Goal: Task Accomplishment & Management: Manage account settings

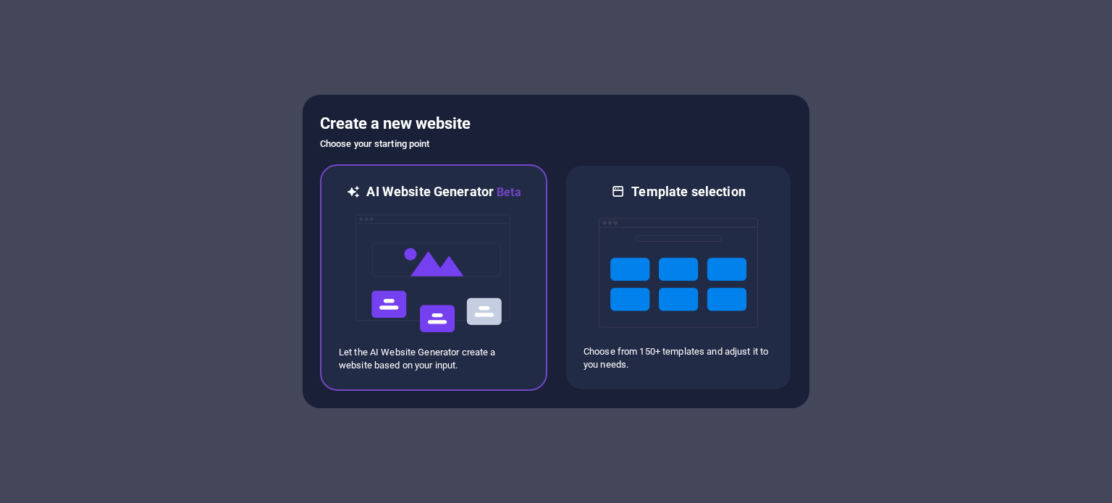
click at [471, 258] on img at bounding box center [433, 273] width 159 height 145
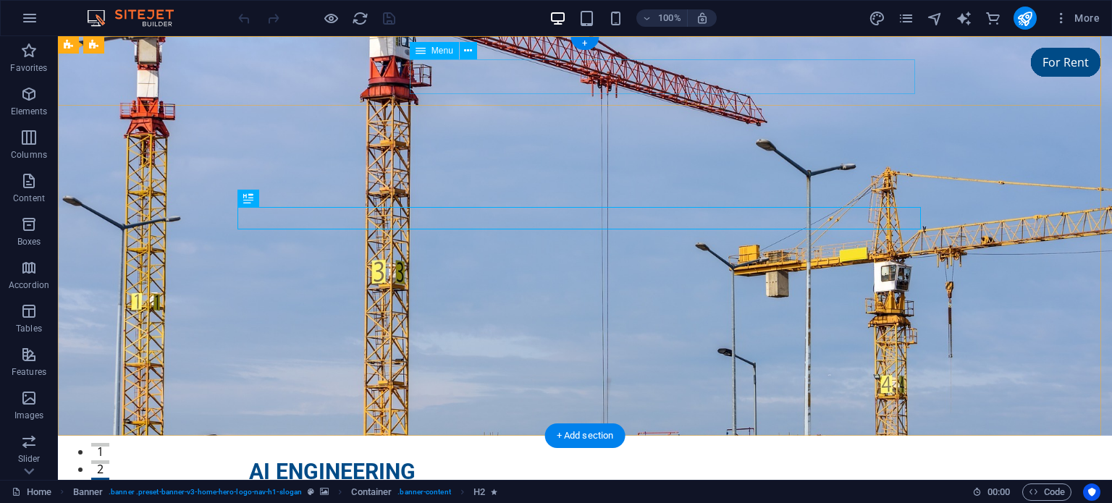
click at [483, 485] on nav "Home About Services FAQ Contact" at bounding box center [585, 502] width 672 height 35
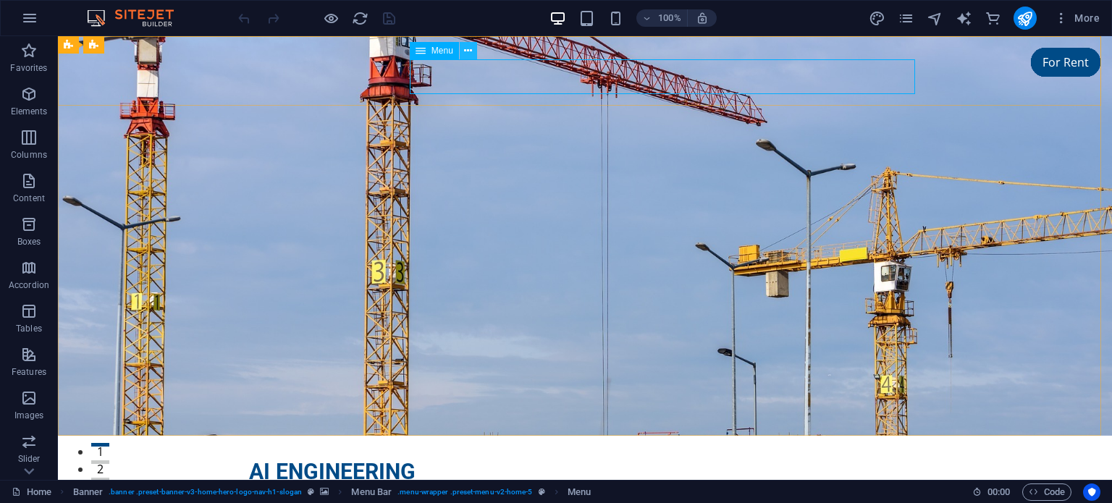
click at [472, 51] on icon at bounding box center [468, 50] width 8 height 15
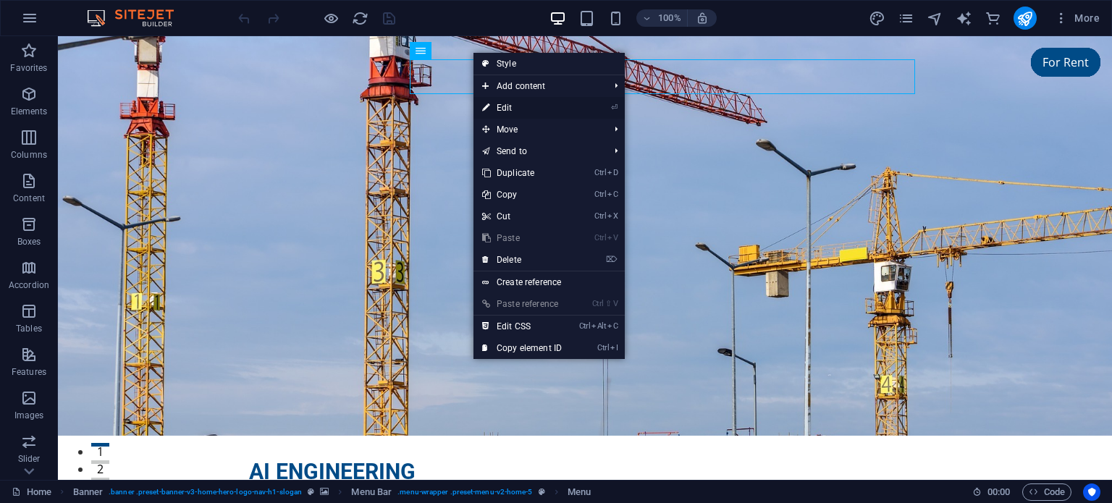
click at [510, 109] on link "⏎ Edit" at bounding box center [521, 108] width 97 height 22
select select
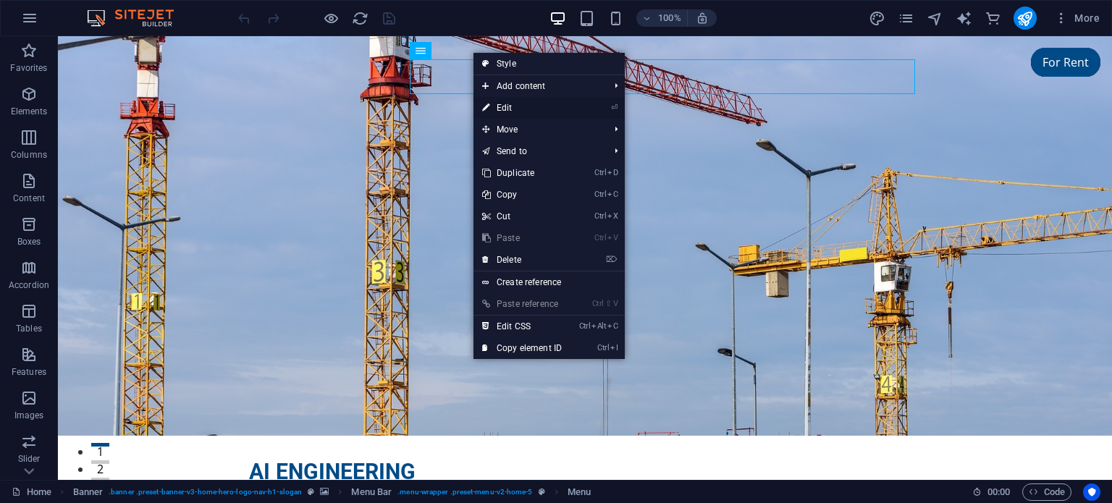
select select
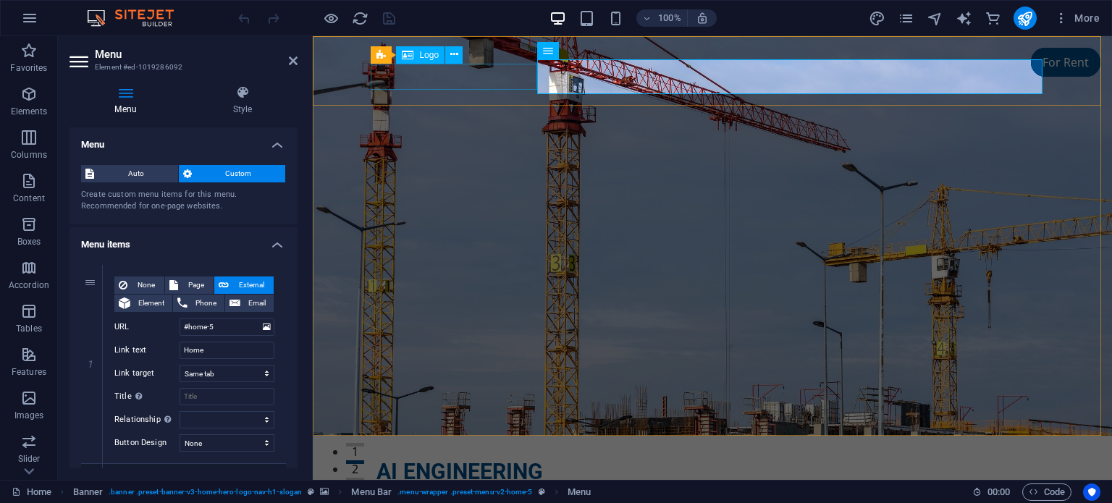
click at [431, 60] on div "Logo" at bounding box center [420, 54] width 49 height 17
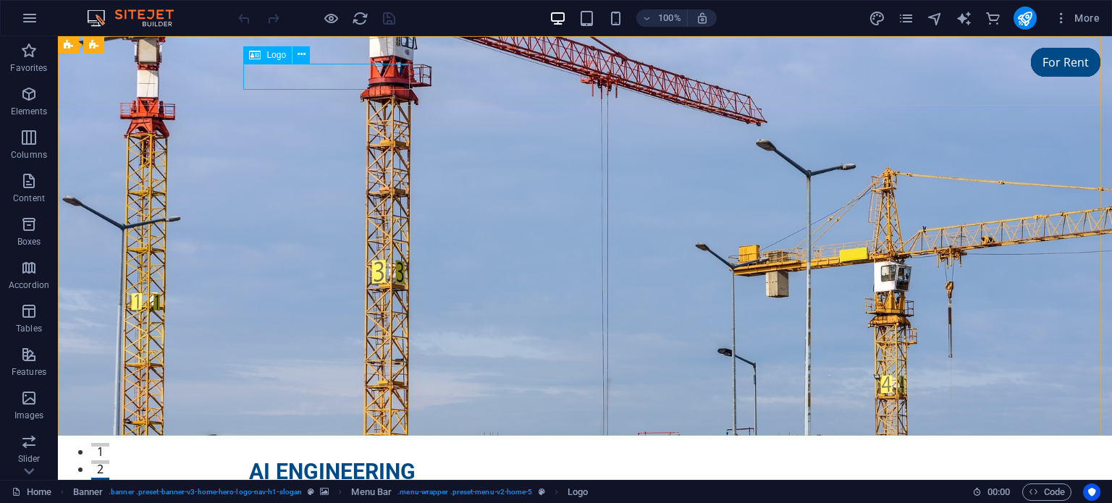
click at [267, 56] on span "Logo" at bounding box center [276, 55] width 20 height 9
click at [341, 459] on div "AI ENGINEERING" at bounding box center [585, 472] width 672 height 26
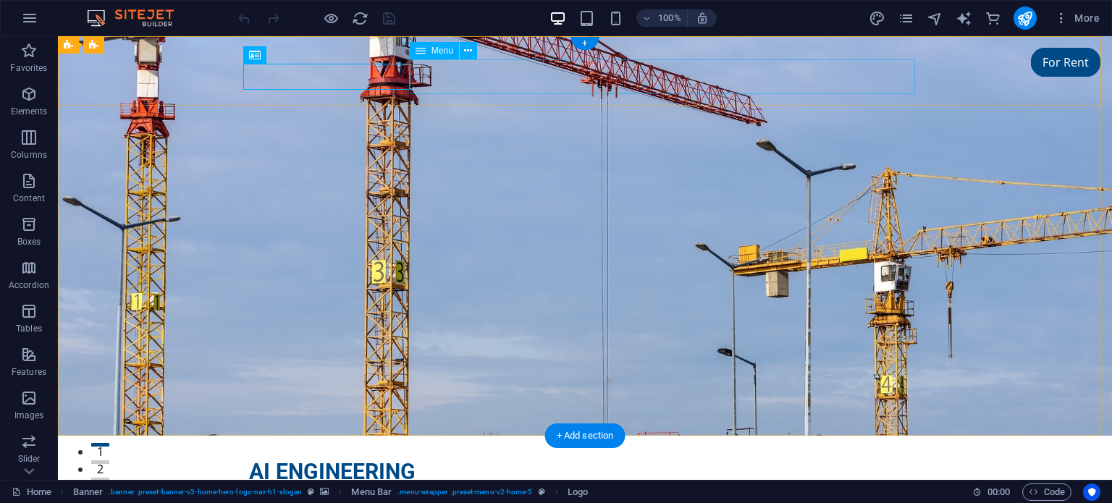
click at [571, 485] on nav "Home About Services FAQ Contact" at bounding box center [585, 502] width 672 height 35
select select
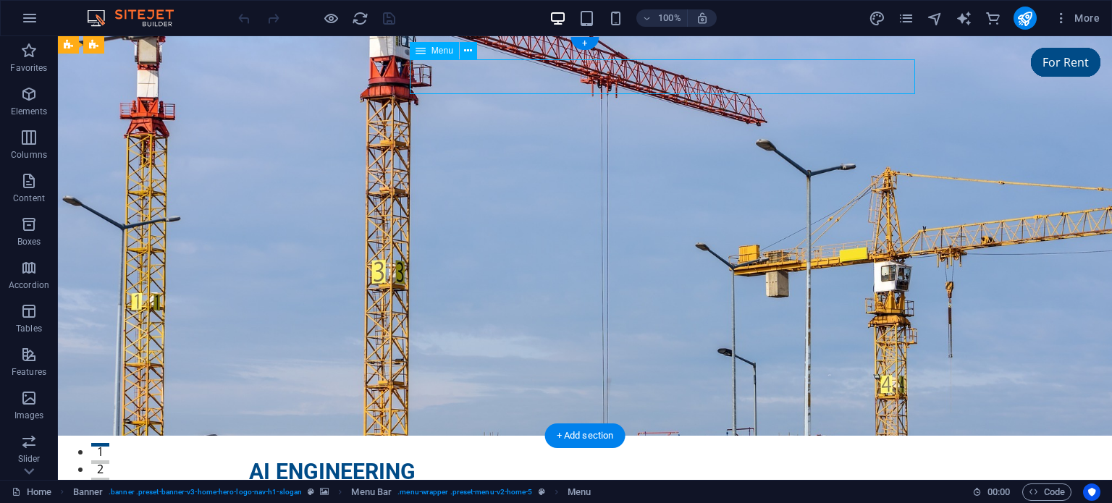
select select
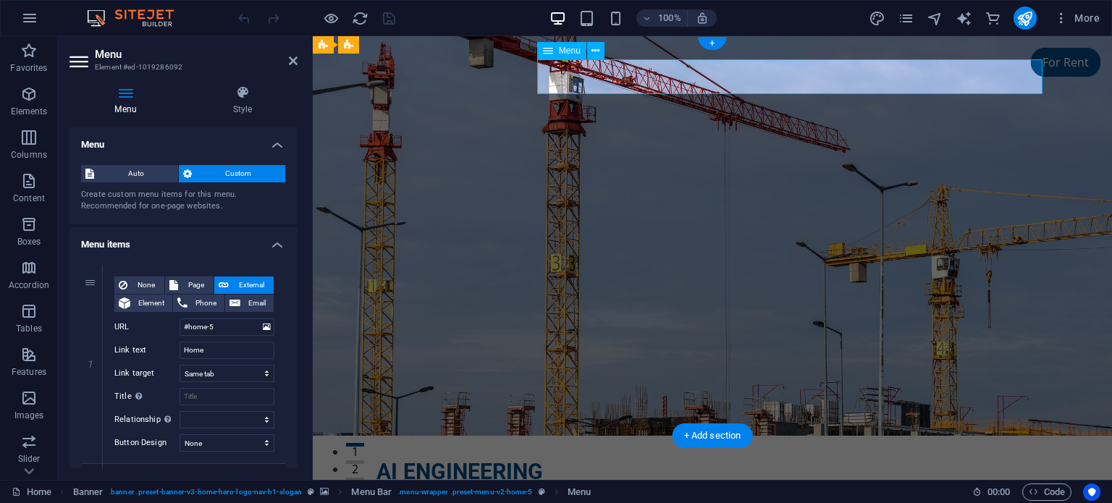
click at [657, 485] on nav "Home About Services FAQ Contact" at bounding box center [712, 502] width 672 height 35
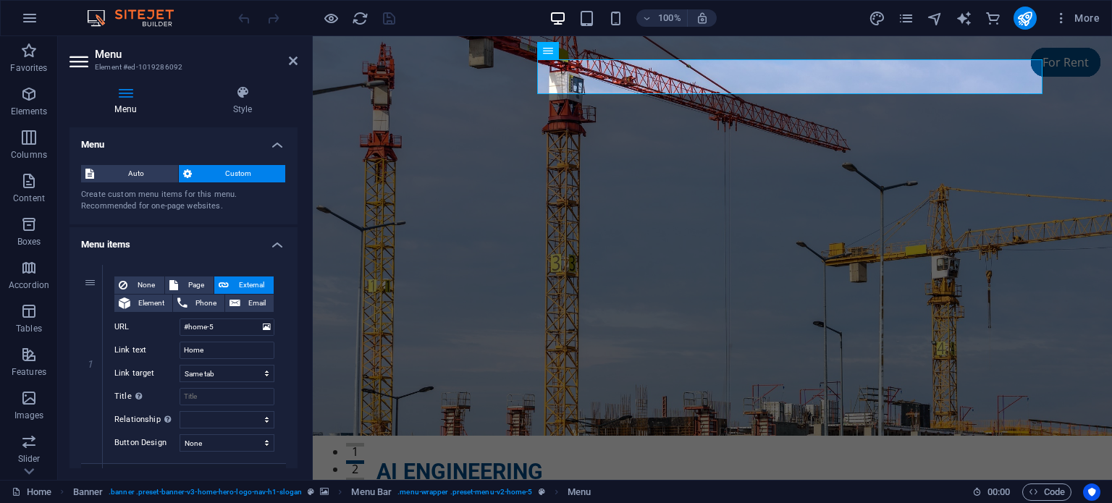
click at [126, 99] on icon at bounding box center [126, 92] width 112 height 14
click at [235, 174] on span "Custom" at bounding box center [238, 173] width 85 height 17
click at [238, 174] on span "Custom" at bounding box center [238, 173] width 85 height 17
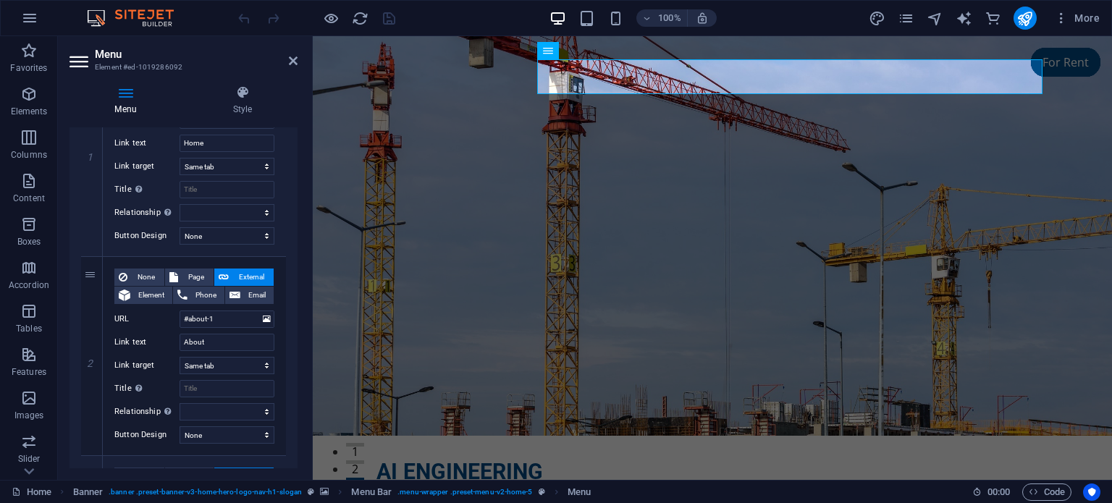
scroll to position [217, 0]
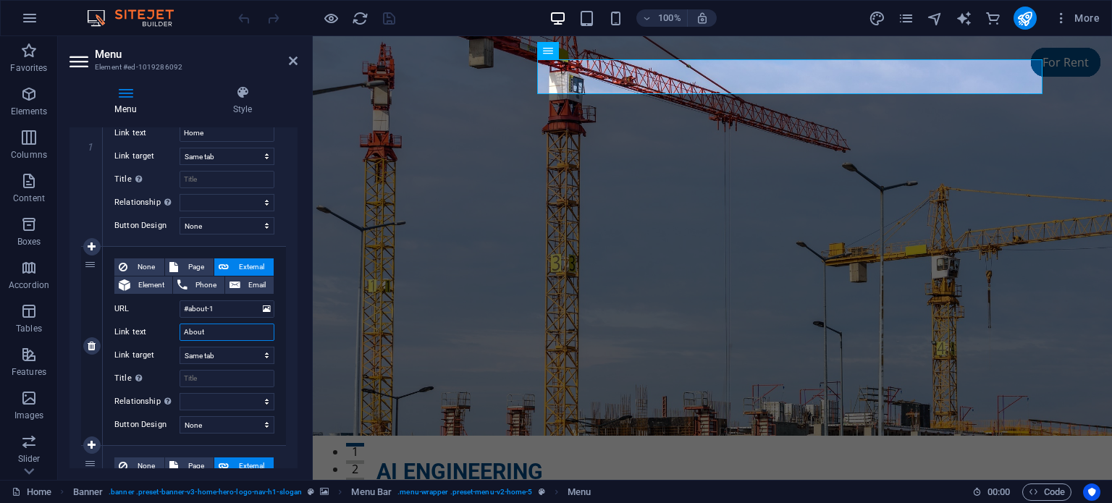
click at [237, 331] on input "About" at bounding box center [227, 332] width 95 height 17
type input "About"
select select
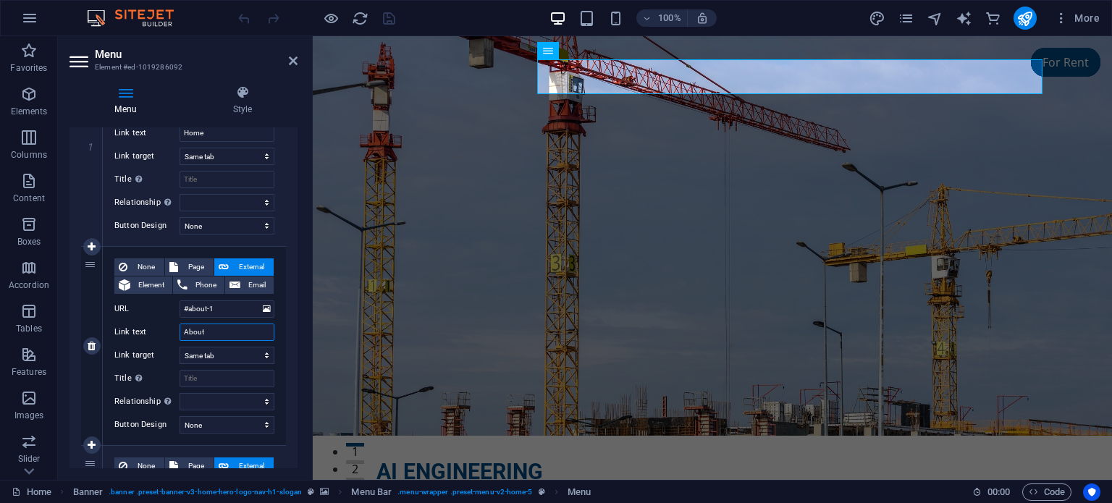
select select
type input "About Us"
select select
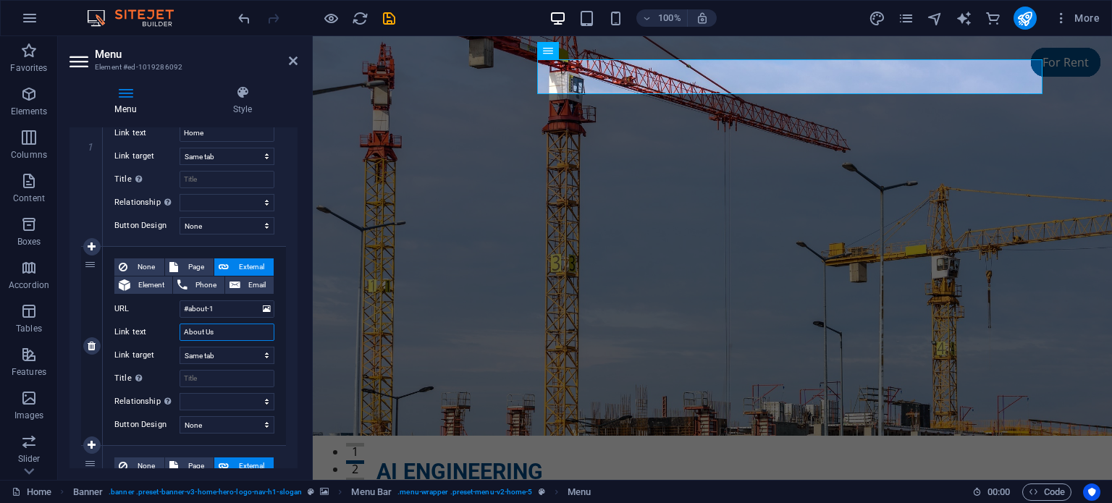
select select
type input "About Us"
drag, startPoint x: 298, startPoint y: 261, endPoint x: 303, endPoint y: 298, distance: 36.7
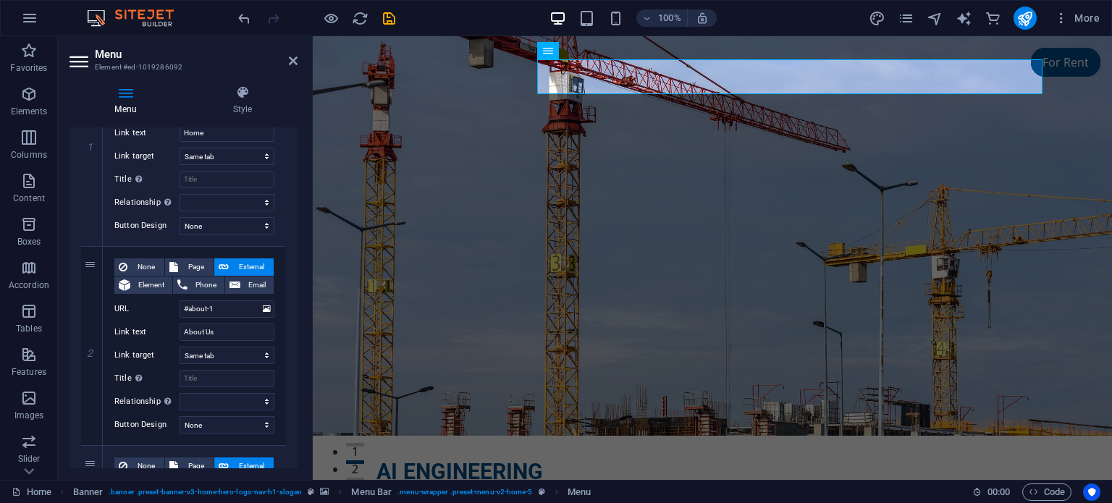
click at [303, 298] on div "Menu Style Menu Auto Custom Create custom menu items for this menu. Recommended…" at bounding box center [183, 277] width 251 height 406
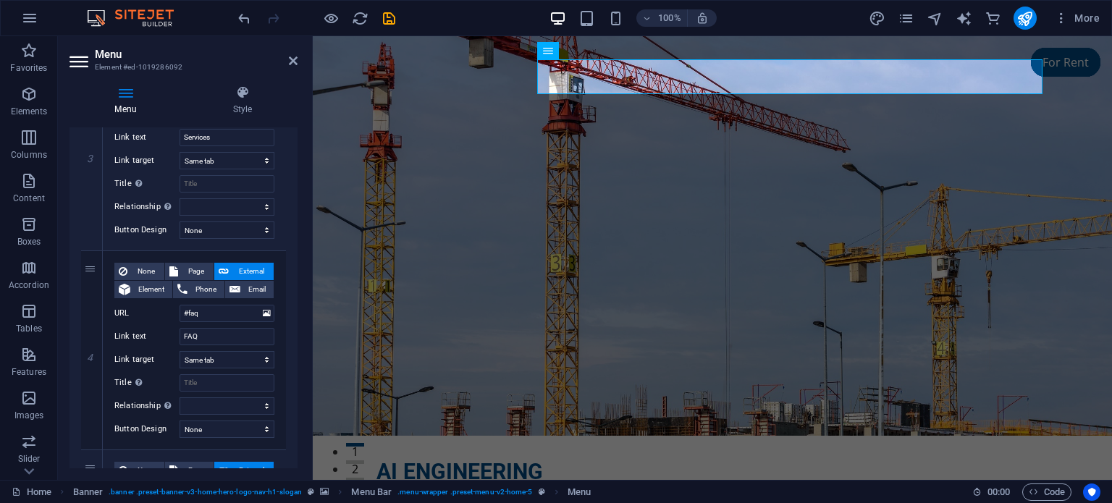
scroll to position [621, 0]
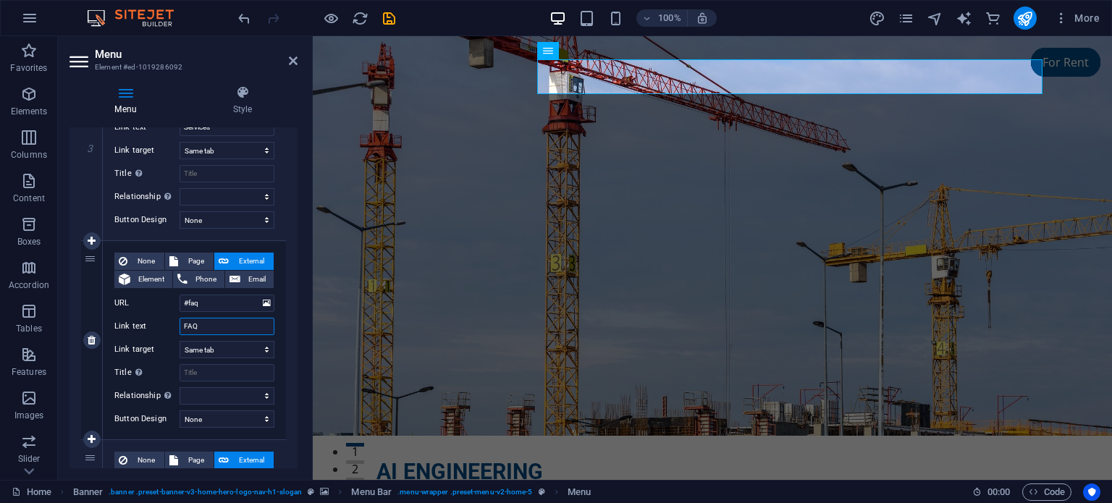
click at [229, 322] on input "FAQ" at bounding box center [227, 326] width 95 height 17
type input "F"
select select
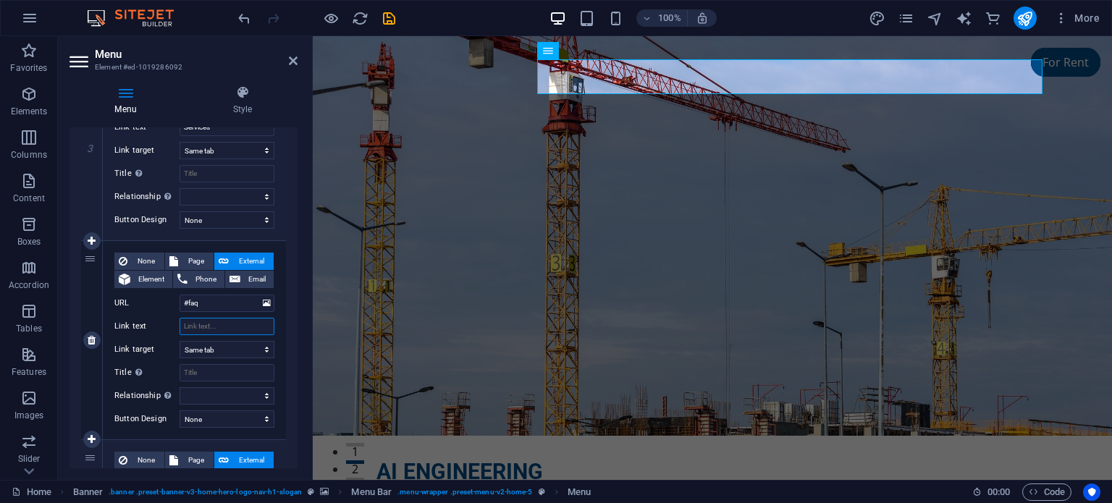
select select
type input "P"
select select
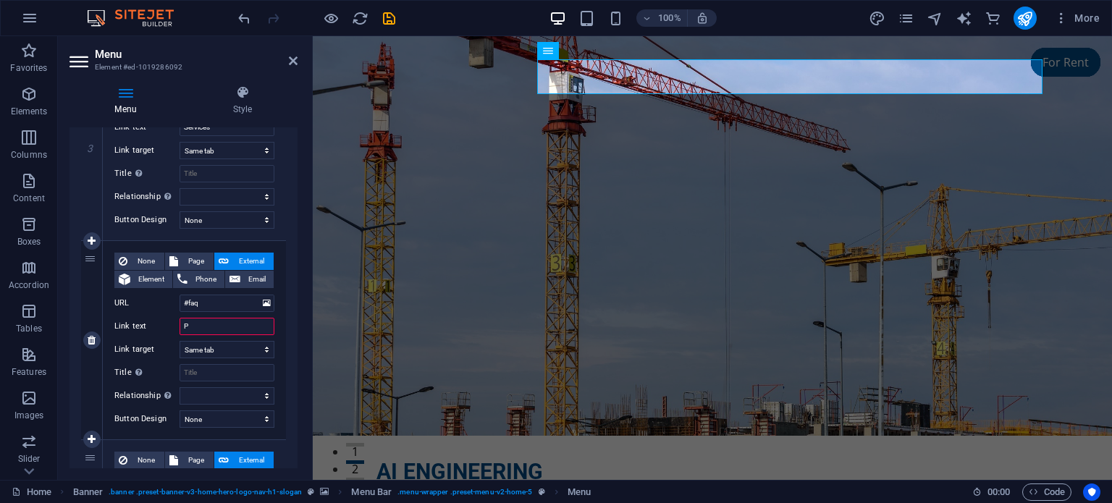
select select
type input "Prod"
select select
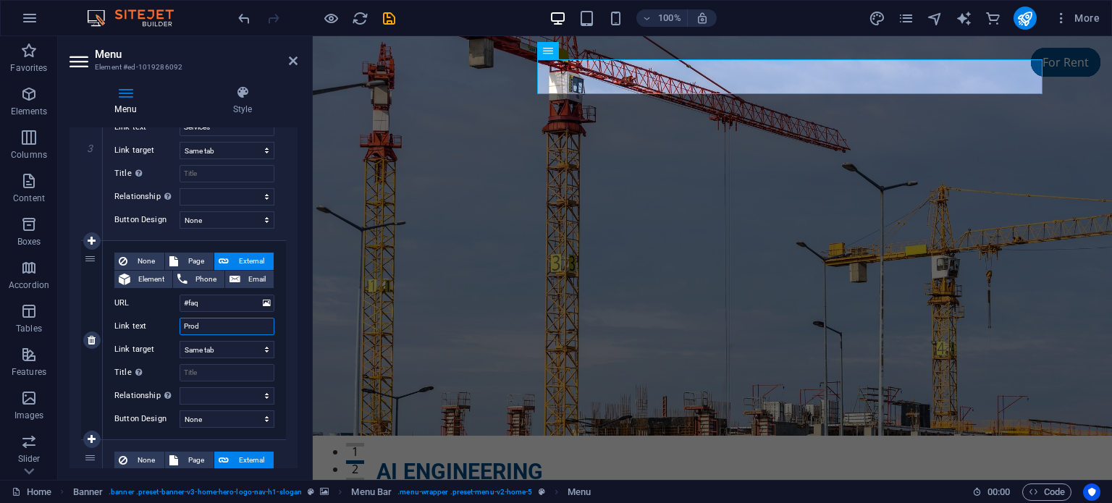
select select
type input "Products"
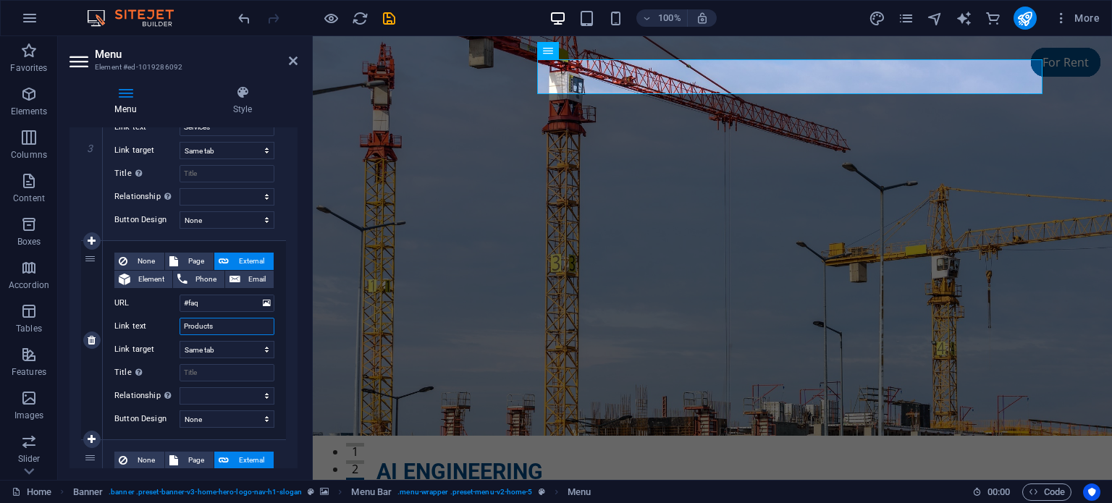
select select
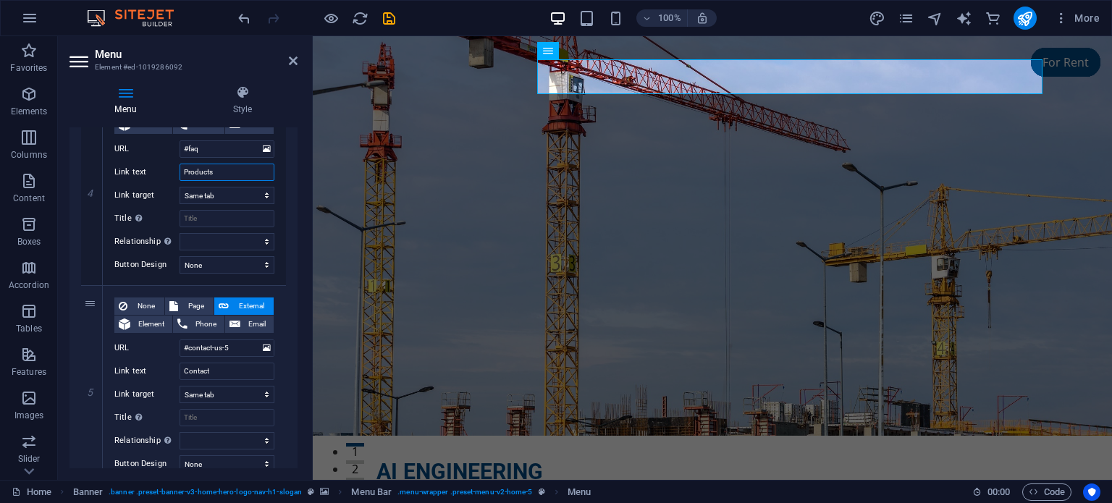
scroll to position [831, 0]
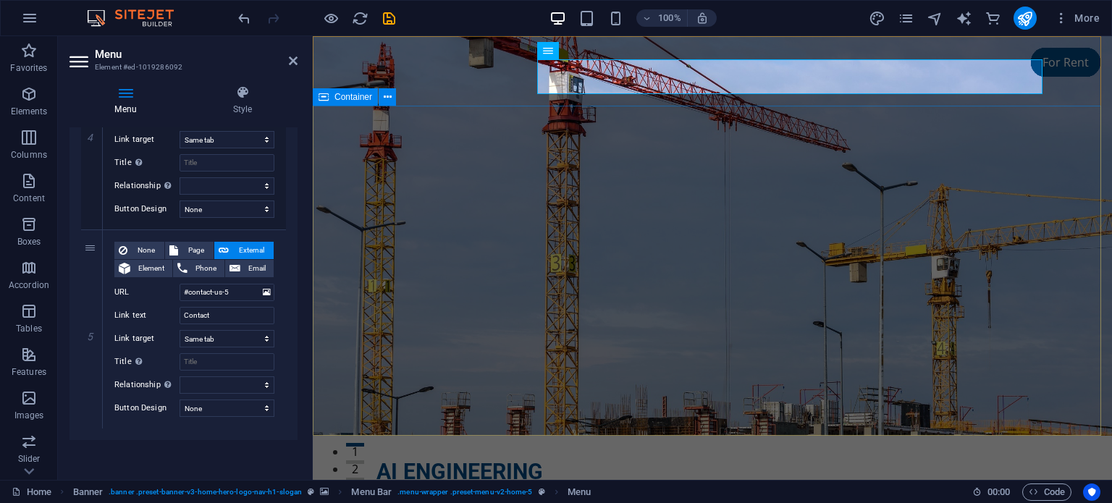
type input "Products"
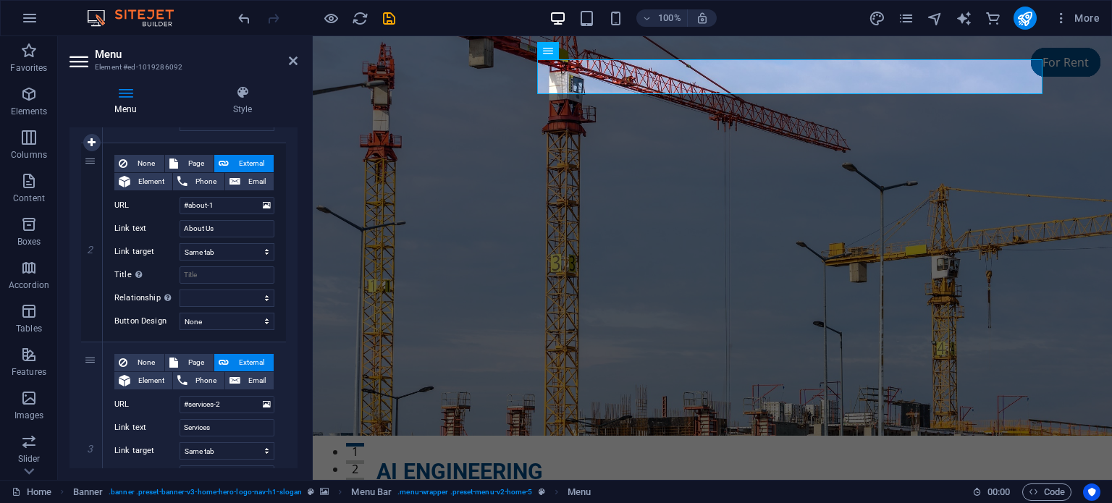
scroll to position [0, 0]
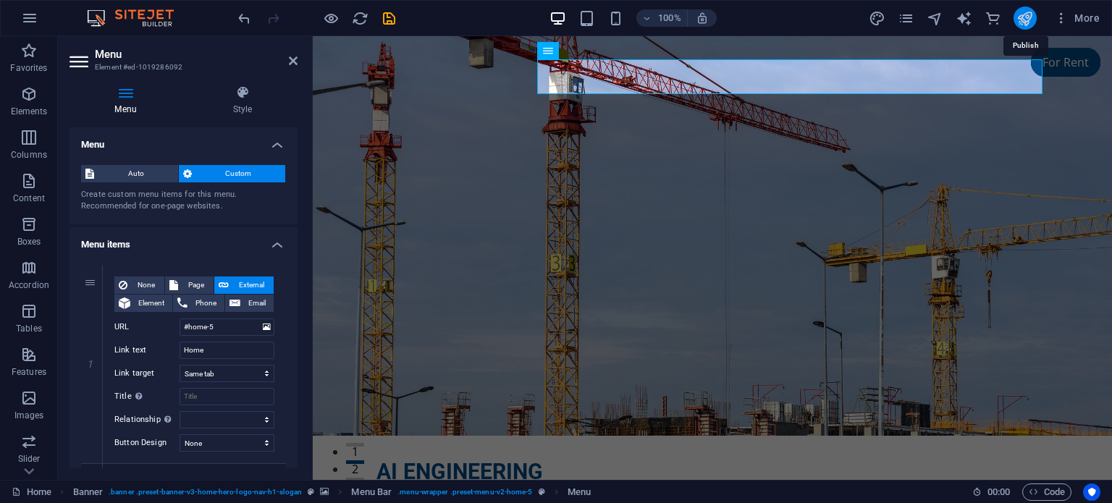
click at [1025, 20] on icon "publish" at bounding box center [1024, 18] width 17 height 17
checkbox input "false"
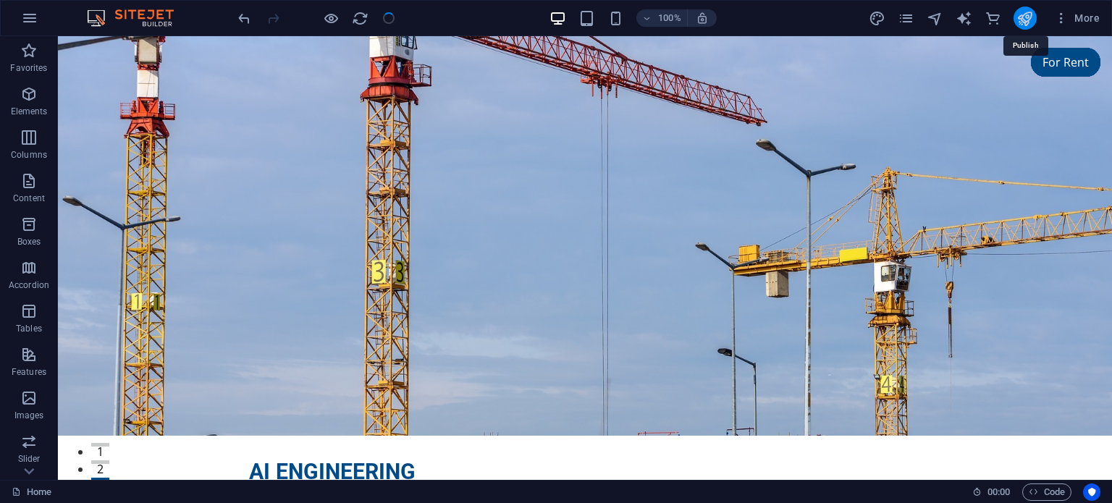
click at [1025, 21] on icon "publish" at bounding box center [1024, 18] width 17 height 17
checkbox input "false"
click at [1025, 20] on icon "publish" at bounding box center [1024, 18] width 17 height 17
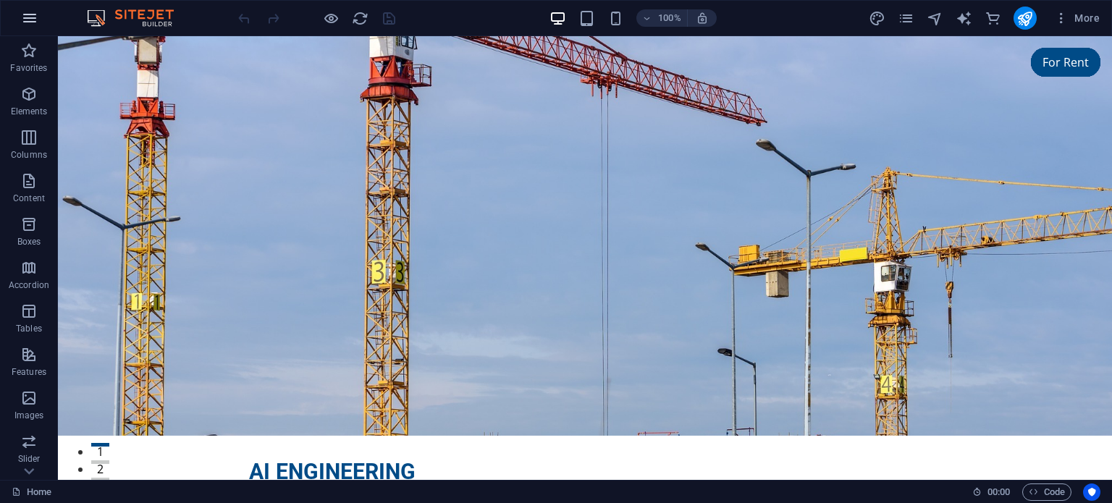
click at [24, 14] on icon "button" at bounding box center [29, 17] width 17 height 17
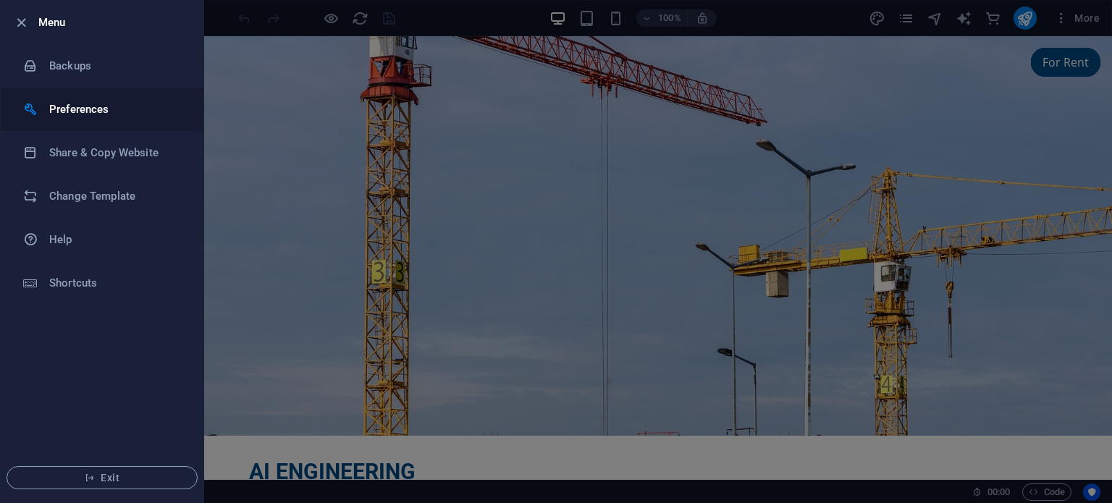
click at [109, 110] on h6 "Preferences" at bounding box center [116, 109] width 134 height 17
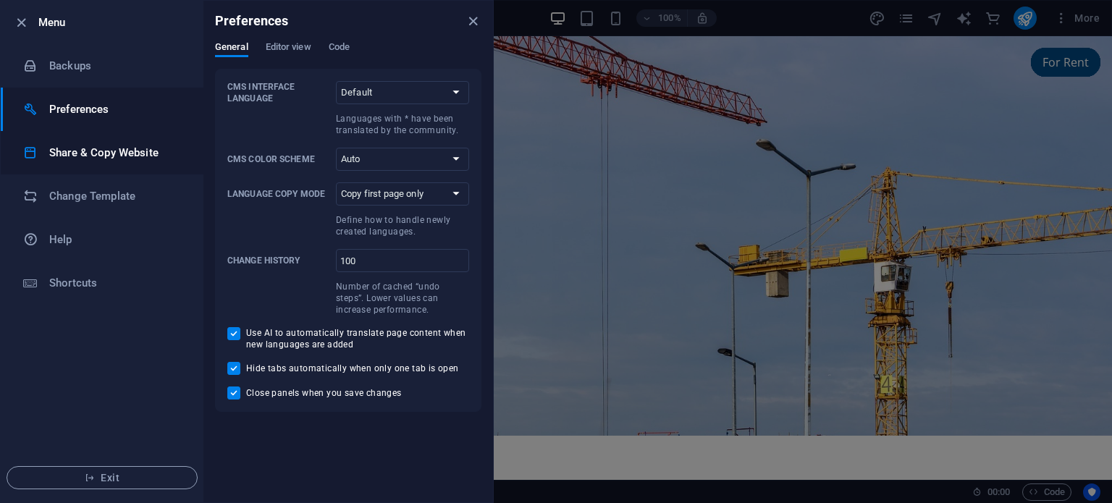
click at [81, 154] on h6 "Share & Copy Website" at bounding box center [116, 152] width 134 height 17
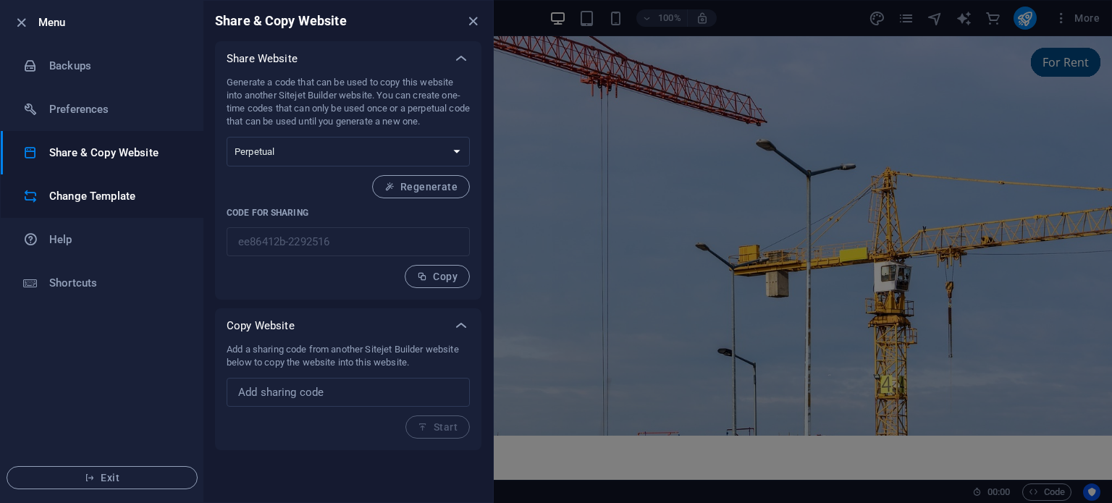
click at [106, 201] on h6 "Change Template" at bounding box center [116, 196] width 134 height 17
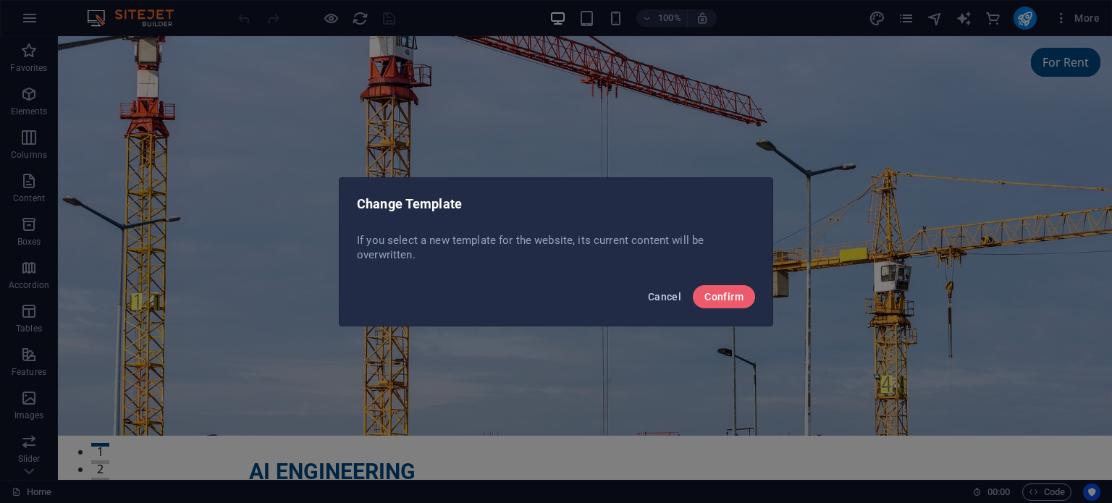
click at [662, 295] on span "Cancel" at bounding box center [664, 297] width 33 height 12
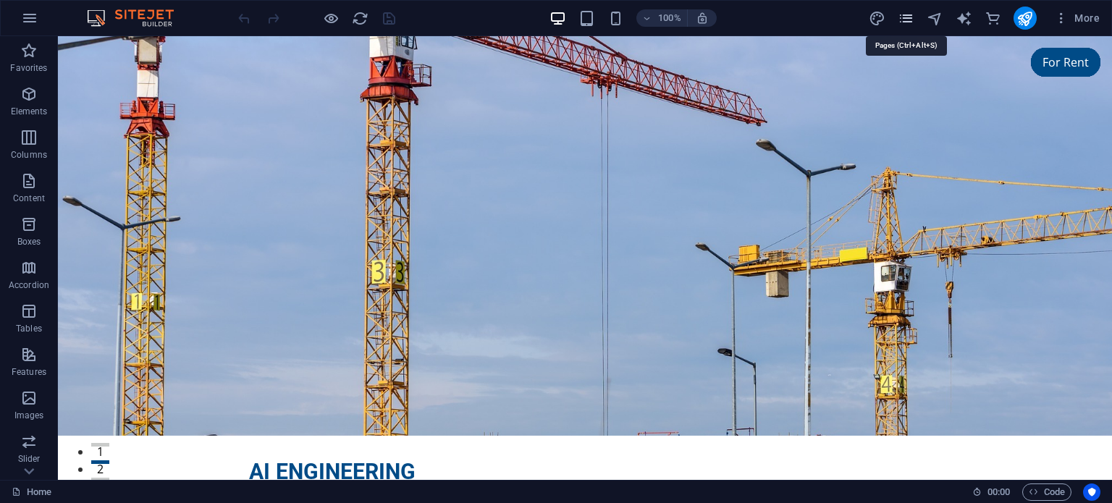
click at [903, 17] on icon "pages" at bounding box center [906, 18] width 17 height 17
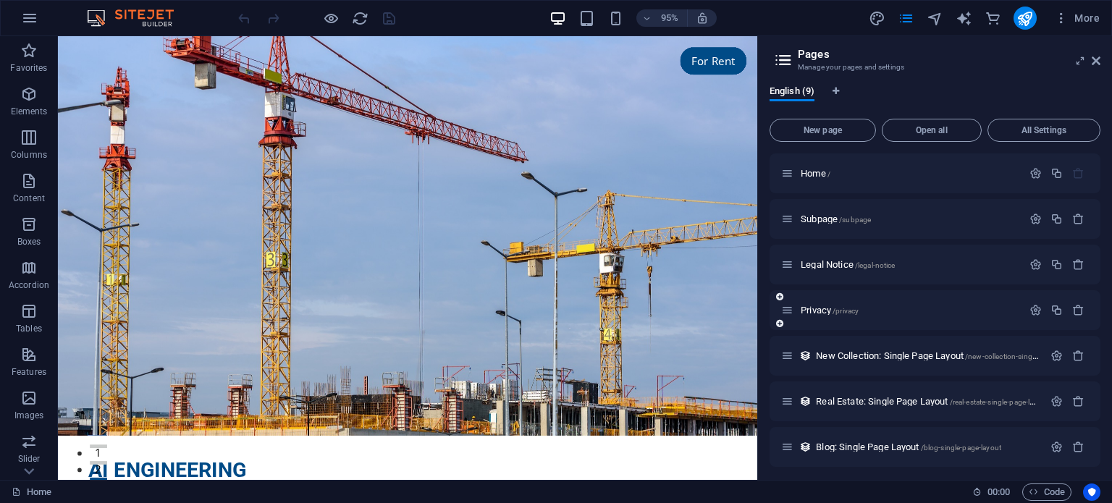
scroll to position [96, 0]
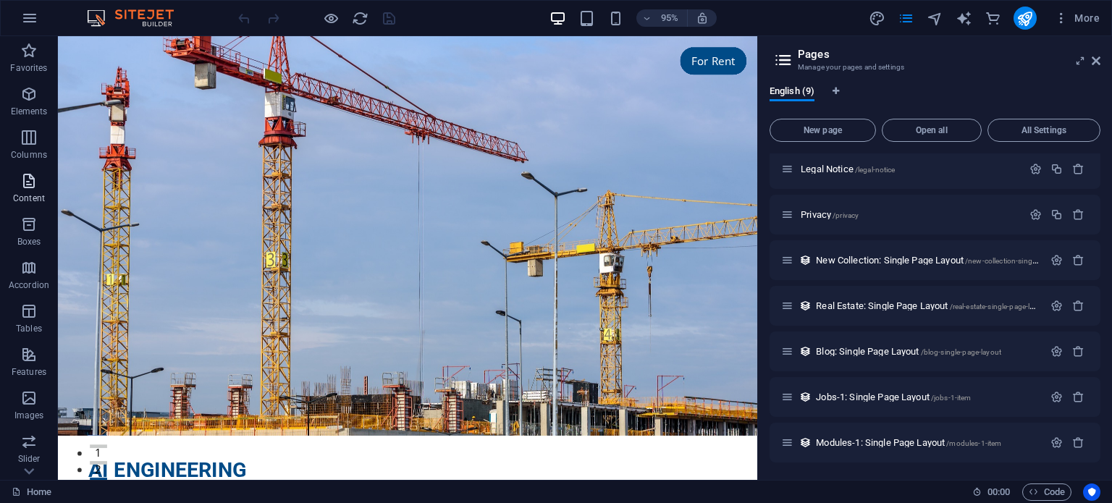
click at [30, 197] on p "Content" at bounding box center [29, 199] width 32 height 12
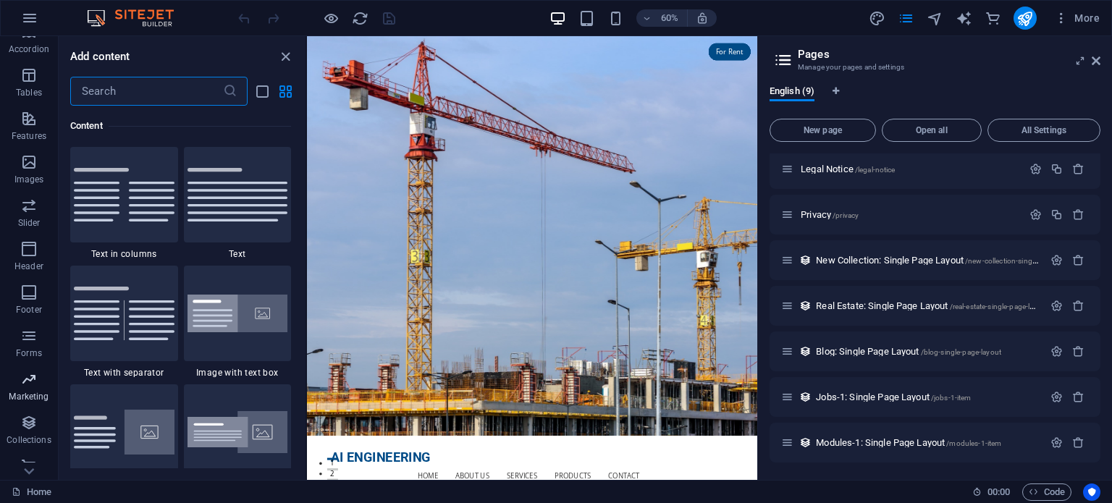
scroll to position [250, 0]
click at [26, 368] on icon "button" at bounding box center [28, 364] width 17 height 17
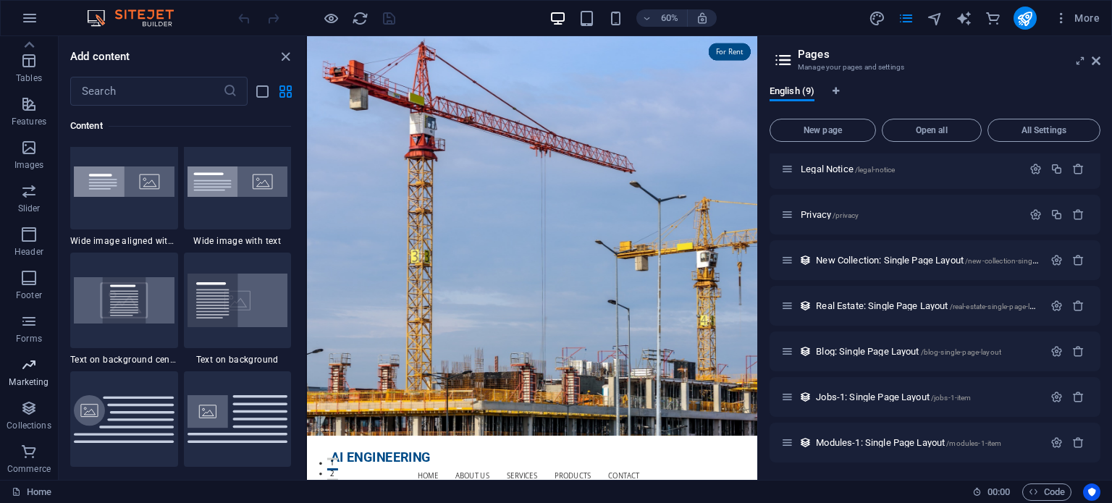
scroll to position [11793, 0]
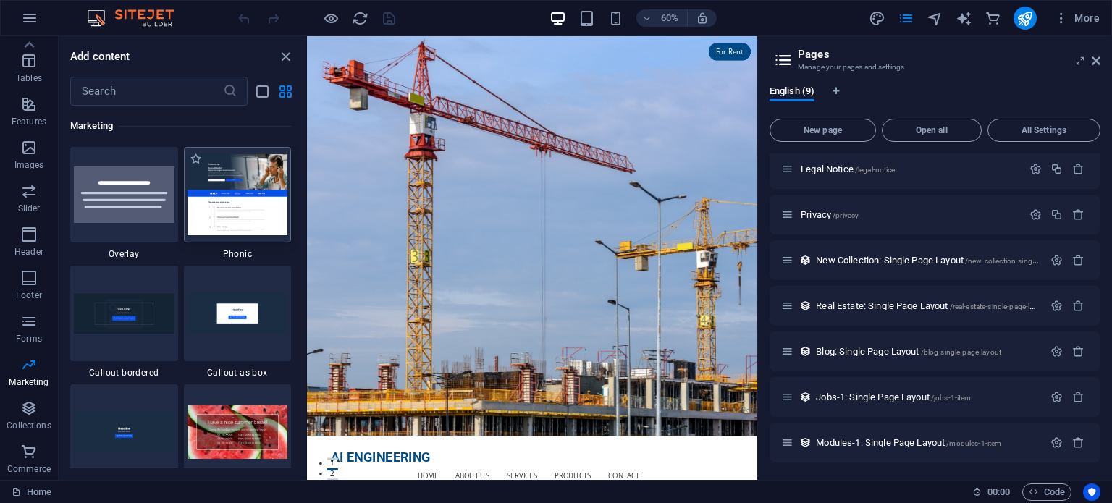
click at [281, 209] on img at bounding box center [238, 194] width 101 height 80
click at [225, 188] on img at bounding box center [238, 194] width 101 height 80
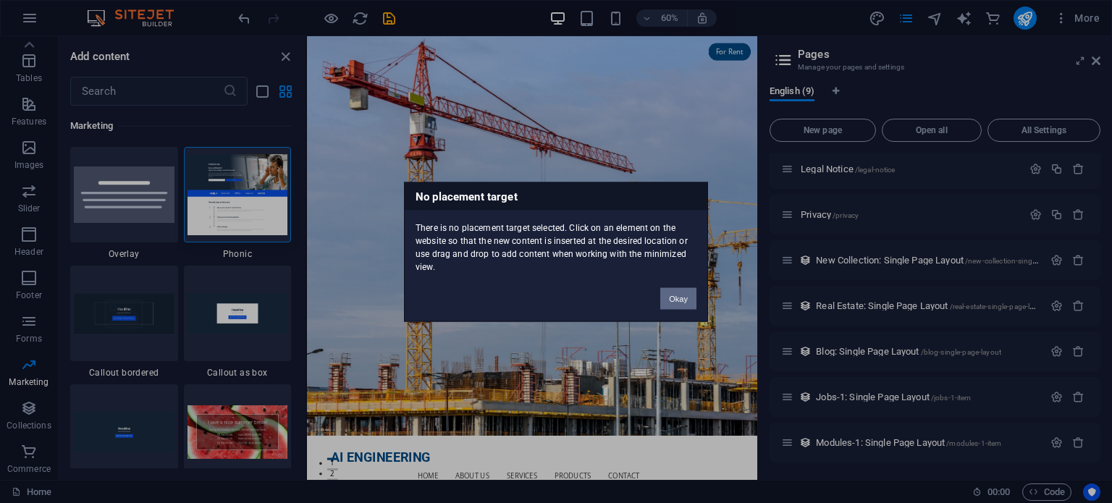
click at [691, 300] on button "Okay" at bounding box center [678, 298] width 36 height 22
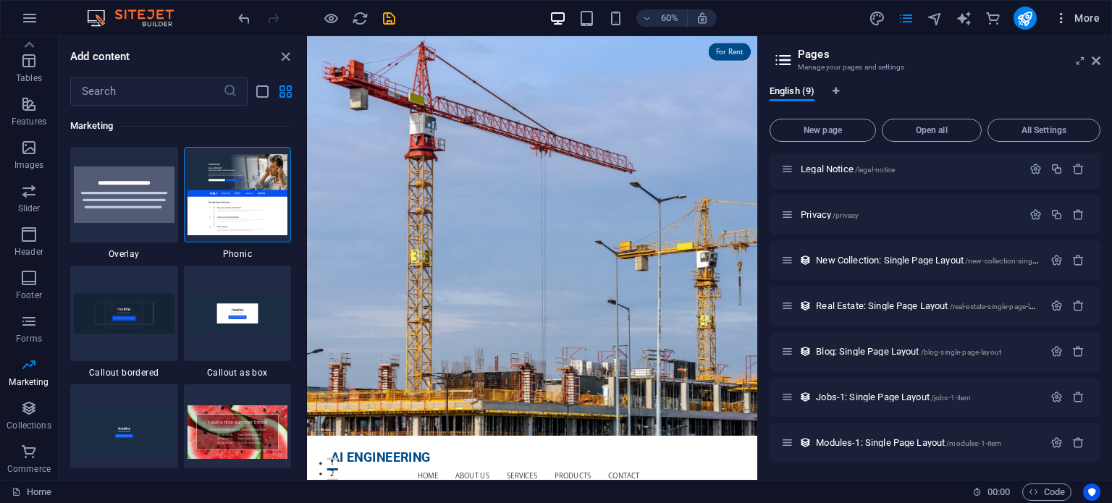
click at [1086, 15] on span "More" at bounding box center [1077, 18] width 46 height 14
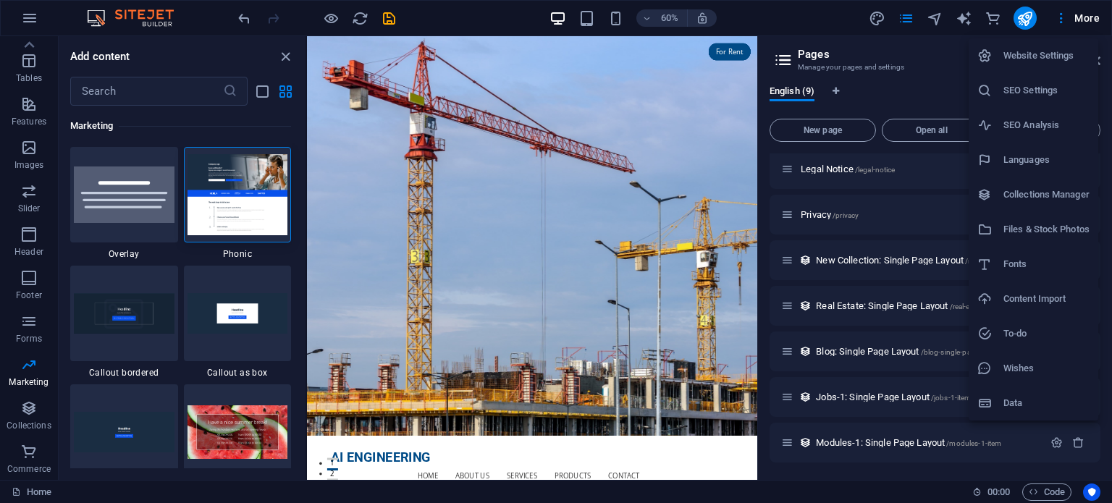
click at [1040, 130] on h6 "SEO Analysis" at bounding box center [1046, 125] width 86 height 17
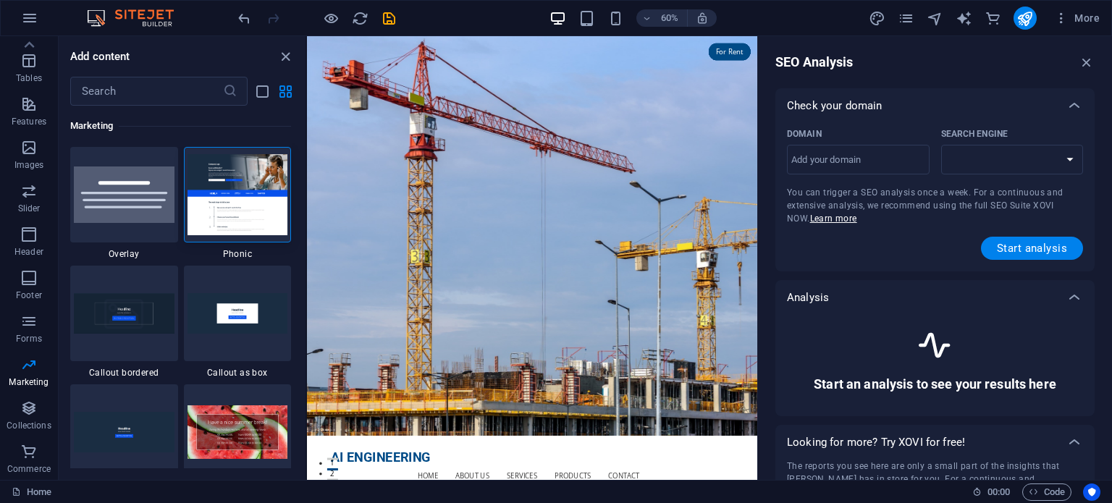
select select "google.com"
click at [1040, 255] on button "Start analysis" at bounding box center [1032, 248] width 102 height 23
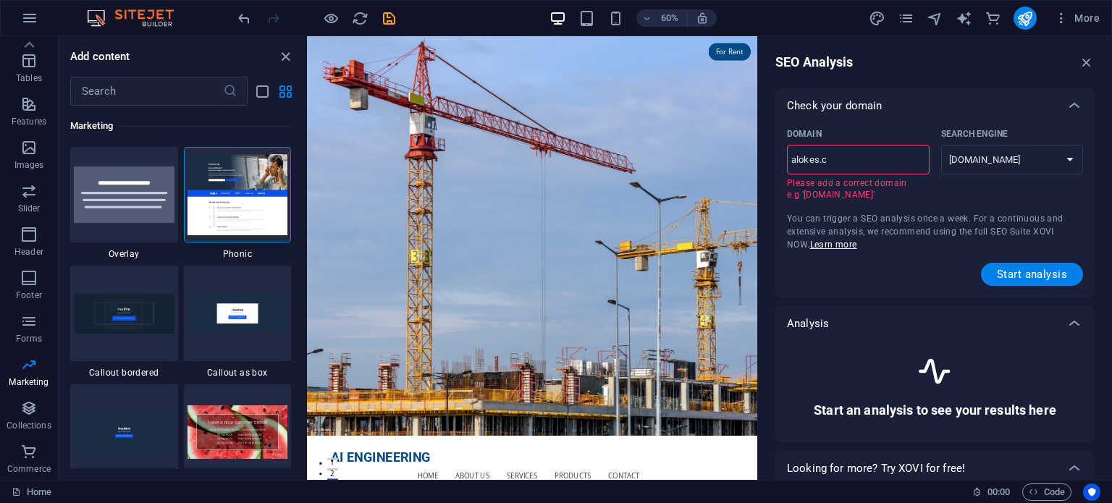
type input "alokes.co"
select select "google.co.uk"
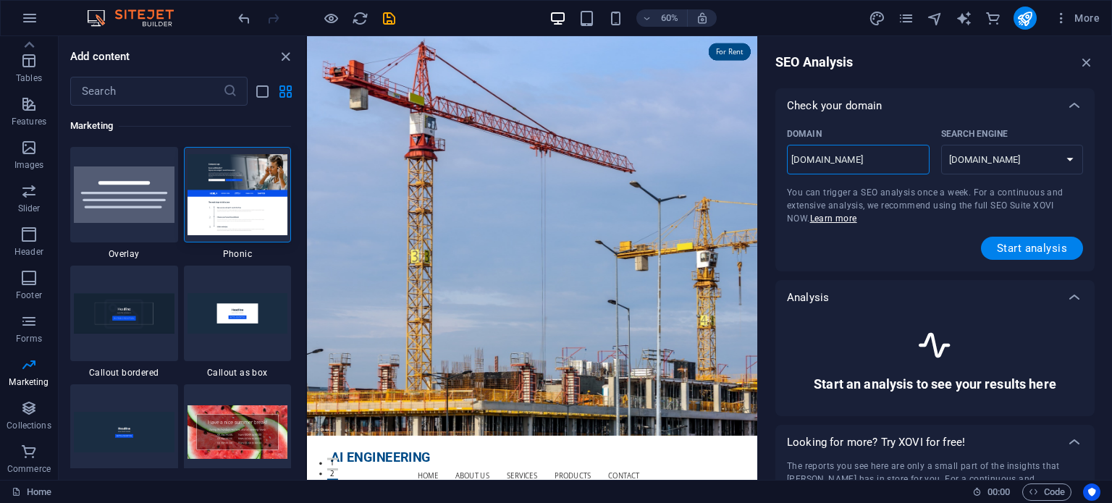
type input "alokes.com"
select select "google.com"
type input "alokes.com.bd"
click at [1012, 257] on button "Start analysis" at bounding box center [1032, 248] width 102 height 23
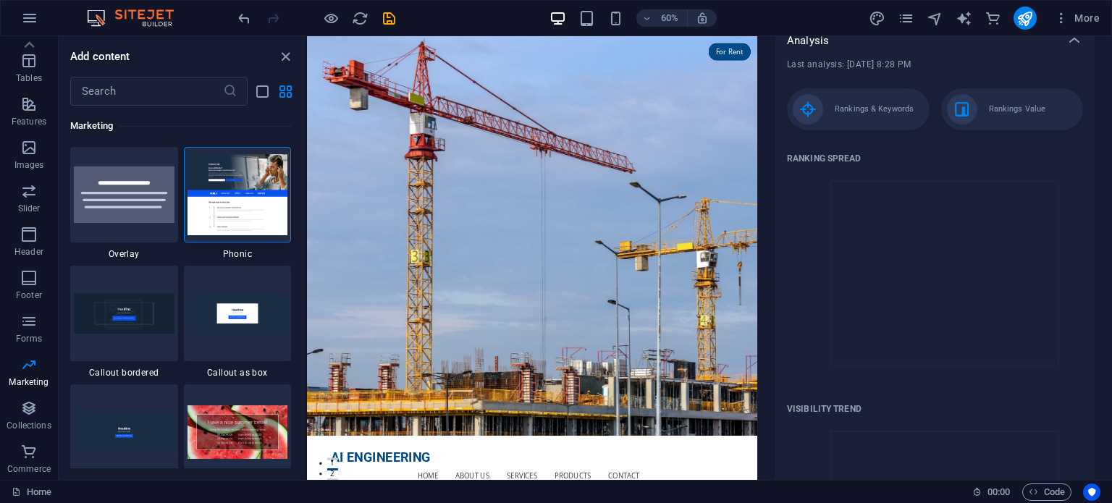
scroll to position [0, 0]
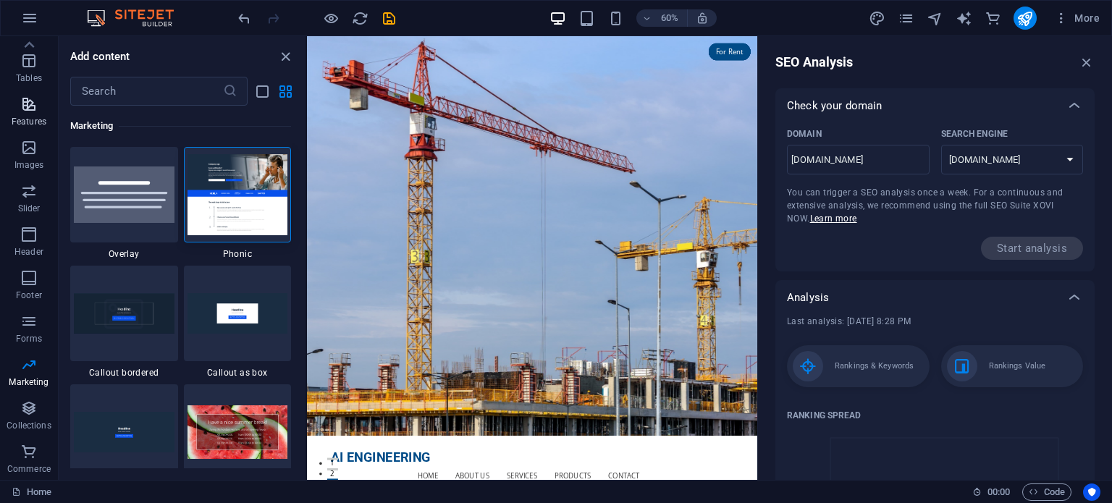
click at [38, 112] on icon "button" at bounding box center [28, 104] width 17 height 17
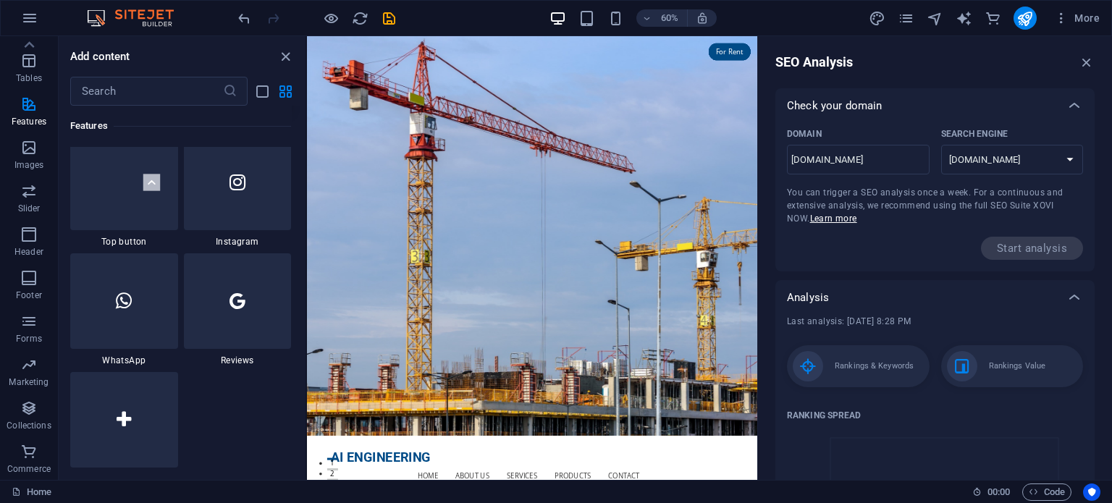
scroll to position [6993, 0]
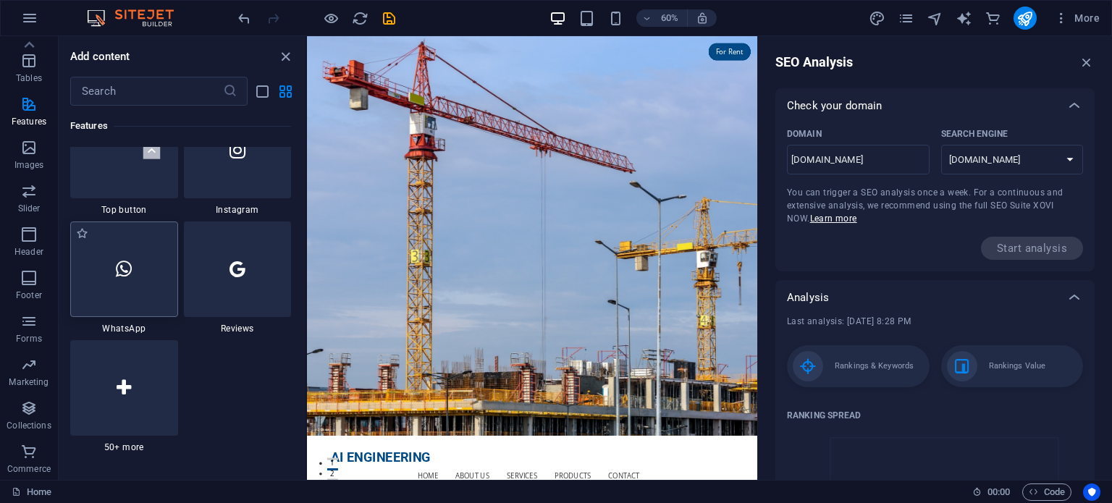
click at [132, 266] on icon at bounding box center [124, 269] width 16 height 19
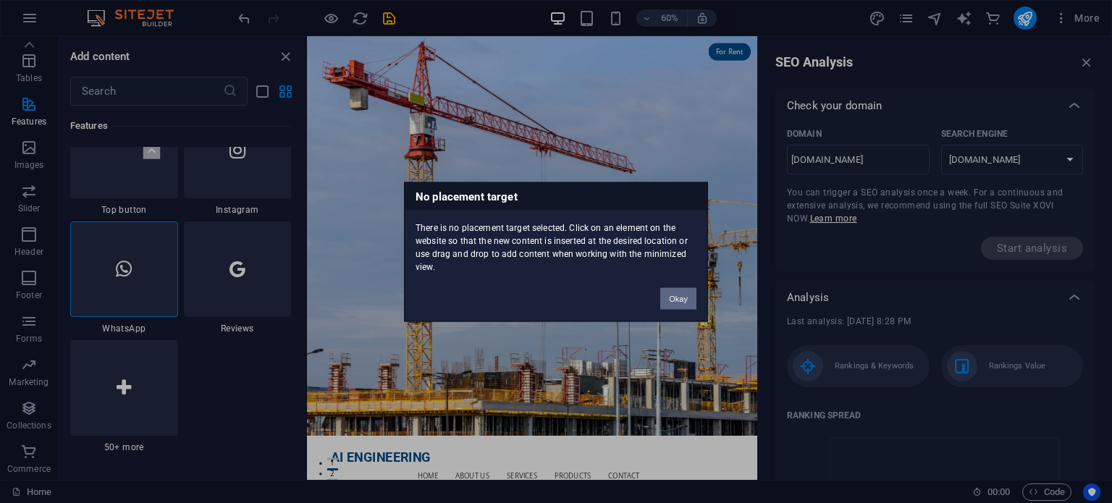
click at [681, 303] on button "Okay" at bounding box center [678, 298] width 36 height 22
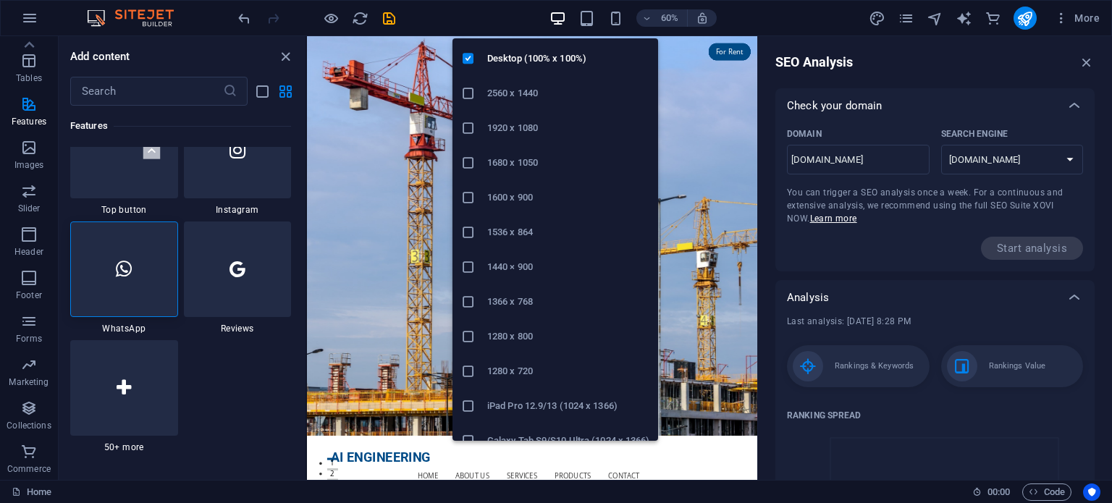
scroll to position [49, 0]
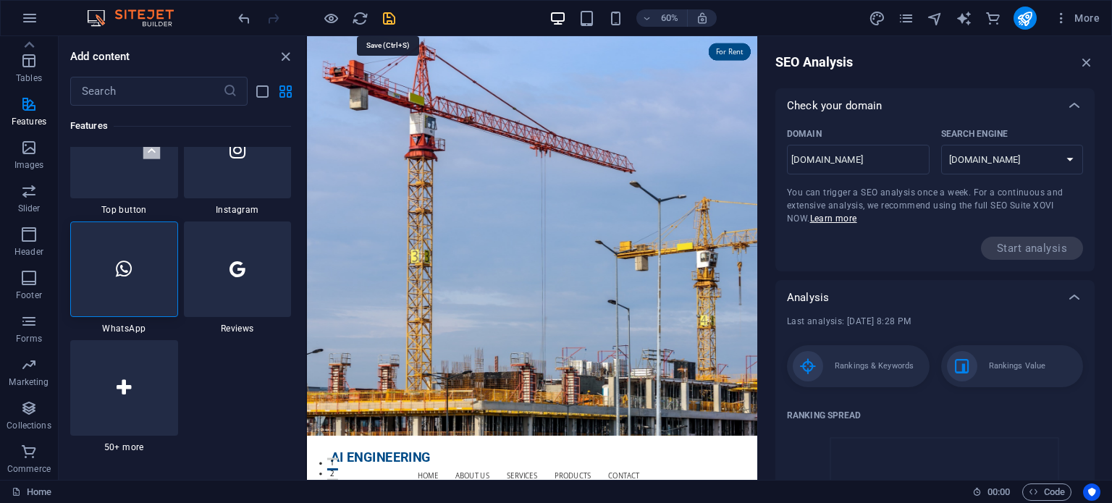
click at [386, 20] on icon "save" at bounding box center [389, 18] width 17 height 17
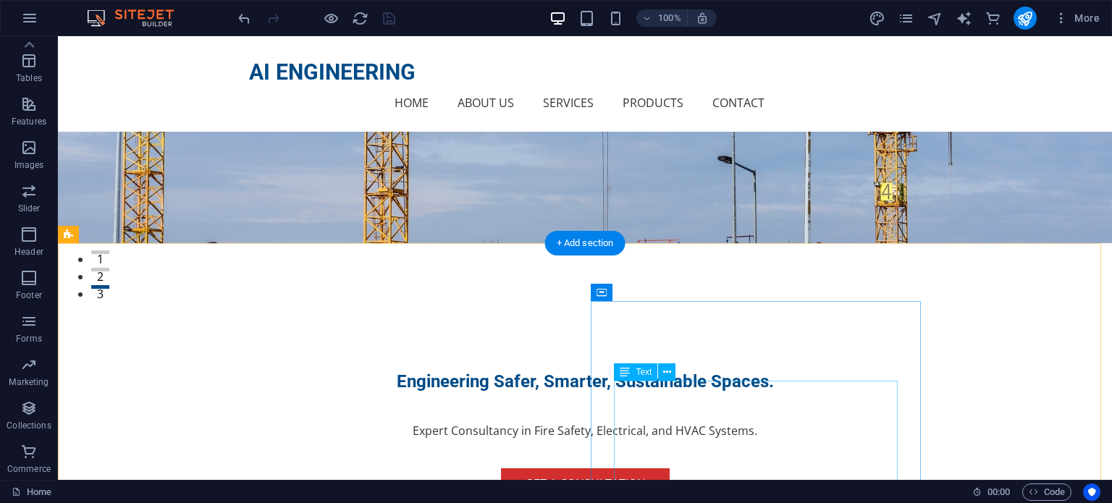
scroll to position [386, 0]
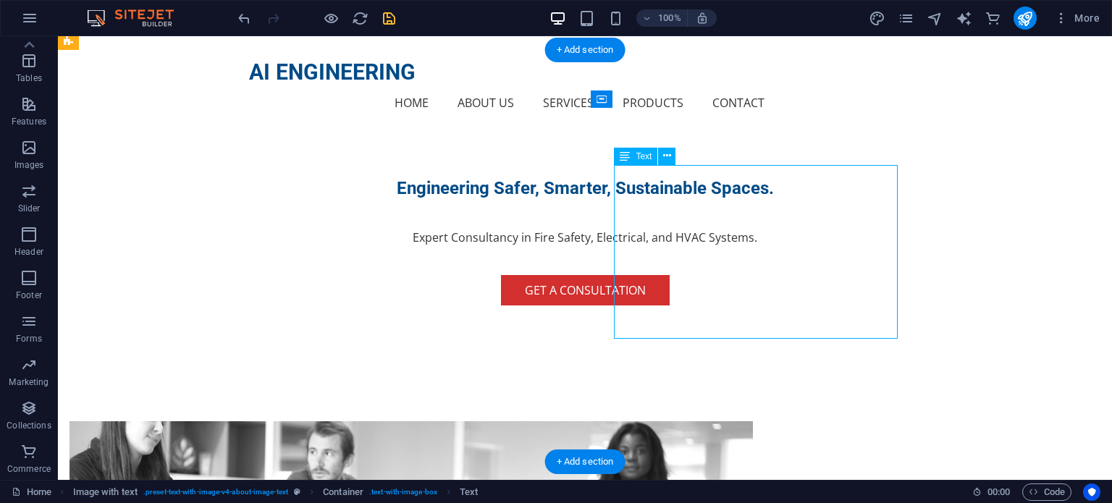
drag, startPoint x: 665, startPoint y: 179, endPoint x: 413, endPoint y: 179, distance: 251.2
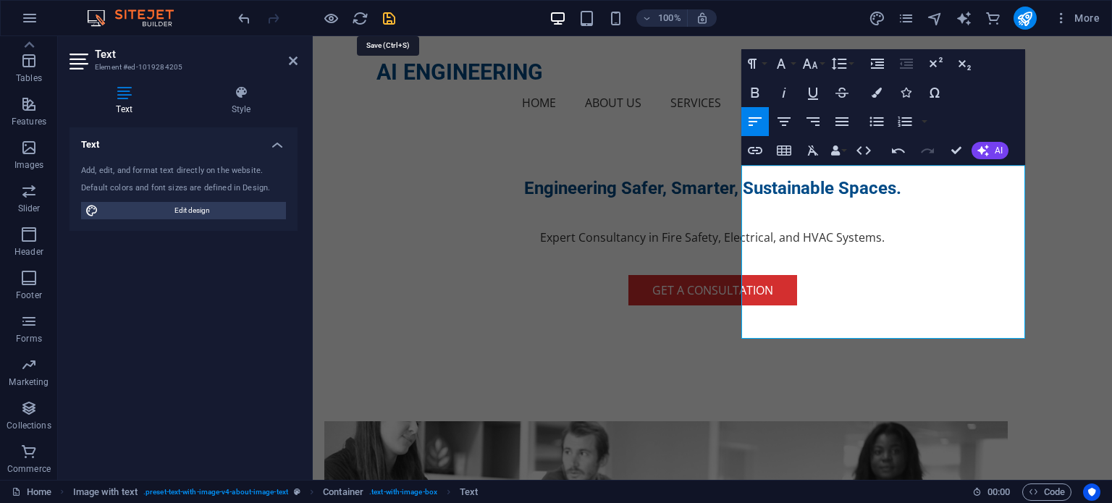
click at [386, 20] on icon "save" at bounding box center [389, 18] width 17 height 17
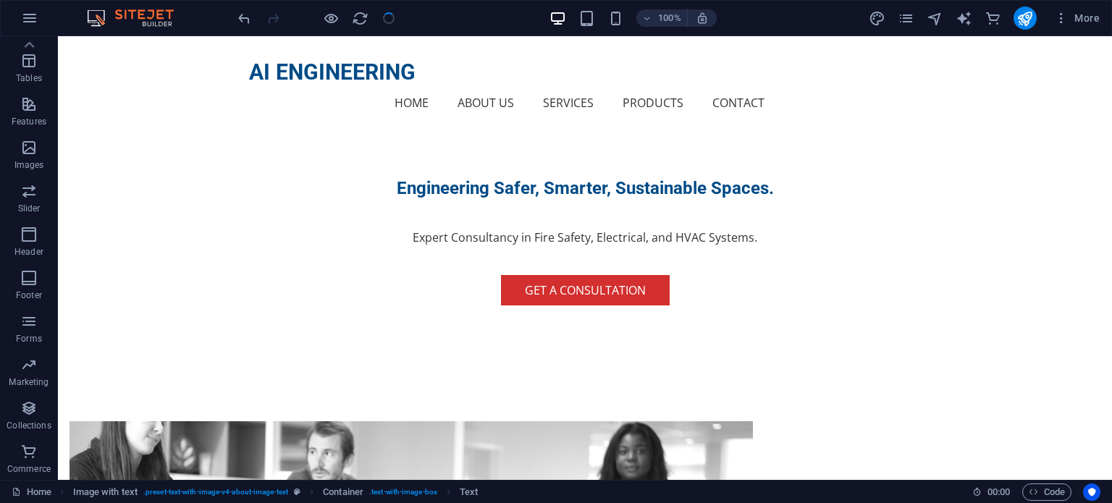
checkbox input "false"
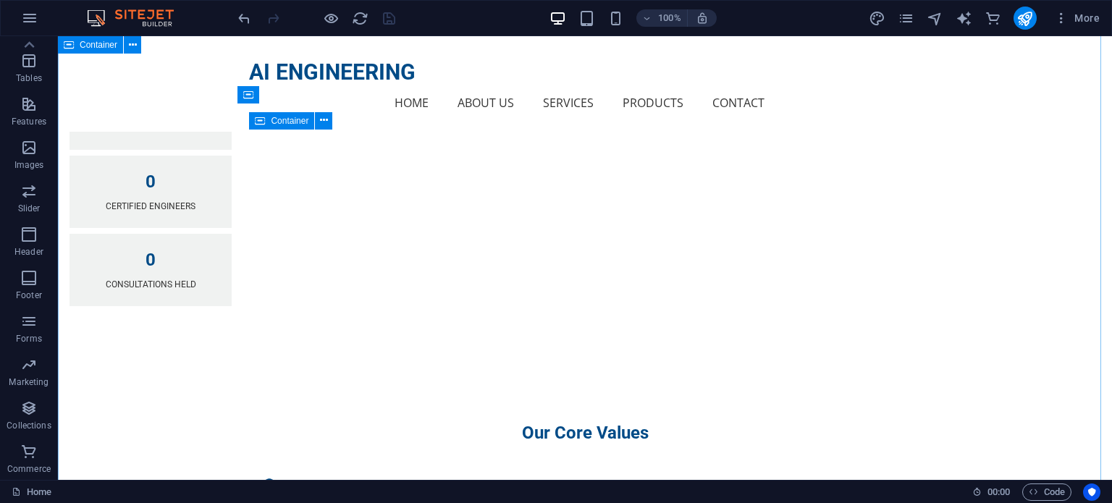
scroll to position [1544, 0]
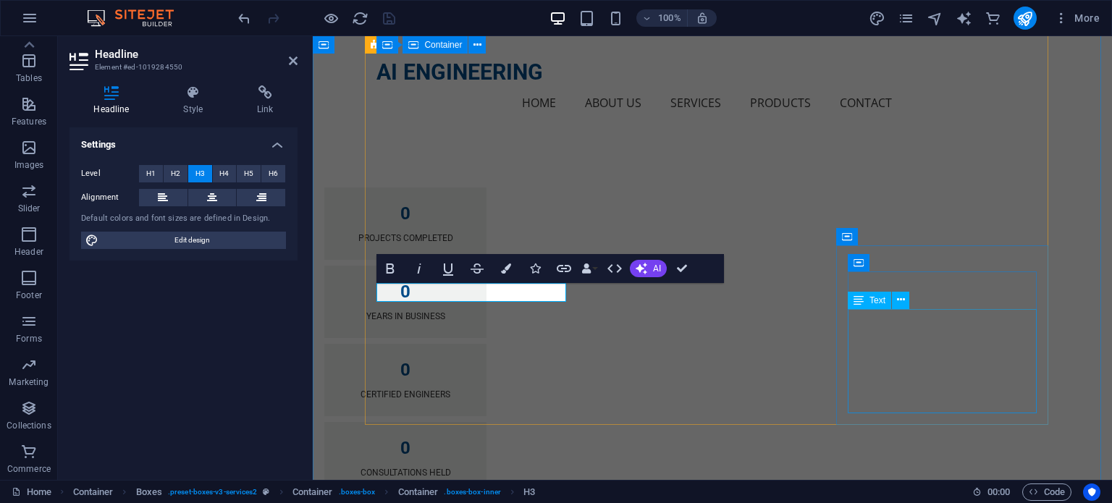
scroll to position [1351, 0]
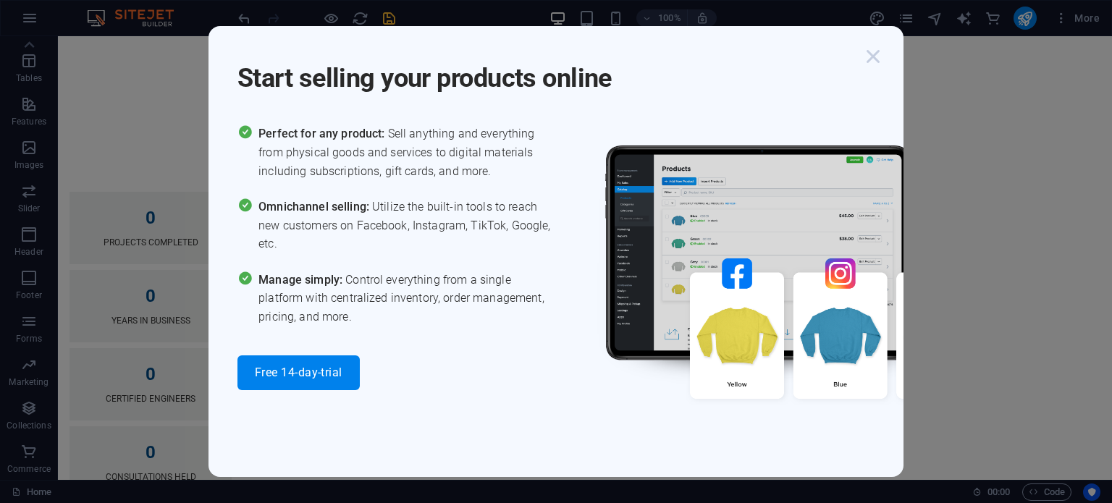
click at [877, 52] on icon "button" at bounding box center [873, 56] width 26 height 26
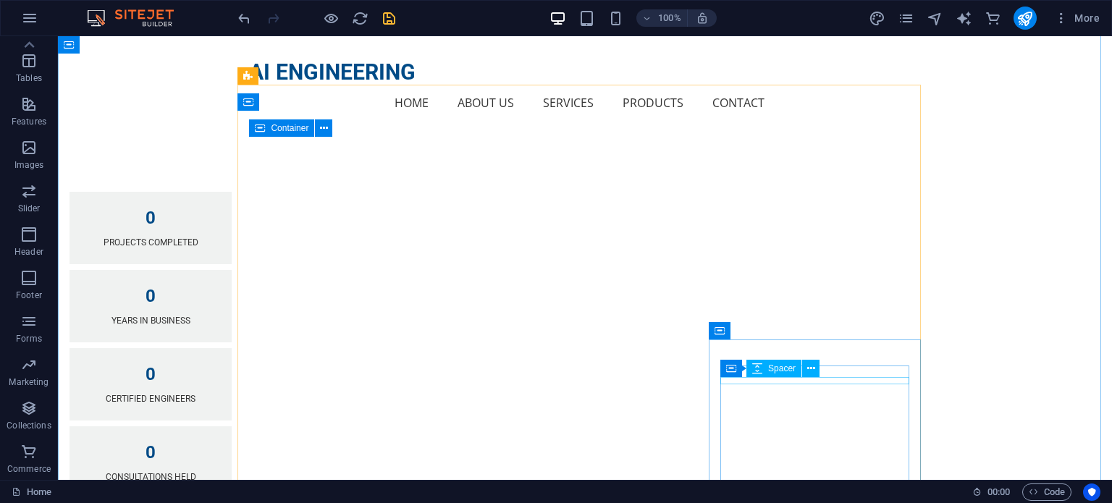
click at [822, 376] on div "Container Spacer" at bounding box center [774, 369] width 109 height 18
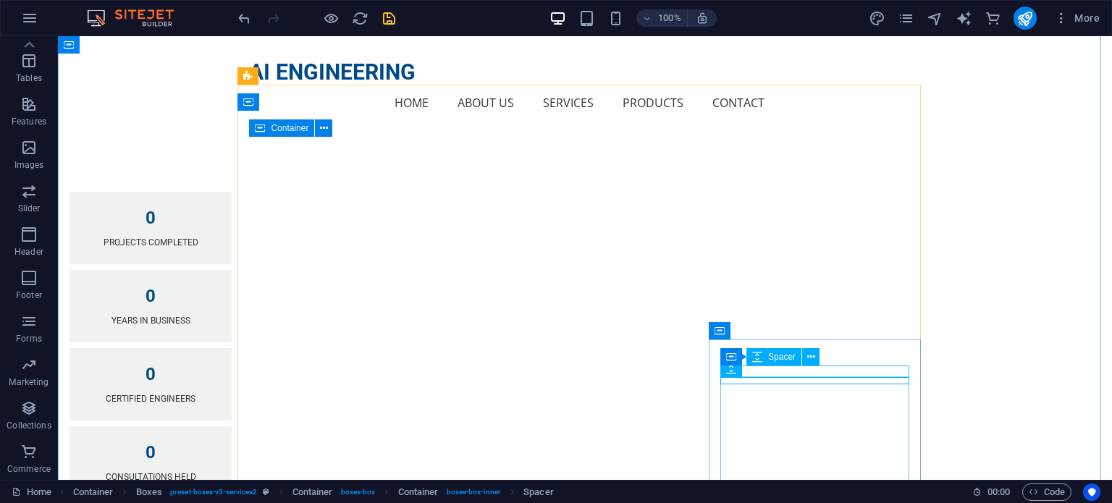
select select "px"
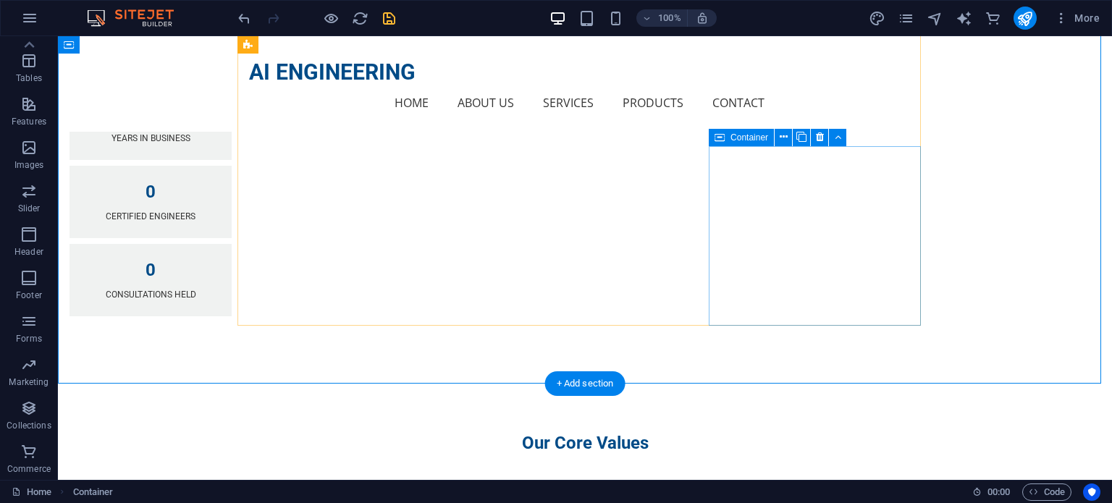
scroll to position [1544, 0]
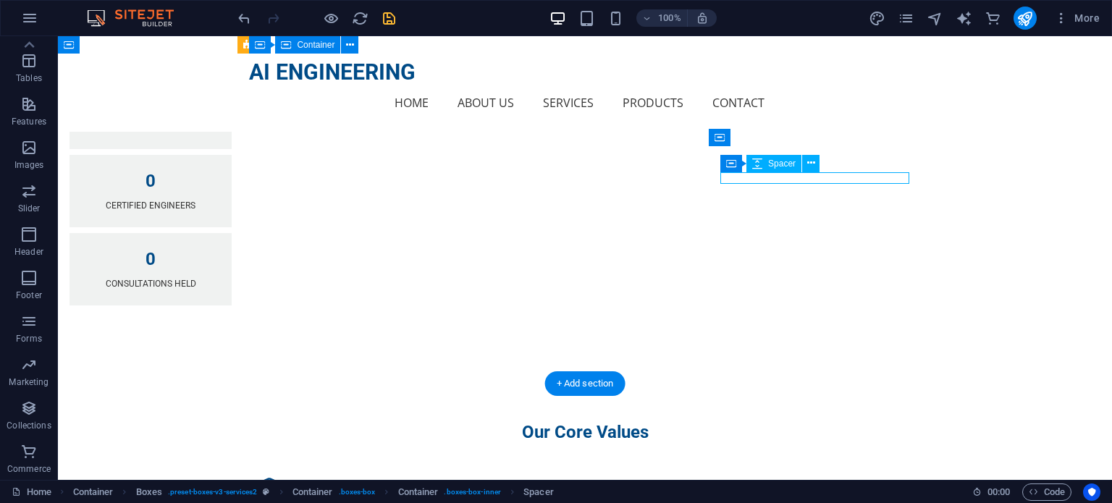
select select "px"
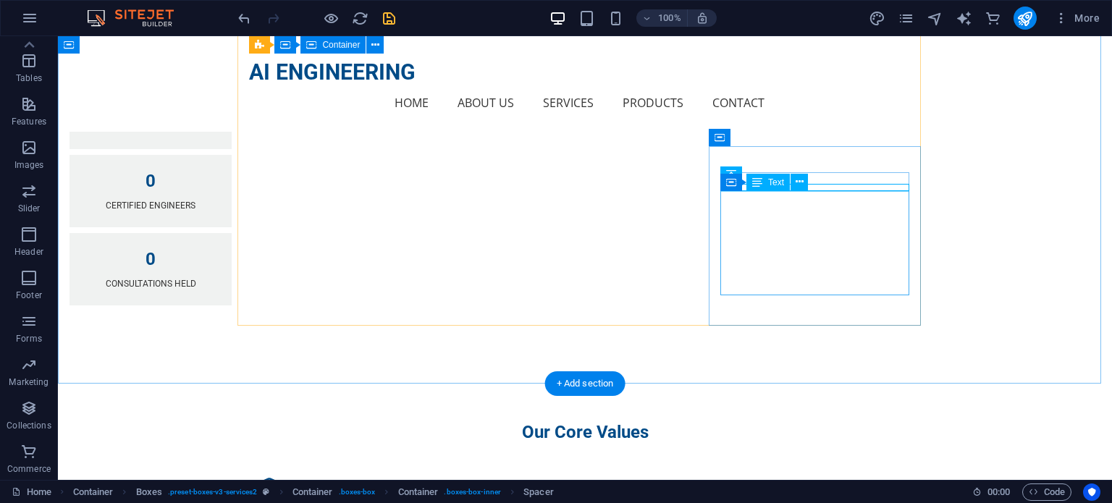
select select "px"
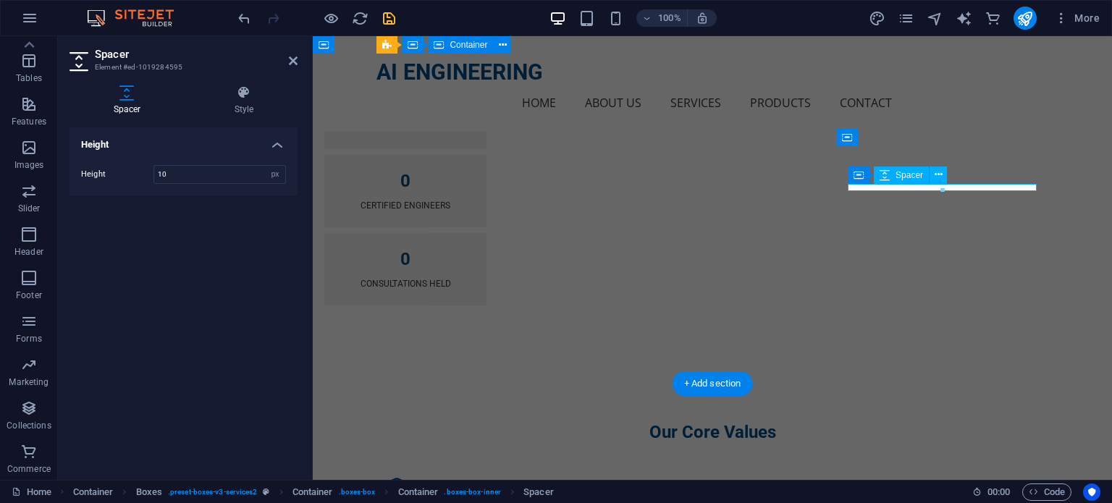
click at [904, 176] on span "Spacer" at bounding box center [910, 175] width 28 height 9
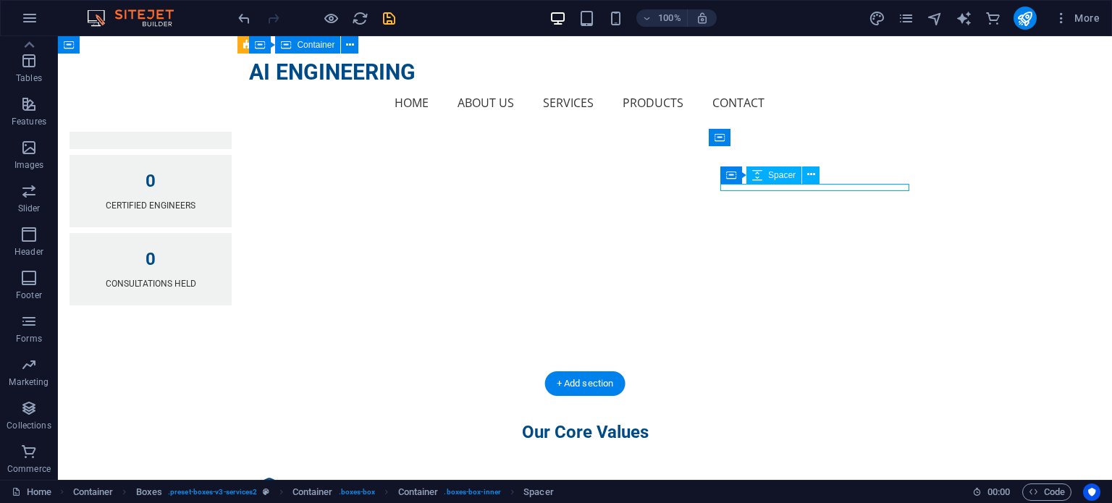
select select "px"
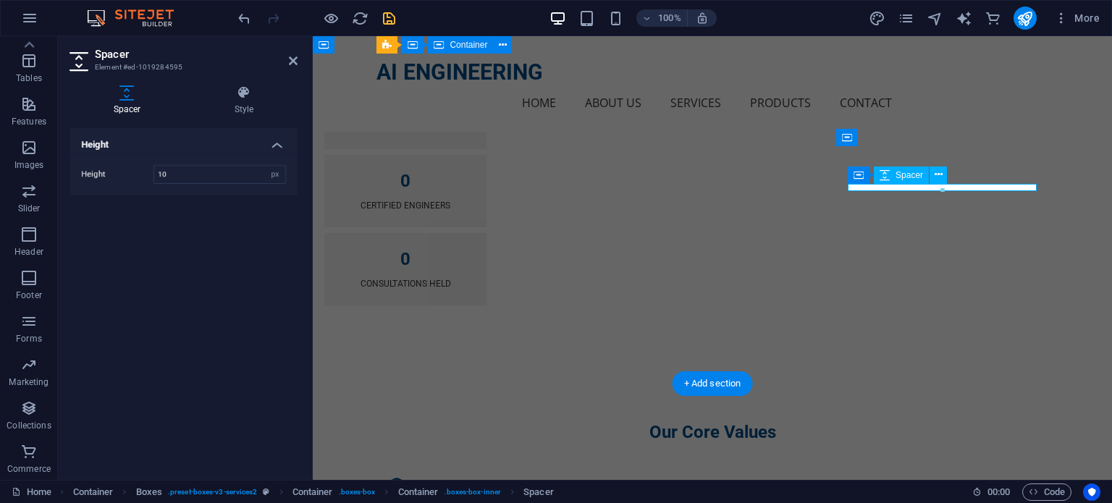
drag, startPoint x: 1133, startPoint y: 187, endPoint x: 878, endPoint y: 185, distance: 254.8
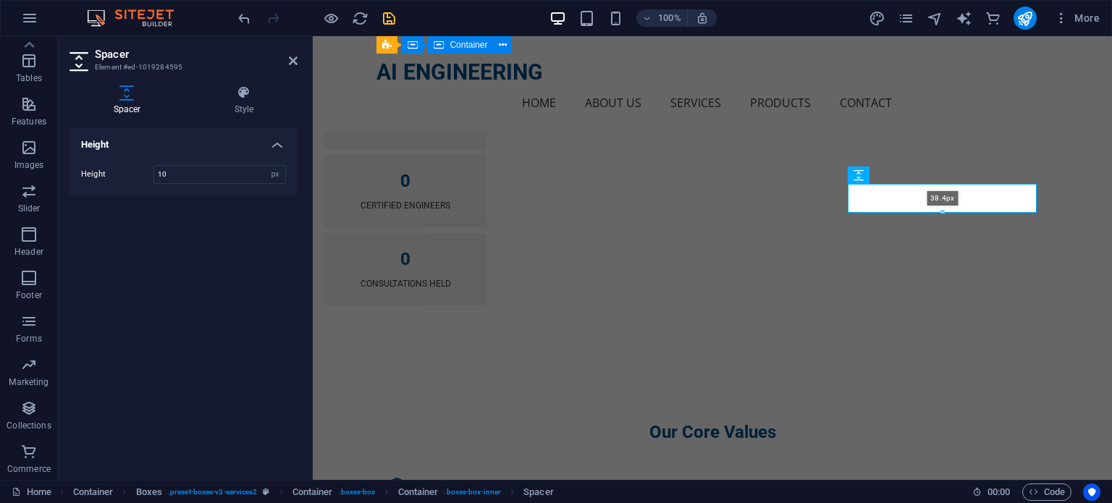
drag, startPoint x: 941, startPoint y: 189, endPoint x: 941, endPoint y: 211, distance: 22.4
click at [941, 211] on div at bounding box center [942, 212] width 188 height 5
type input "38"
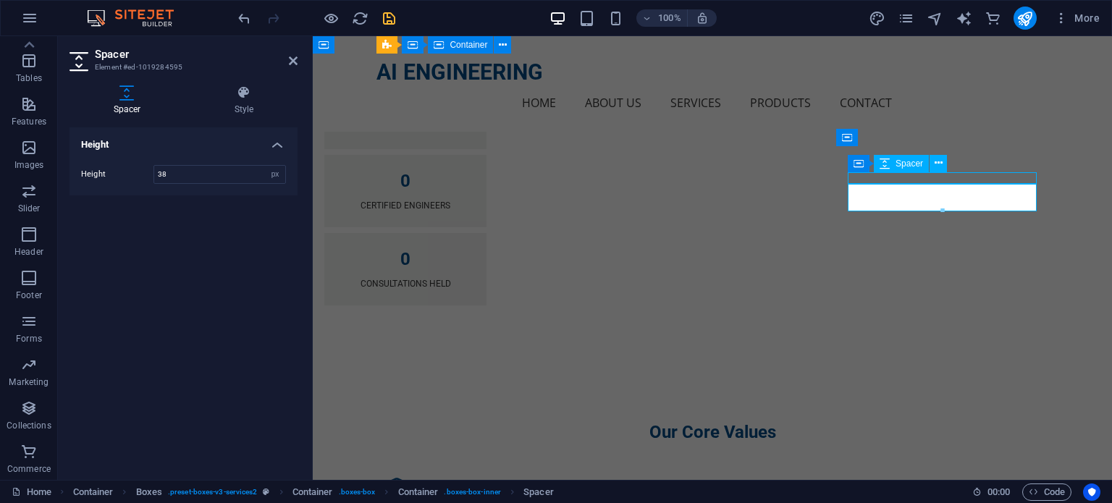
select select "px"
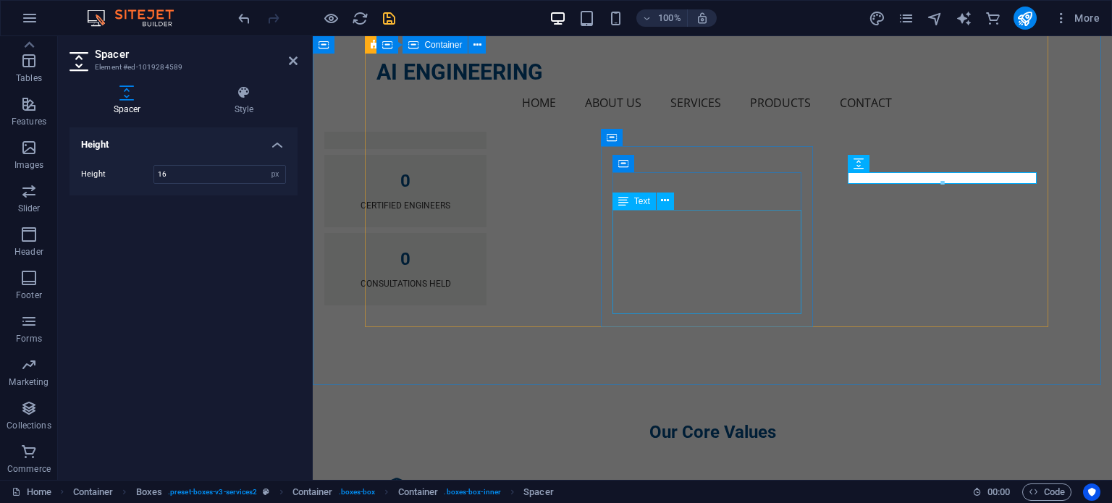
drag, startPoint x: 796, startPoint y: 232, endPoint x: 1051, endPoint y: 235, distance: 254.8
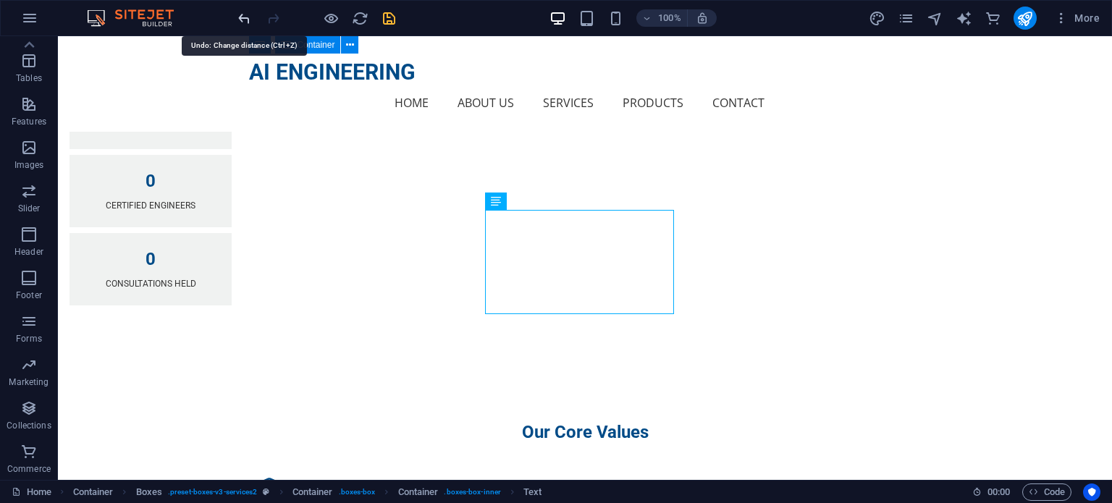
click at [243, 20] on icon "undo" at bounding box center [244, 18] width 17 height 17
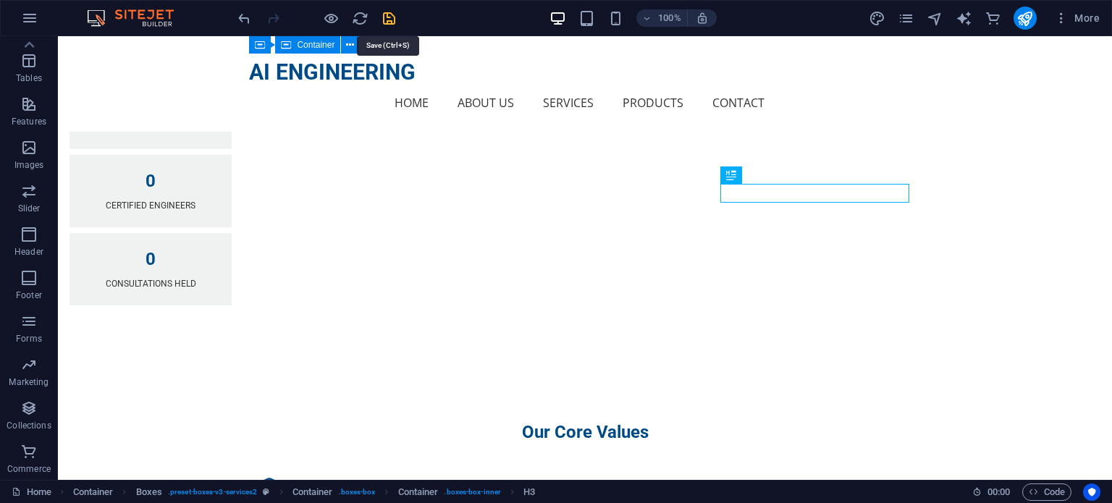
click at [389, 20] on icon "save" at bounding box center [389, 18] width 17 height 17
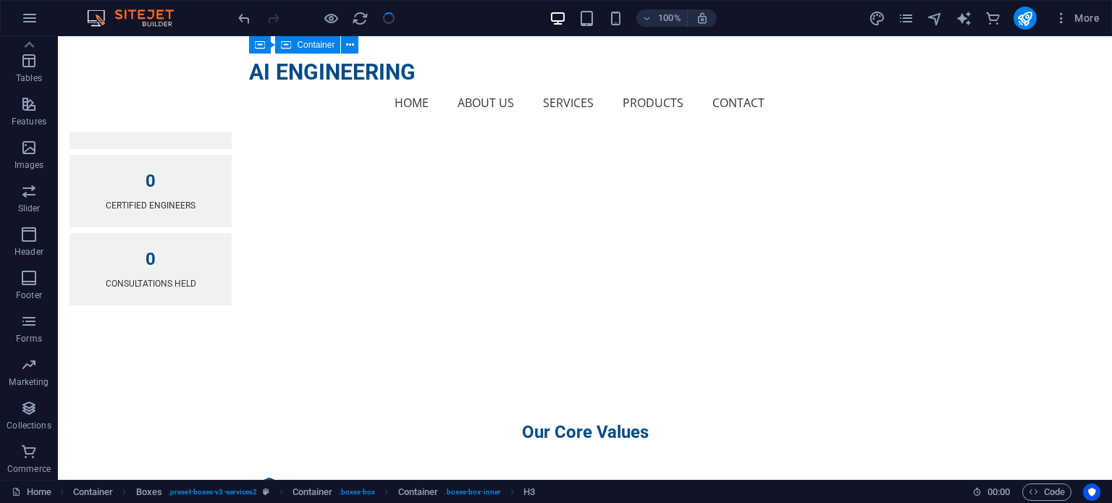
checkbox input "false"
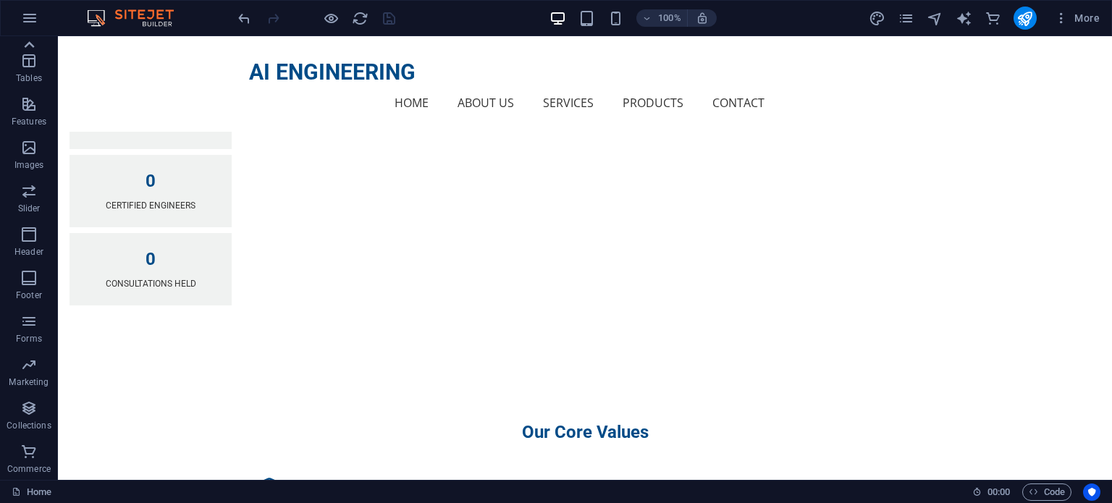
click at [31, 49] on icon at bounding box center [29, 45] width 20 height 20
click at [32, 112] on p "Elements" at bounding box center [29, 112] width 37 height 12
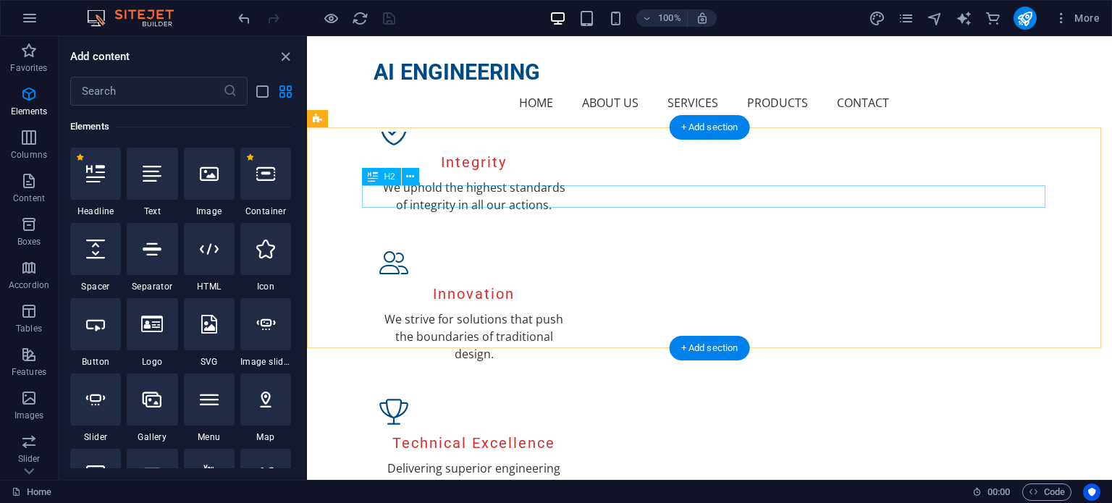
scroll to position [1930, 0]
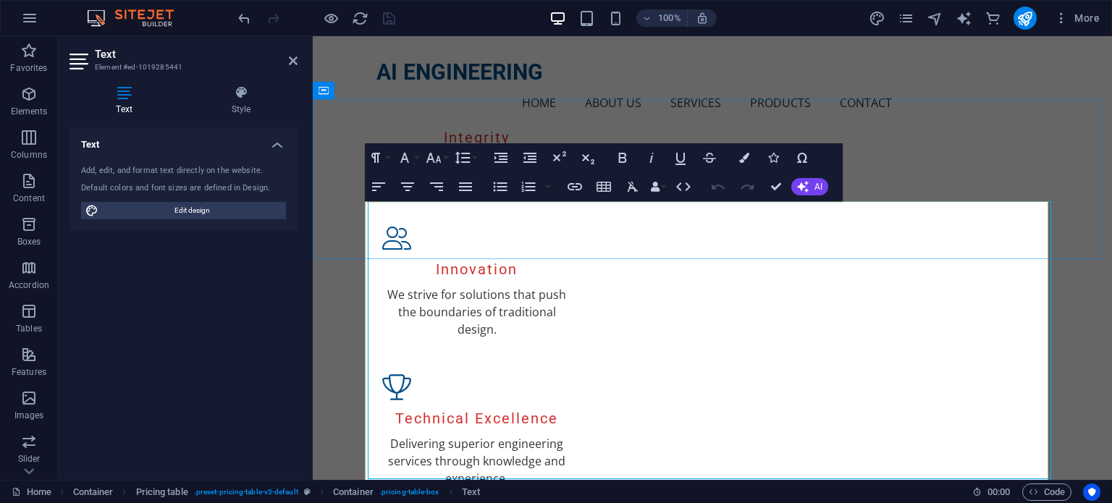
scroll to position [2050, 0]
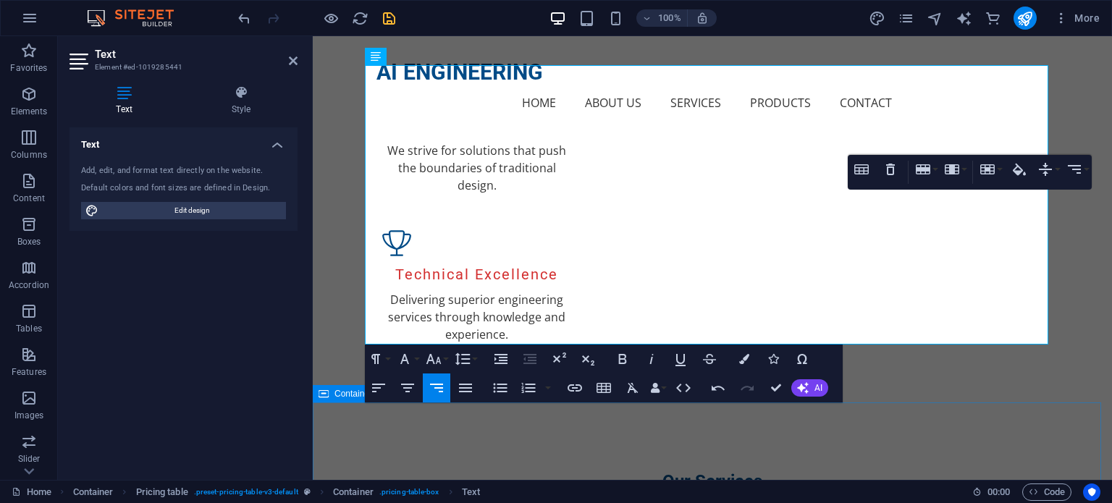
scroll to position [2243, 0]
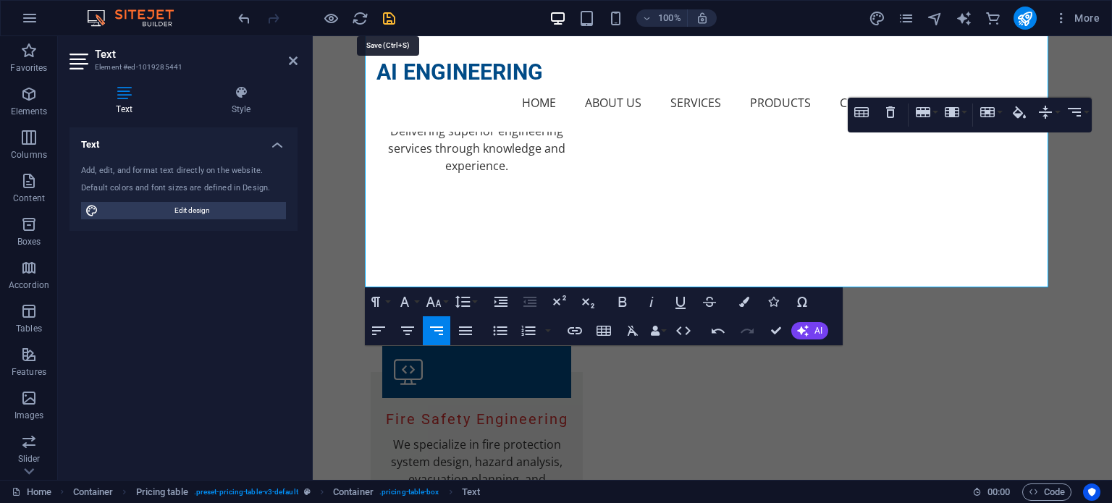
click at [392, 14] on icon "save" at bounding box center [389, 18] width 17 height 17
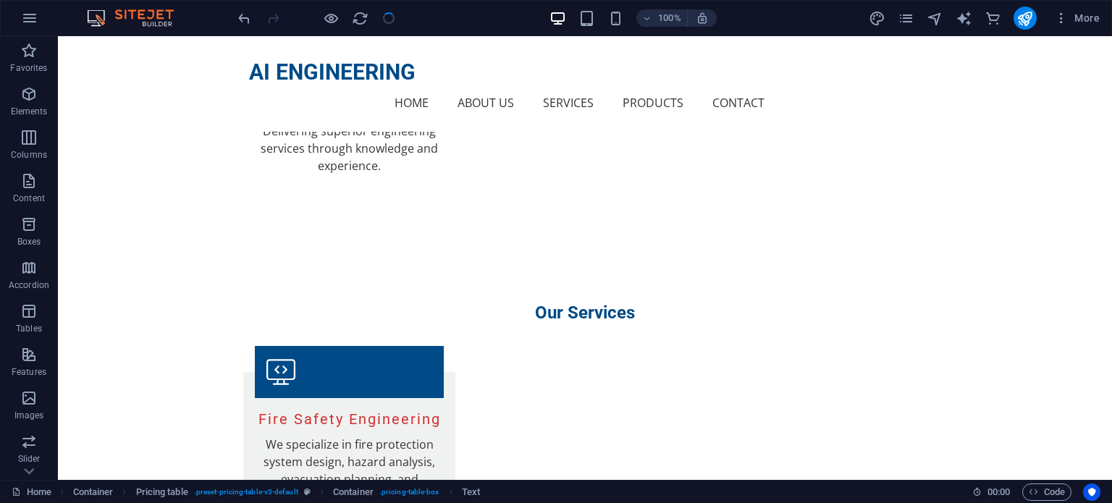
checkbox input "false"
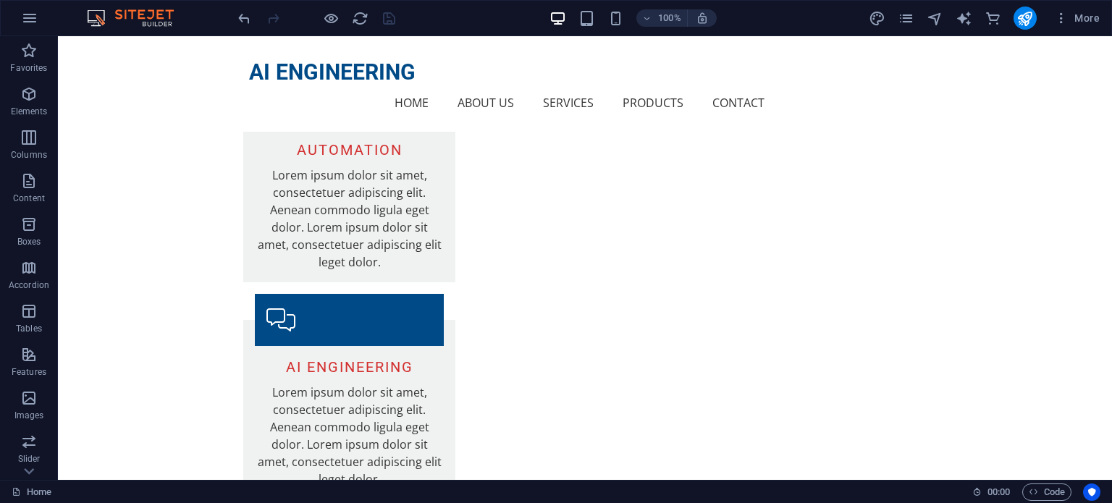
scroll to position [3059, 0]
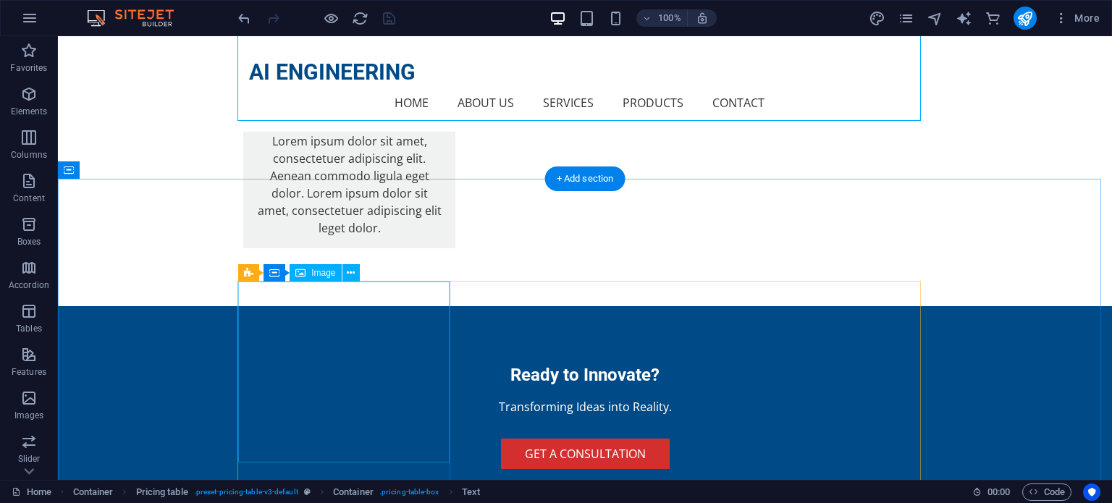
scroll to position [3638, 0]
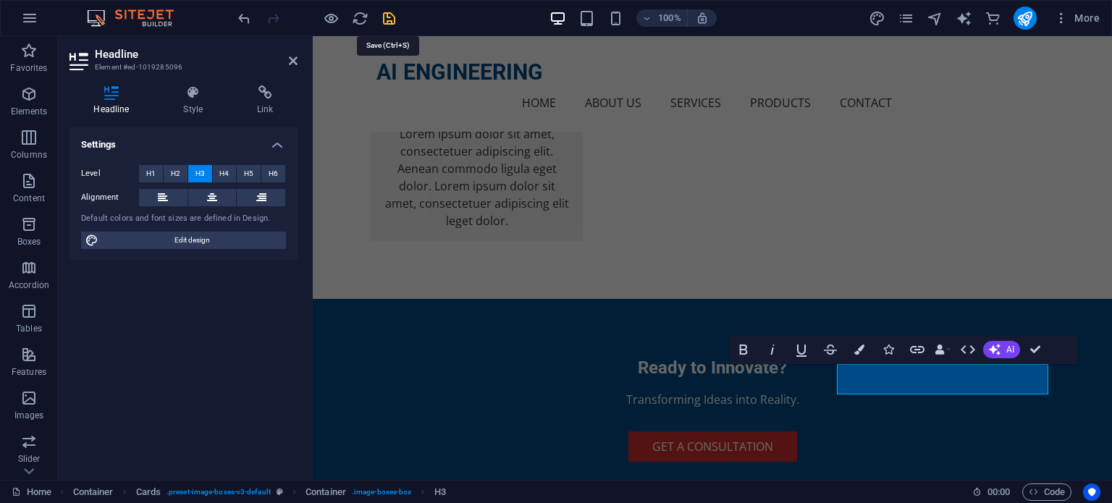
click at [393, 17] on icon "save" at bounding box center [389, 18] width 17 height 17
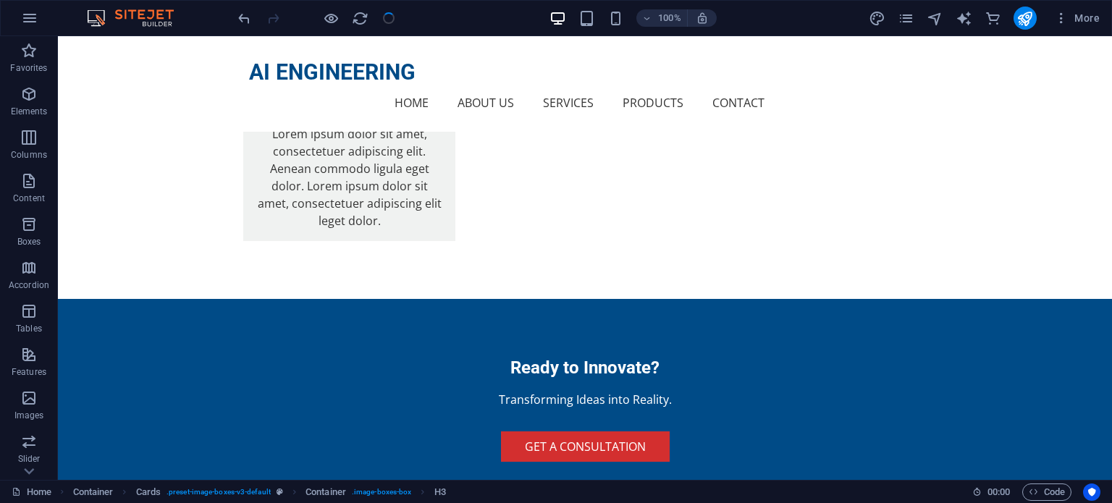
checkbox input "false"
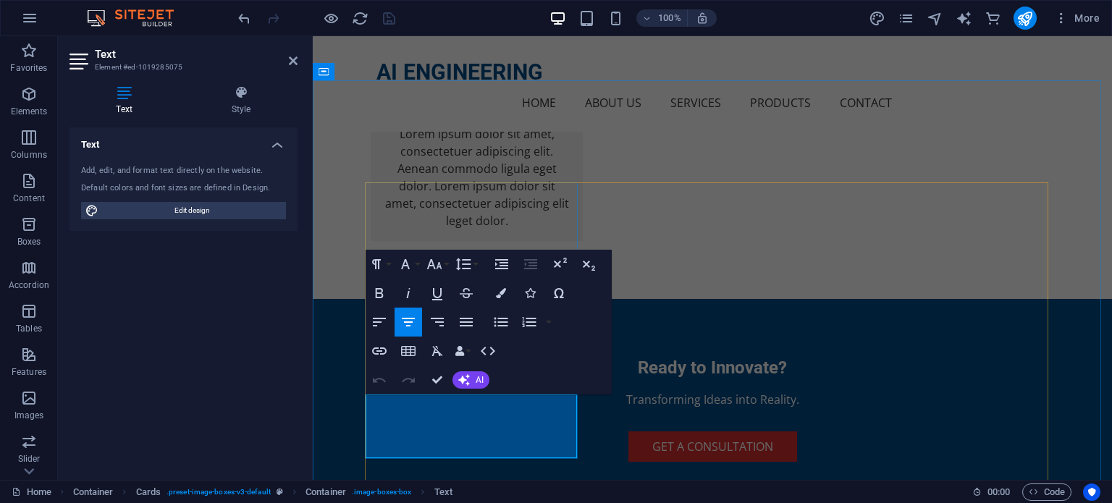
drag, startPoint x: 509, startPoint y: 400, endPoint x: 518, endPoint y: 413, distance: 16.1
drag, startPoint x: 484, startPoint y: 419, endPoint x: 544, endPoint y: 424, distance: 61.0
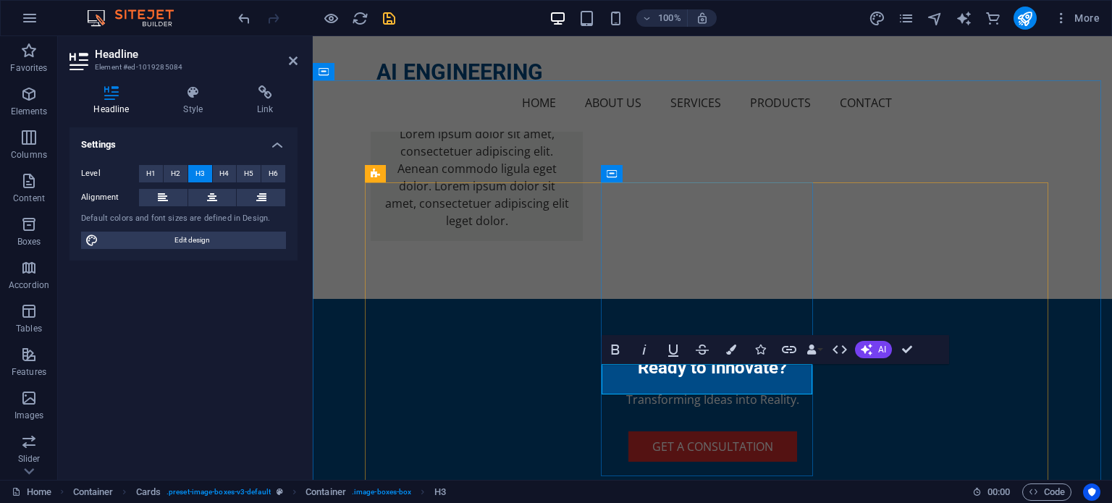
drag, startPoint x: 671, startPoint y: 382, endPoint x: 804, endPoint y: 391, distance: 133.5
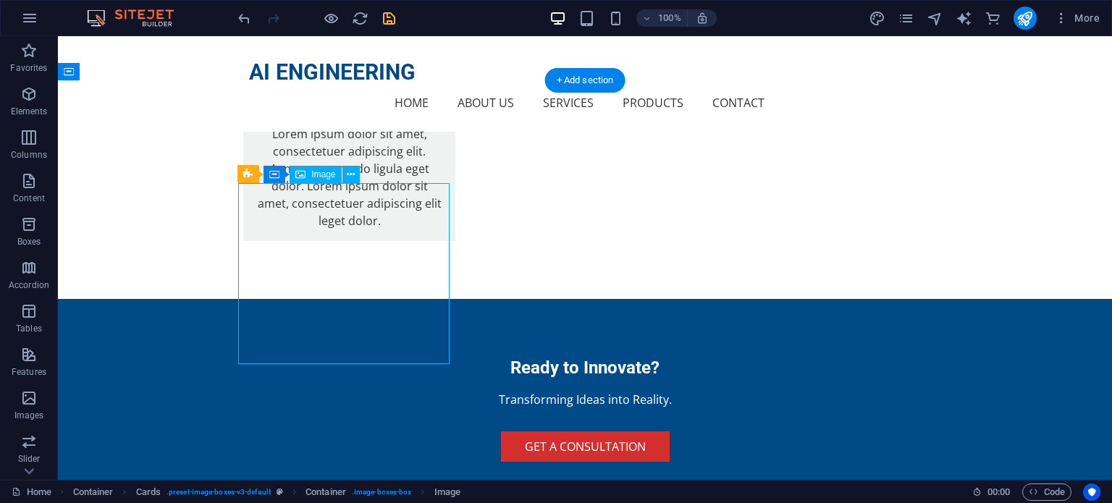
click at [317, 177] on span "Image" at bounding box center [323, 174] width 24 height 9
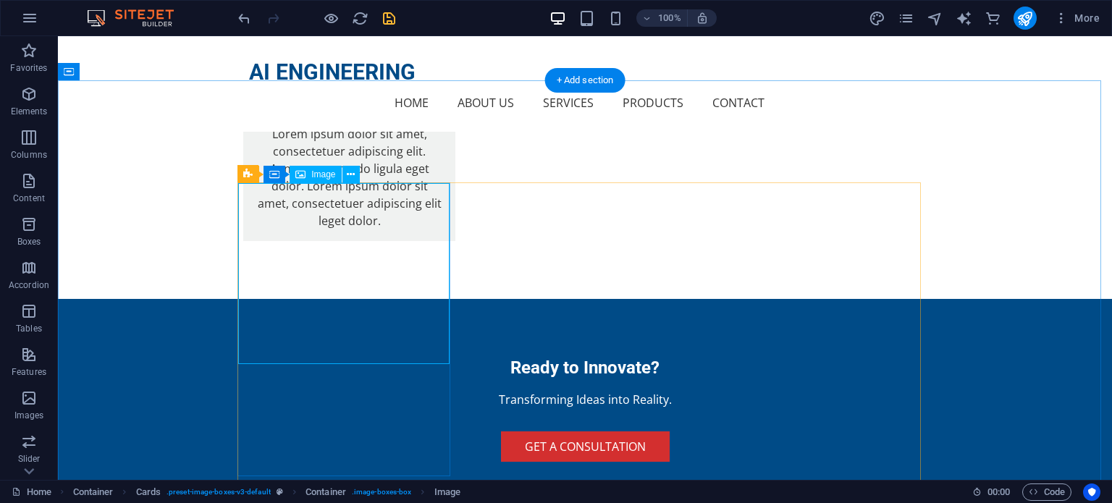
select select "vw"
select select "px"
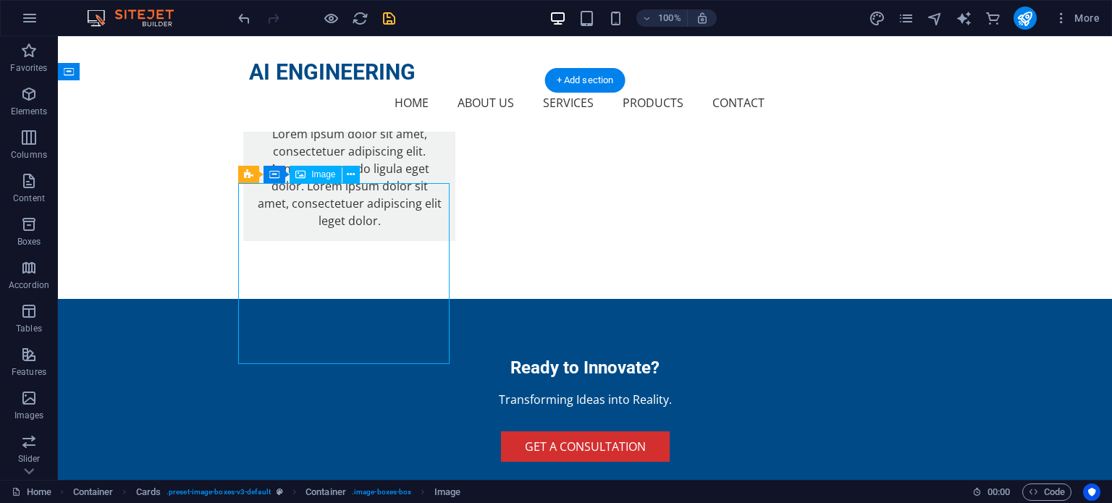
select select "vw"
select select "px"
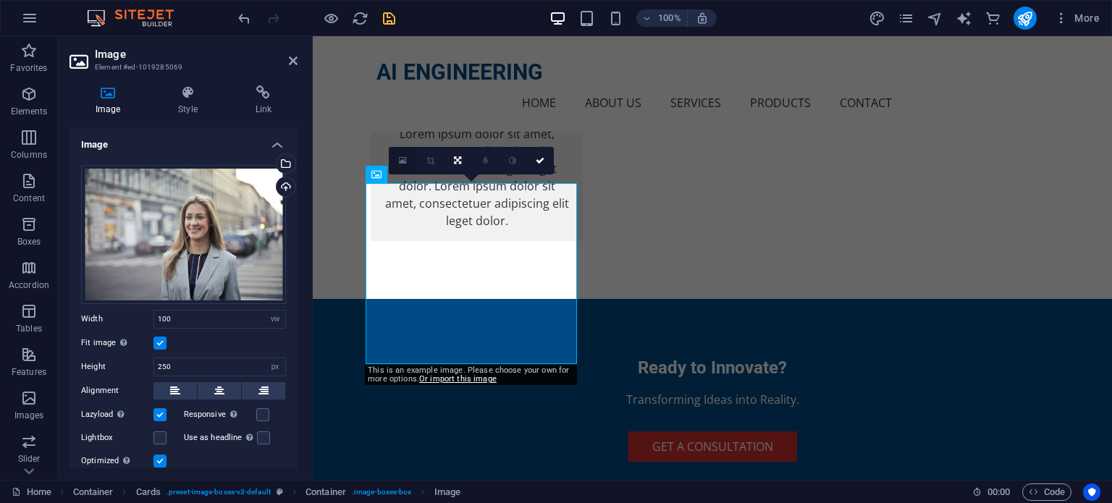
click at [400, 161] on icon at bounding box center [403, 161] width 8 height 10
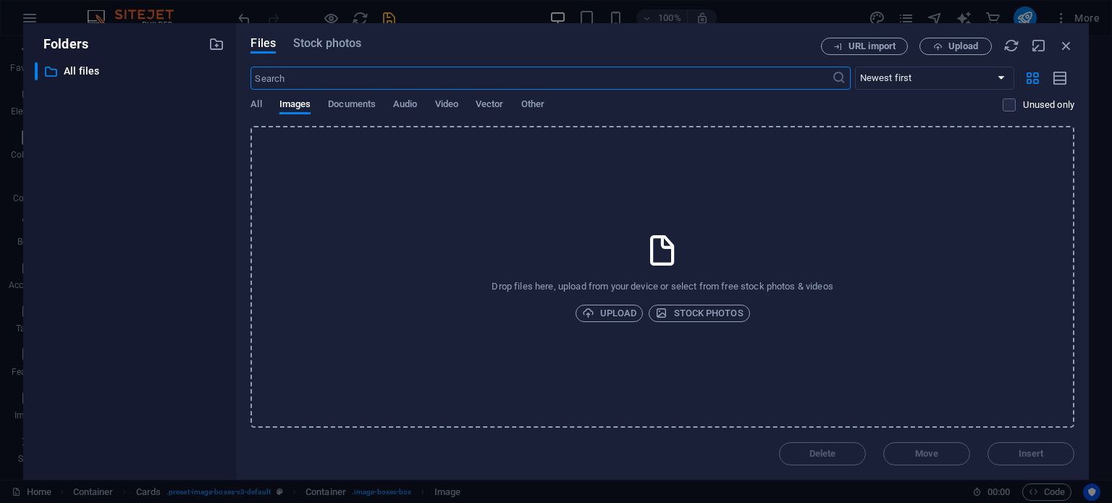
scroll to position [3904, 0]
click at [611, 313] on span "Upload" at bounding box center [609, 313] width 55 height 17
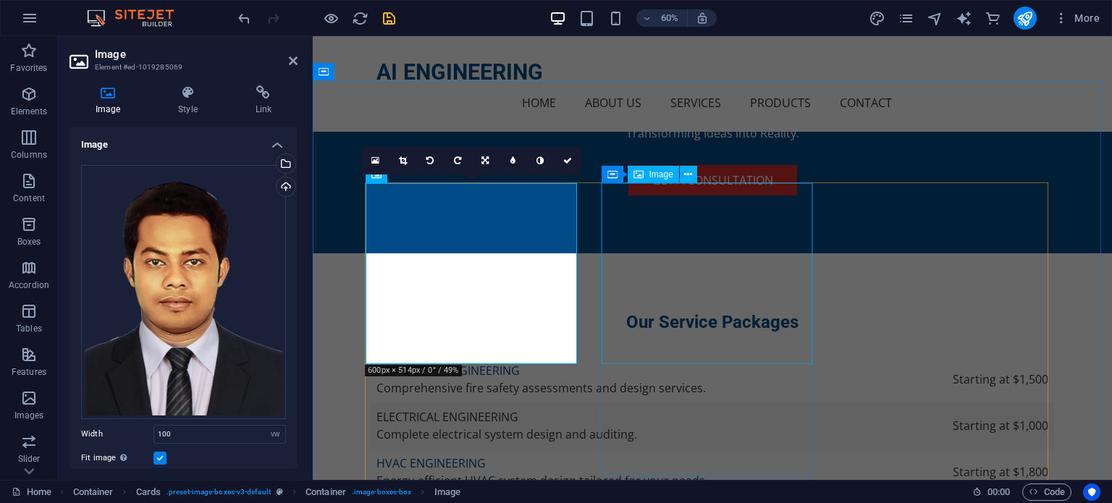
scroll to position [3638, 0]
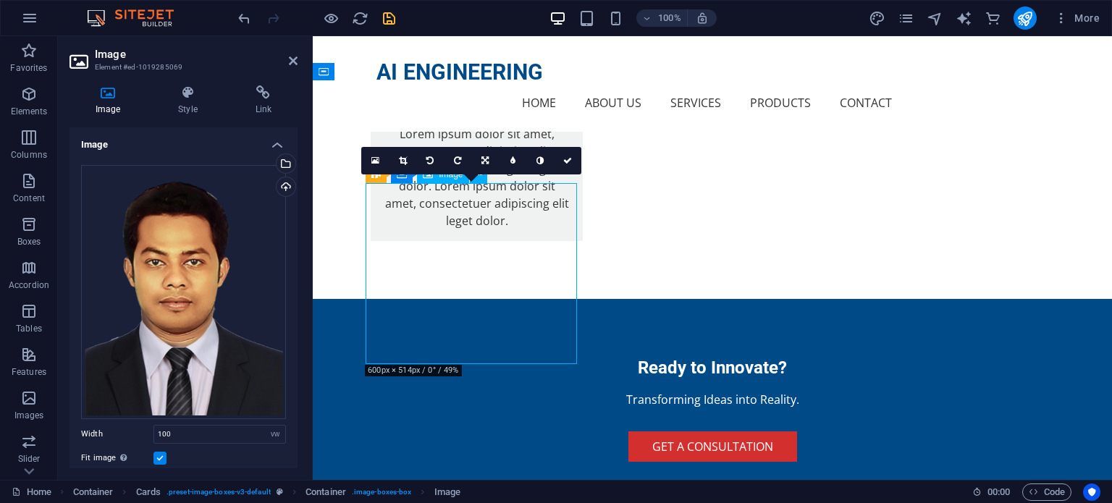
drag, startPoint x: 499, startPoint y: 303, endPoint x: 510, endPoint y: 277, distance: 28.2
click at [223, 289] on div "Drag files here, click to choose files or select files from Files or our free s…" at bounding box center [183, 292] width 205 height 254
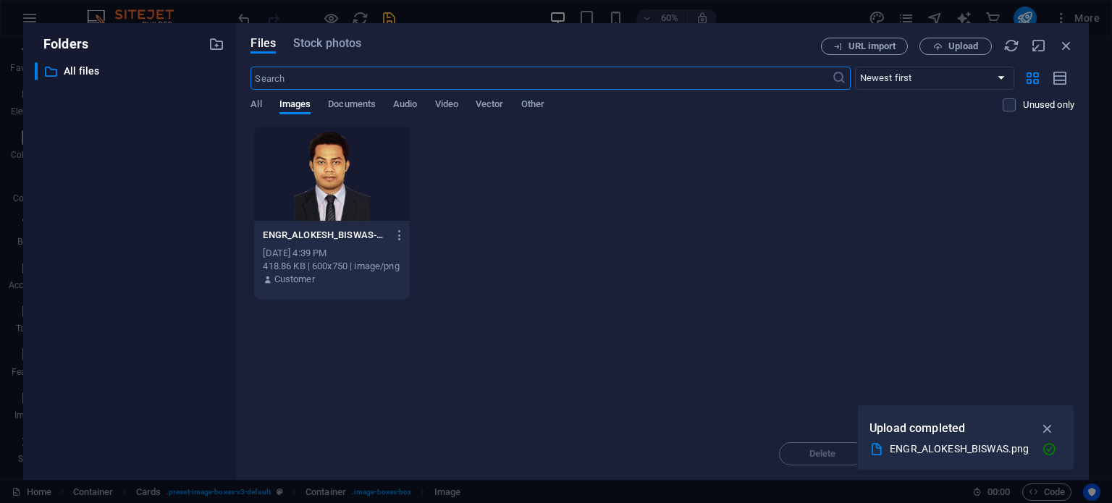
scroll to position [3904, 0]
click at [344, 201] on div at bounding box center [331, 174] width 155 height 94
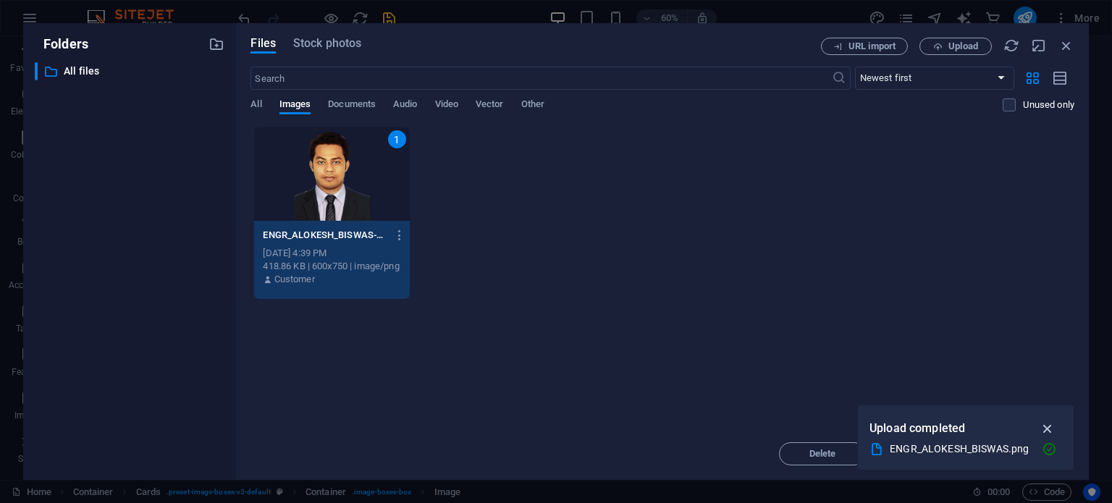
click at [1054, 426] on icon "button" at bounding box center [1048, 429] width 17 height 16
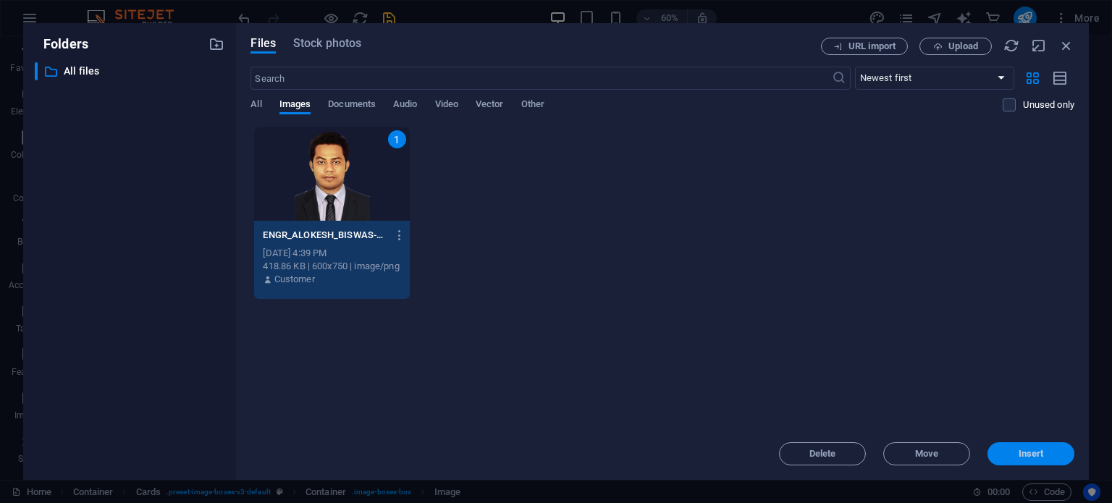
click at [1043, 463] on button "Insert" at bounding box center [1030, 453] width 87 height 23
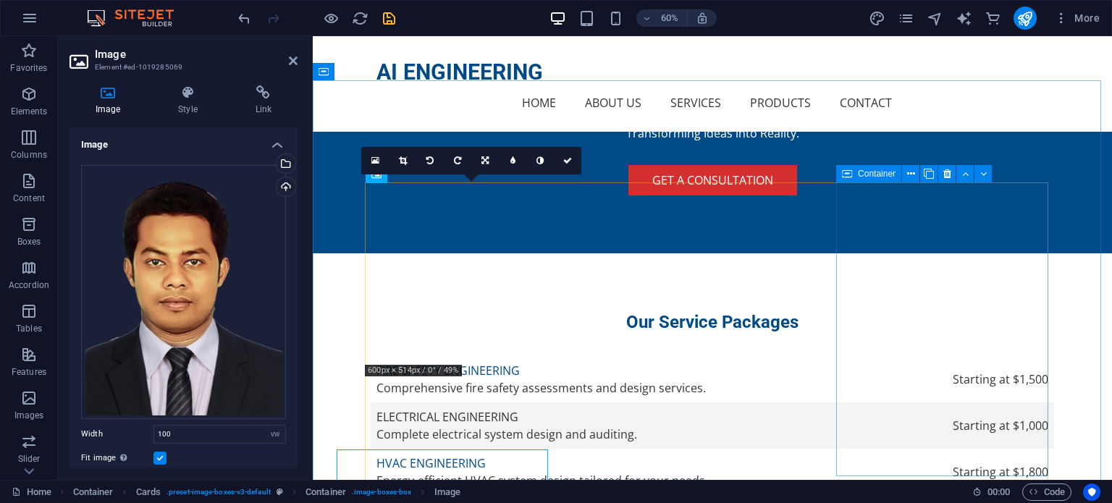
scroll to position [3638, 0]
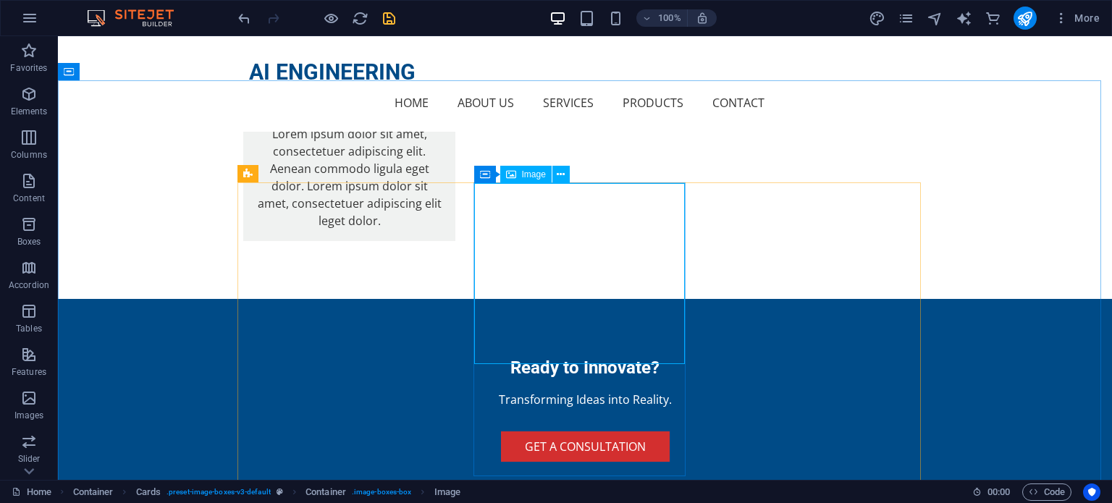
click at [531, 181] on div "Image" at bounding box center [525, 174] width 51 height 17
click at [519, 167] on div "Image" at bounding box center [525, 174] width 51 height 17
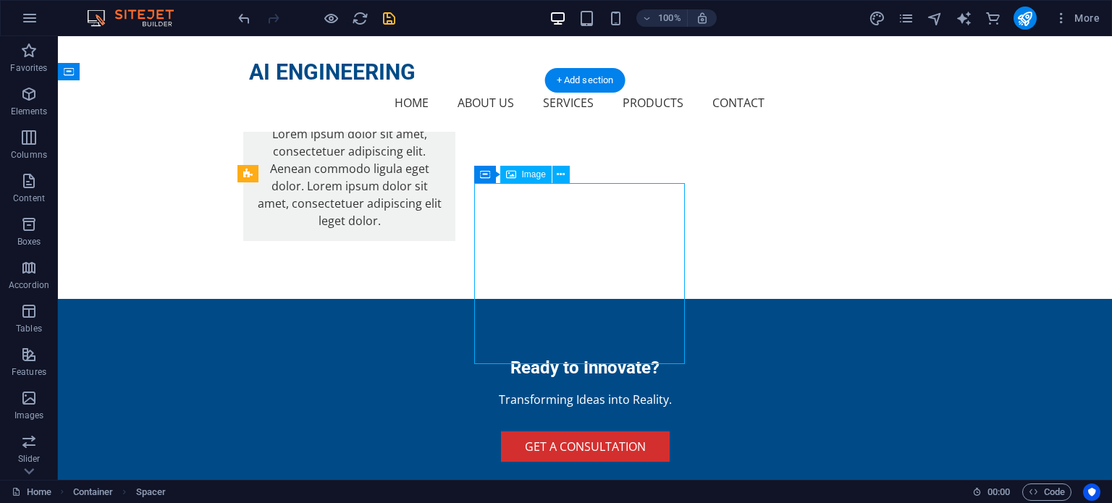
select select "vw"
select select "px"
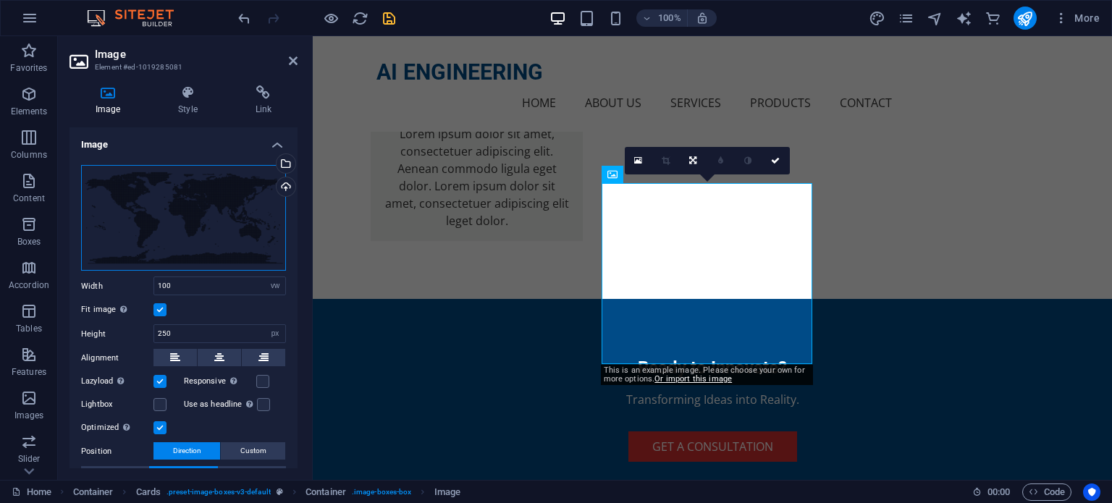
click at [211, 232] on div "Drag files here, click to choose files or select files from Files or our free s…" at bounding box center [183, 218] width 205 height 106
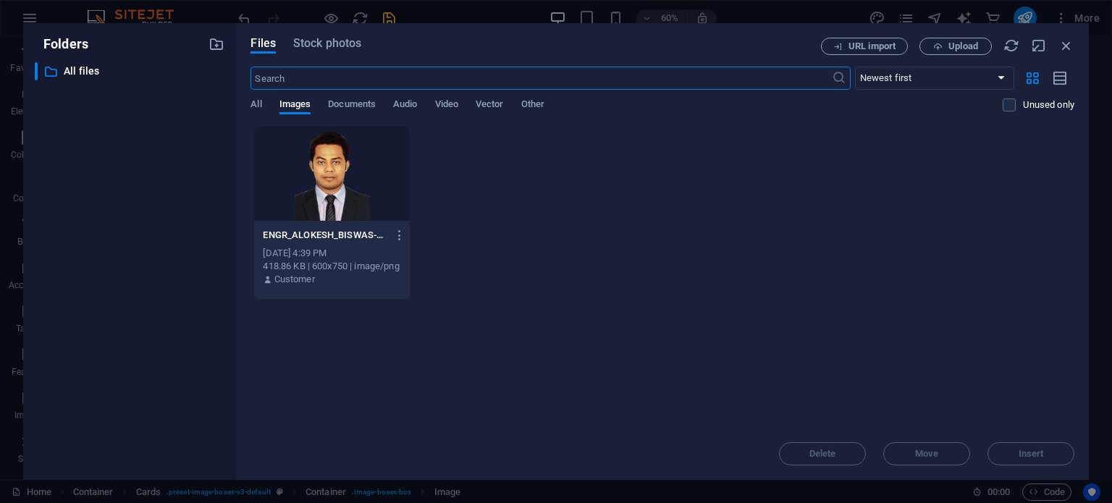
scroll to position [3904, 0]
click at [822, 338] on div "Drop files here to upload them instantly ENGR_ALOKESH_BISWAS-dzOd3ScotoN-hBoyNt…" at bounding box center [662, 277] width 824 height 302
click at [261, 106] on span "All" at bounding box center [255, 106] width 11 height 20
click at [250, 103] on div "Files Stock photos URL import Upload ​ Newest first Oldest first Name (A-Z) Nam…" at bounding box center [662, 251] width 853 height 457
click at [943, 50] on span "Upload" at bounding box center [955, 46] width 59 height 9
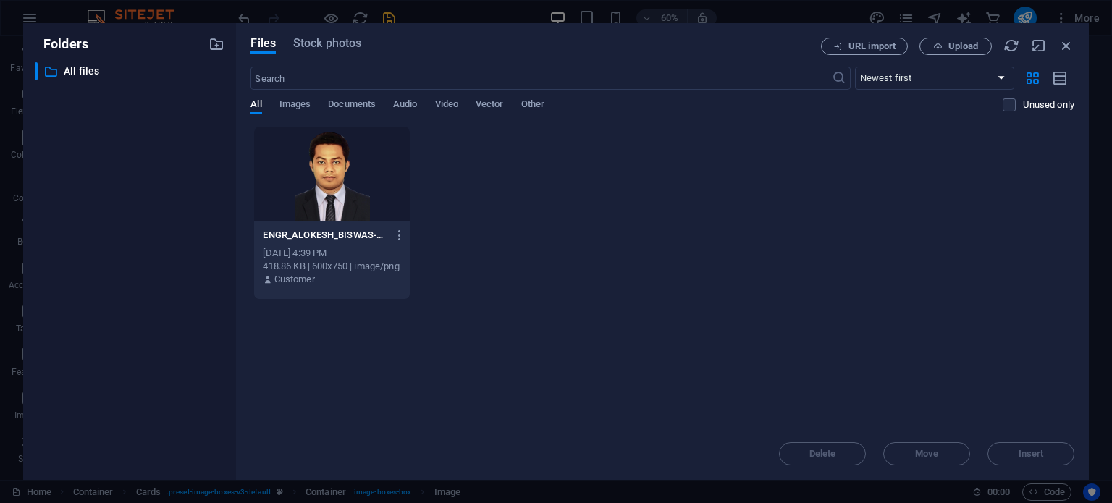
click at [351, 193] on div at bounding box center [331, 174] width 155 height 94
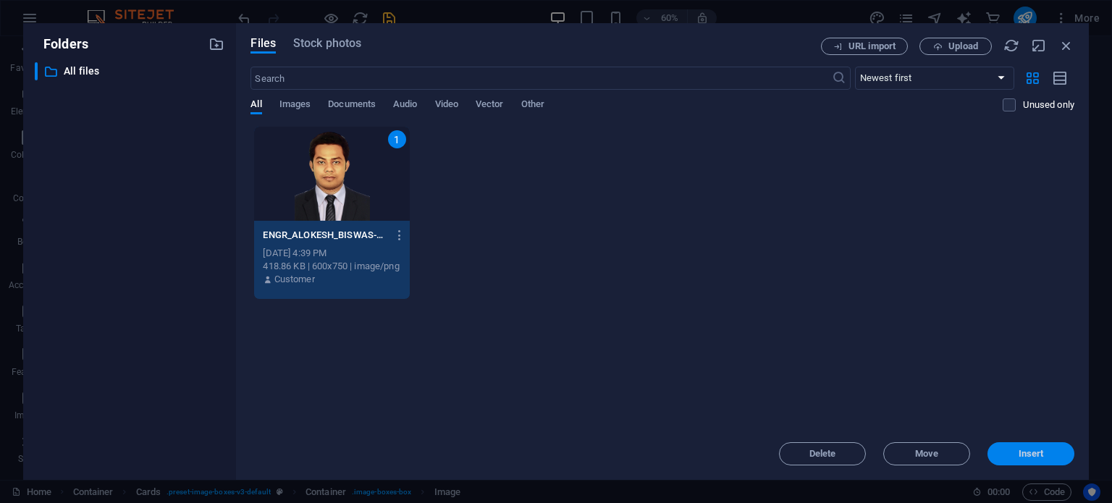
click at [1037, 454] on span "Insert" at bounding box center [1031, 454] width 25 height 9
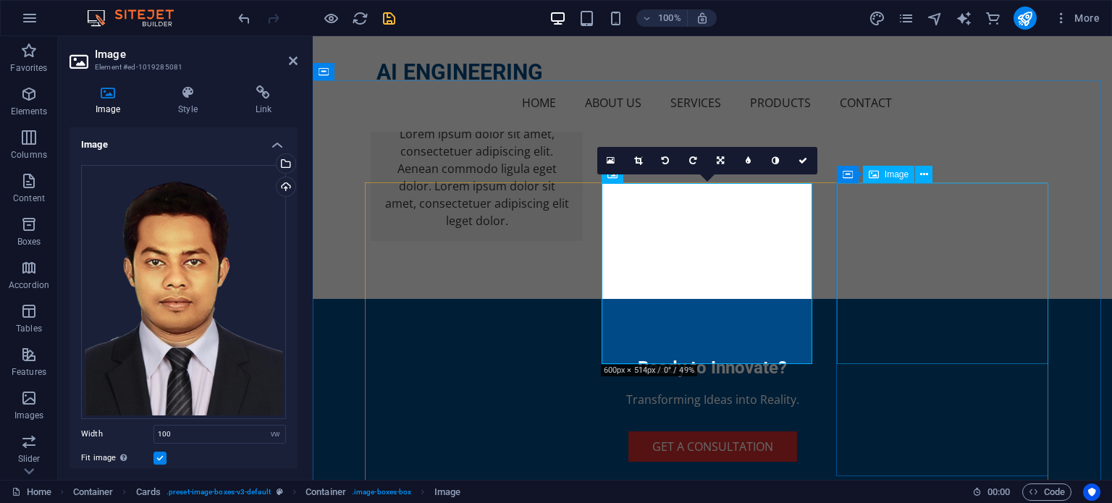
select select "vw"
select select "px"
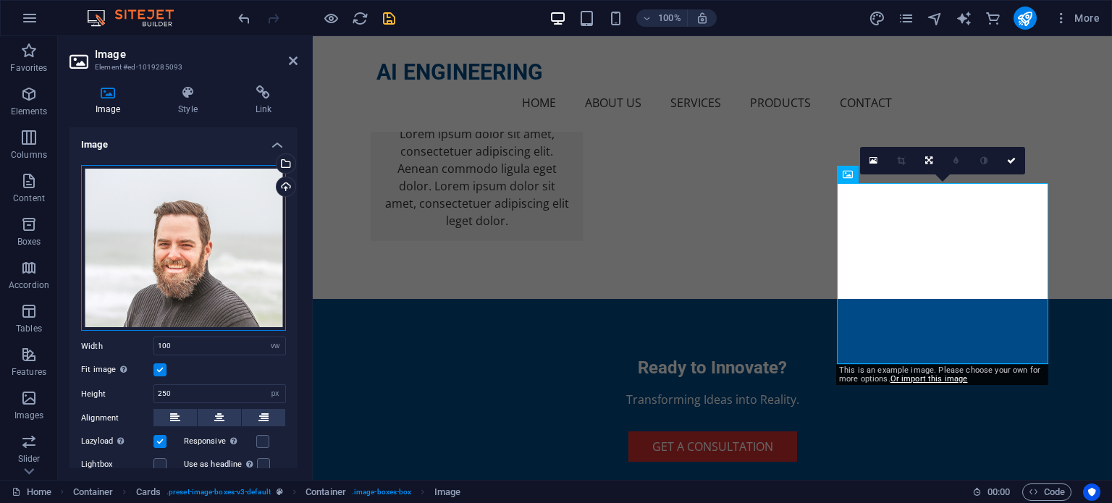
click at [226, 271] on div "Drag files here, click to choose files or select files from Files or our free s…" at bounding box center [183, 248] width 205 height 167
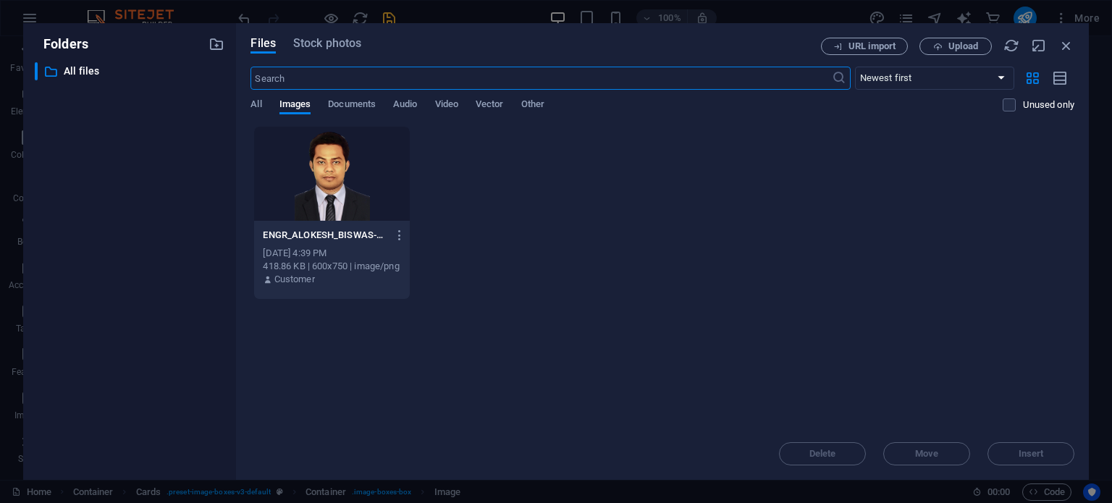
scroll to position [3904, 0]
click at [350, 169] on div at bounding box center [331, 174] width 155 height 94
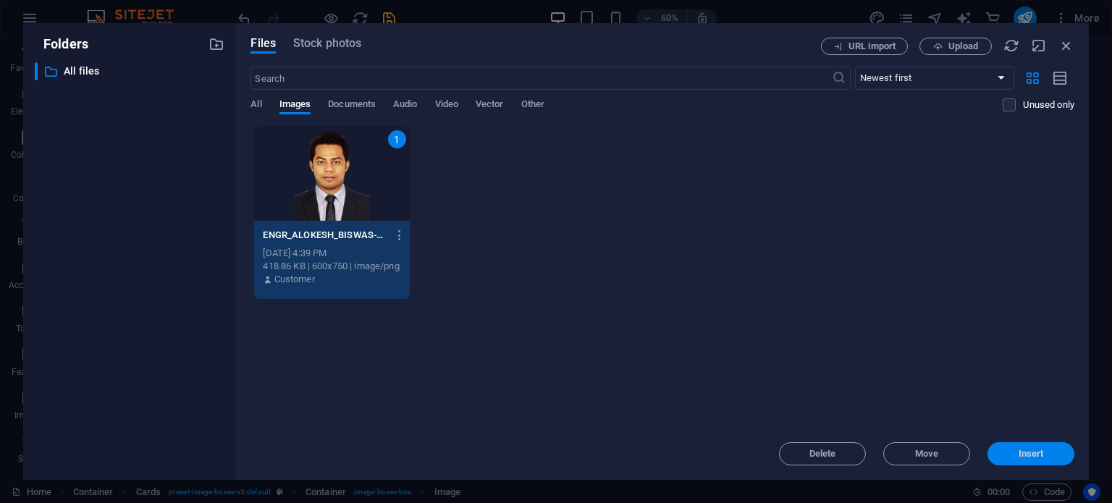
click at [1027, 451] on span "Insert" at bounding box center [1031, 454] width 25 height 9
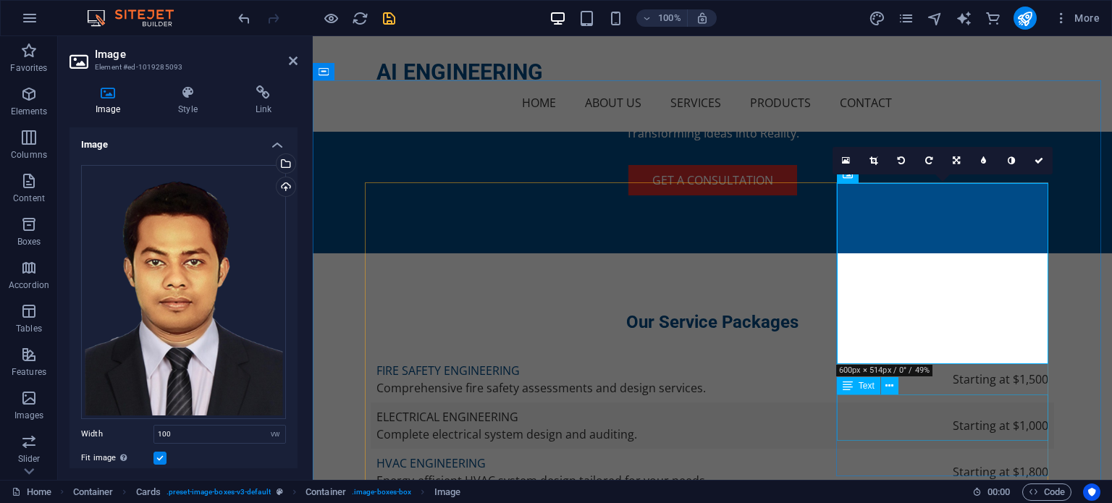
scroll to position [3638, 0]
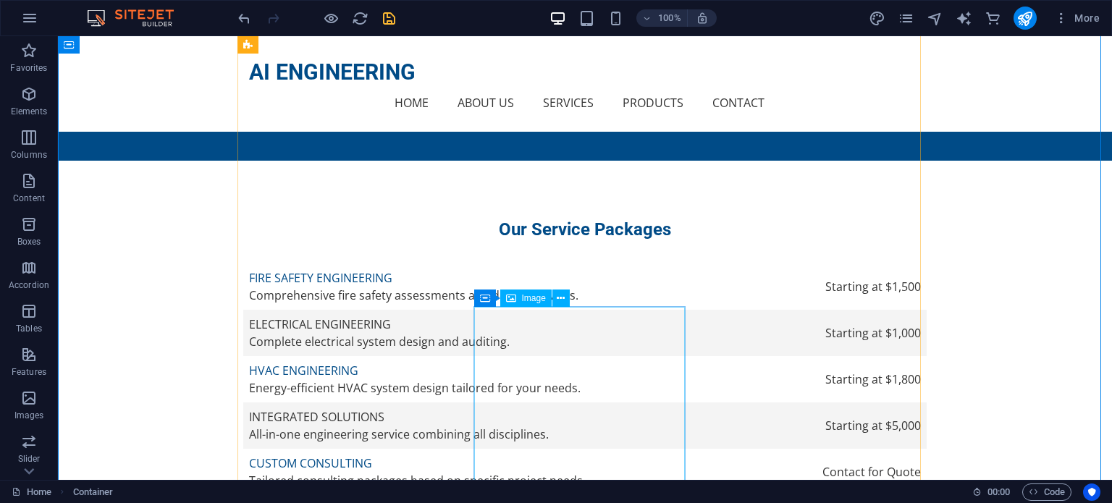
scroll to position [4024, 0]
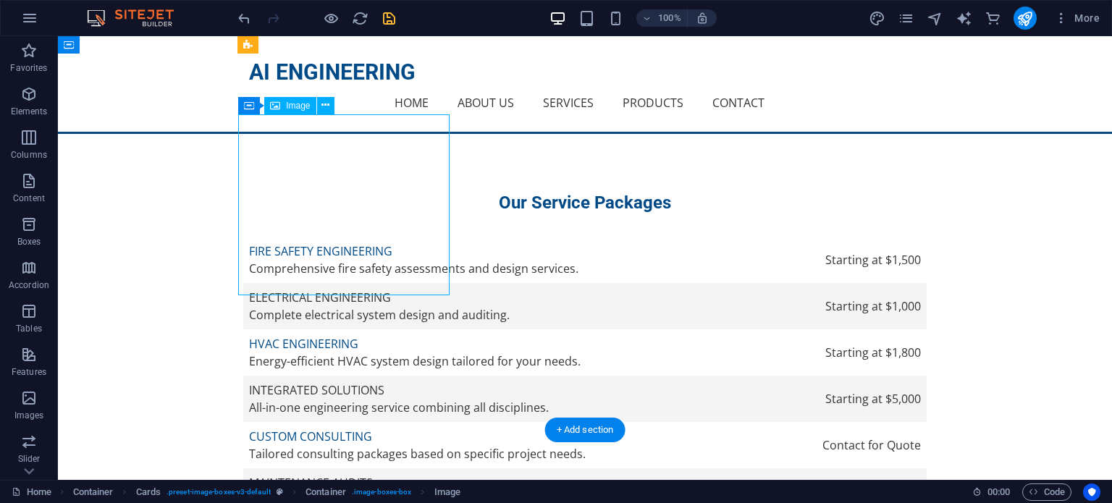
select select "vw"
select select "px"
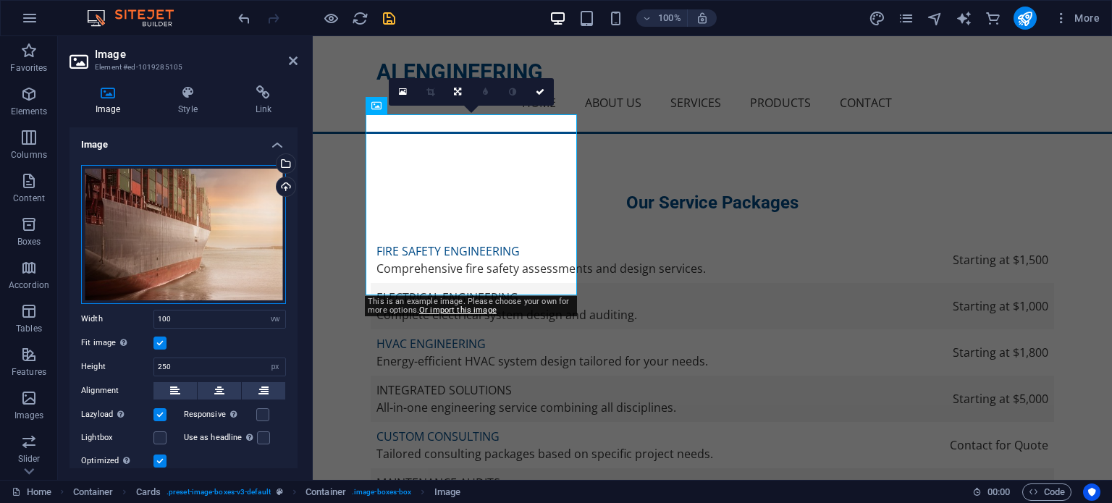
click at [190, 253] on div "Drag files here, click to choose files or select files from Files or our free s…" at bounding box center [183, 234] width 205 height 139
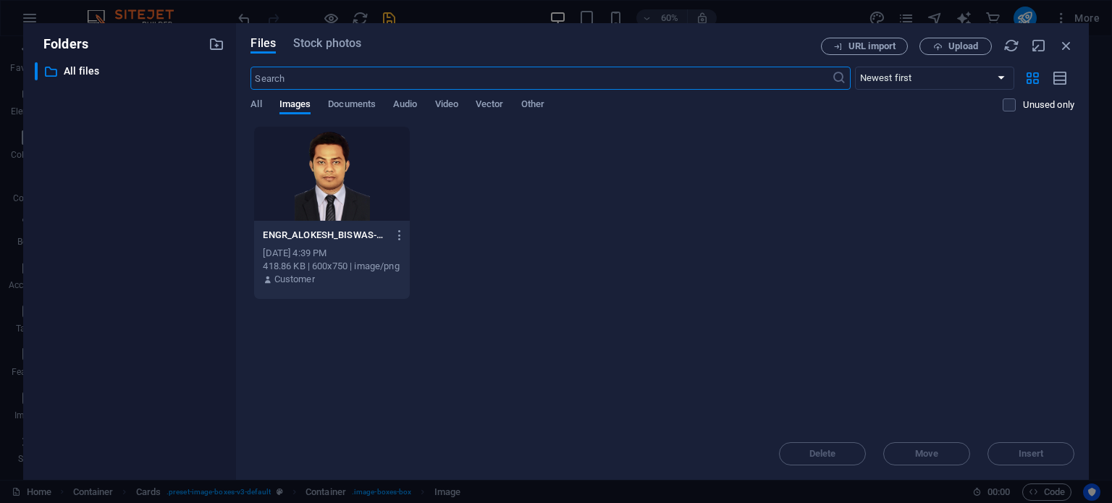
scroll to position [4290, 0]
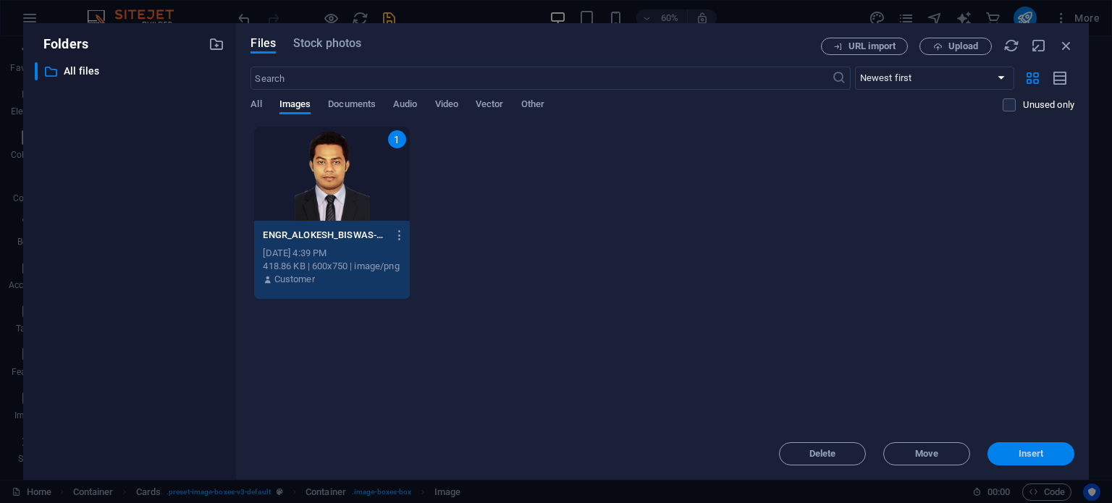
click at [1033, 450] on span "Insert" at bounding box center [1031, 454] width 25 height 9
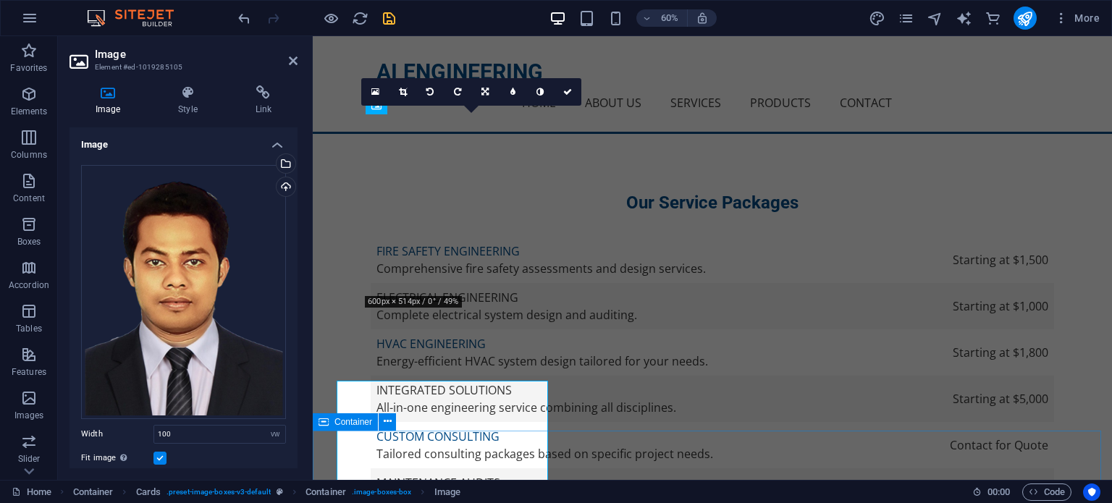
scroll to position [4024, 0]
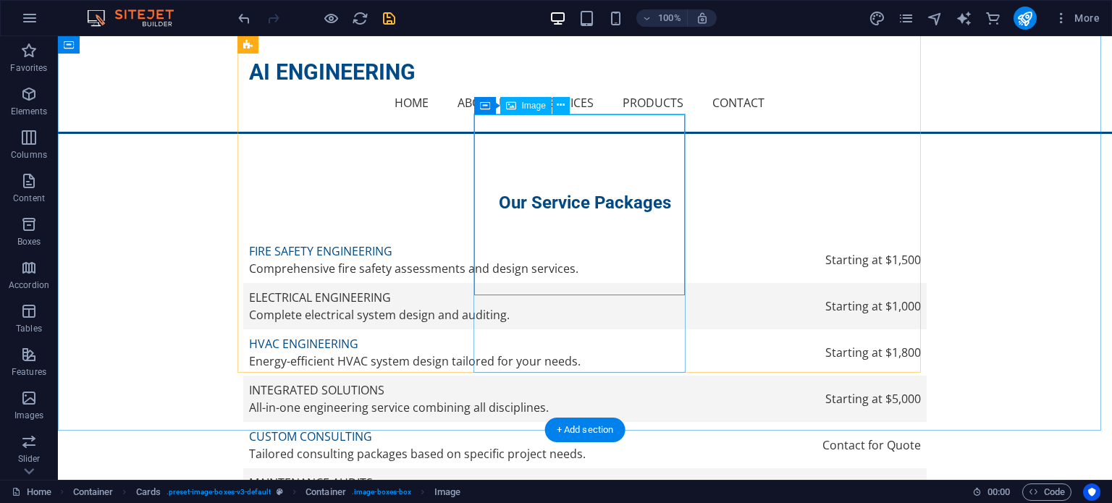
select select "vw"
select select "px"
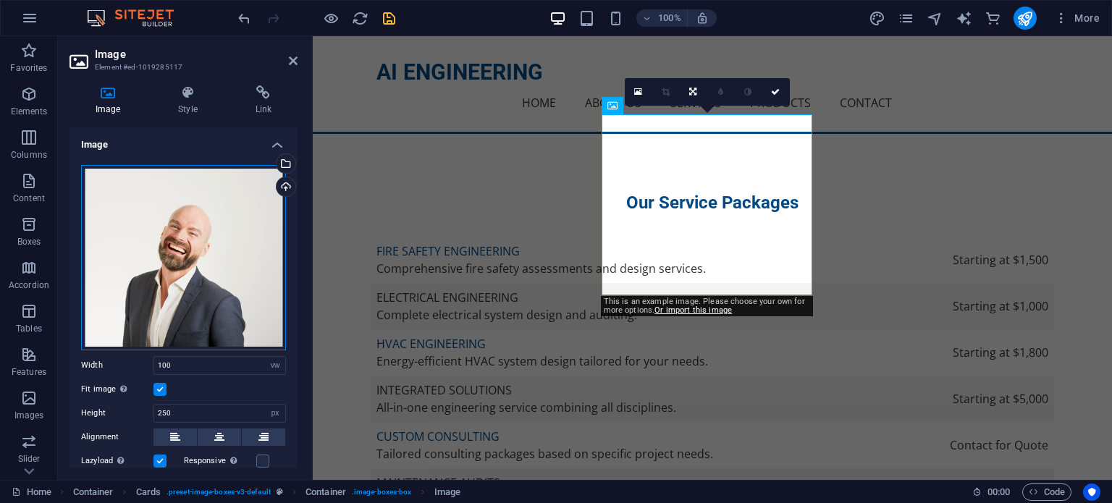
click at [239, 276] on div "Drag files here, click to choose files or select files from Files or our free s…" at bounding box center [183, 257] width 205 height 185
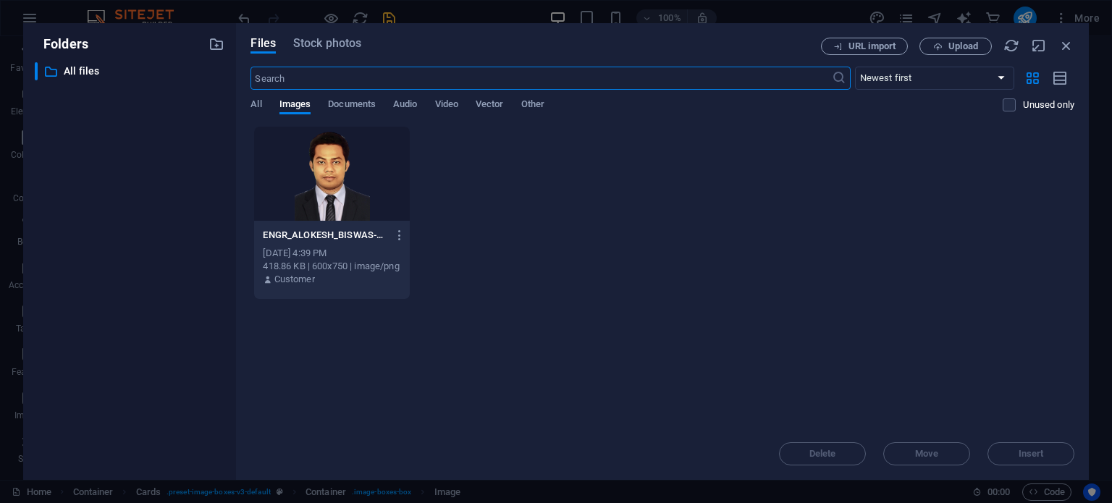
scroll to position [4290, 0]
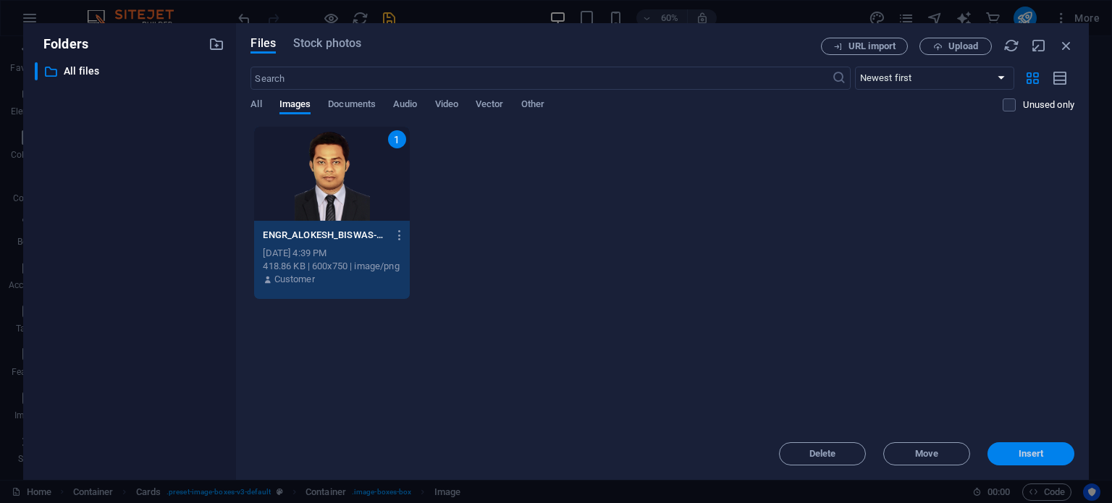
click at [1055, 453] on span "Insert" at bounding box center [1030, 454] width 75 height 9
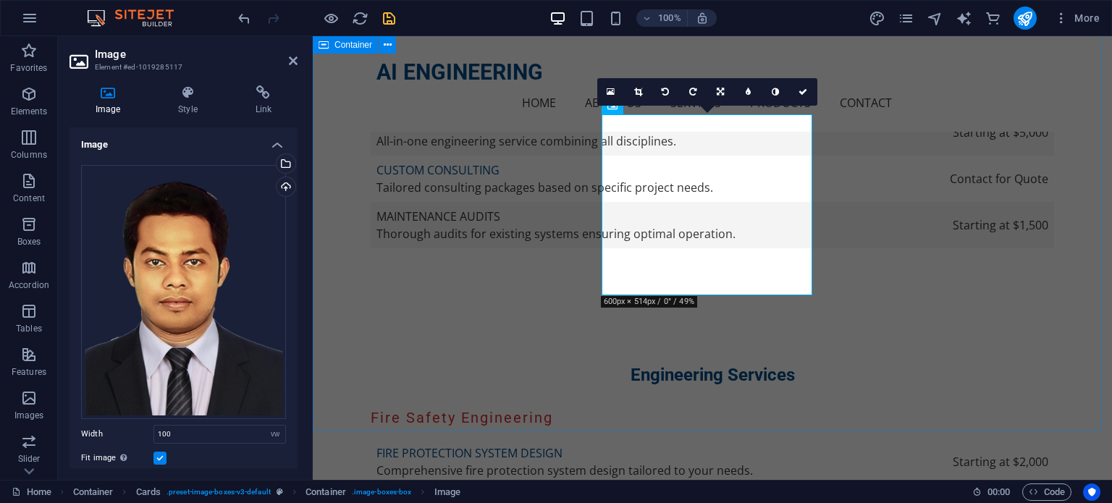
scroll to position [4024, 0]
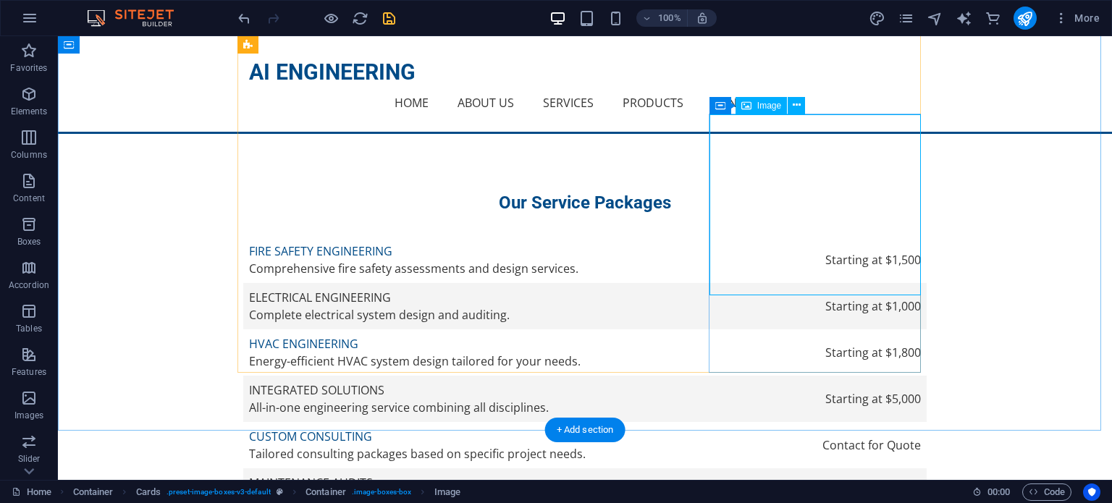
click at [759, 106] on span "Image" at bounding box center [769, 105] width 24 height 9
click at [759, 109] on span "Image" at bounding box center [769, 105] width 24 height 9
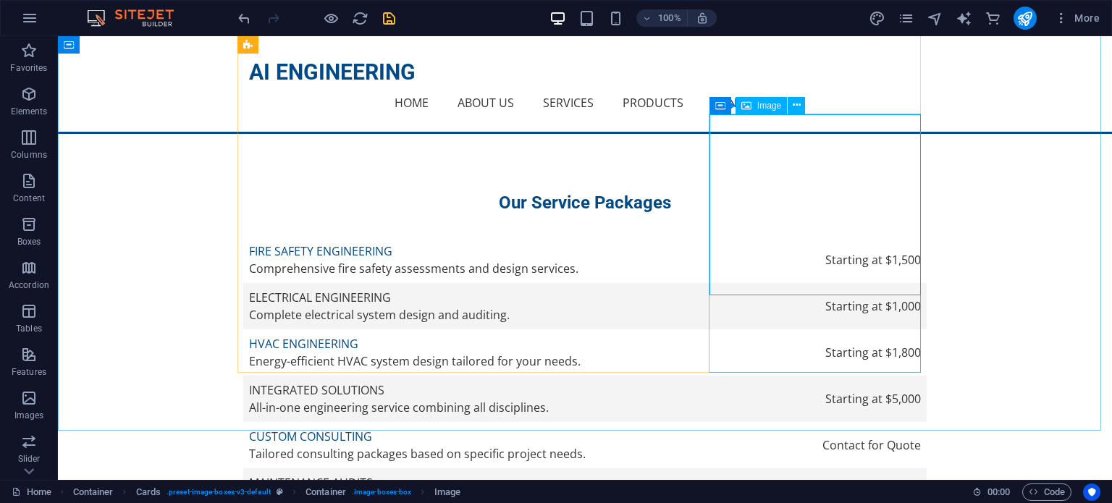
click at [759, 109] on span "Image" at bounding box center [769, 105] width 24 height 9
select select "vw"
select select "px"
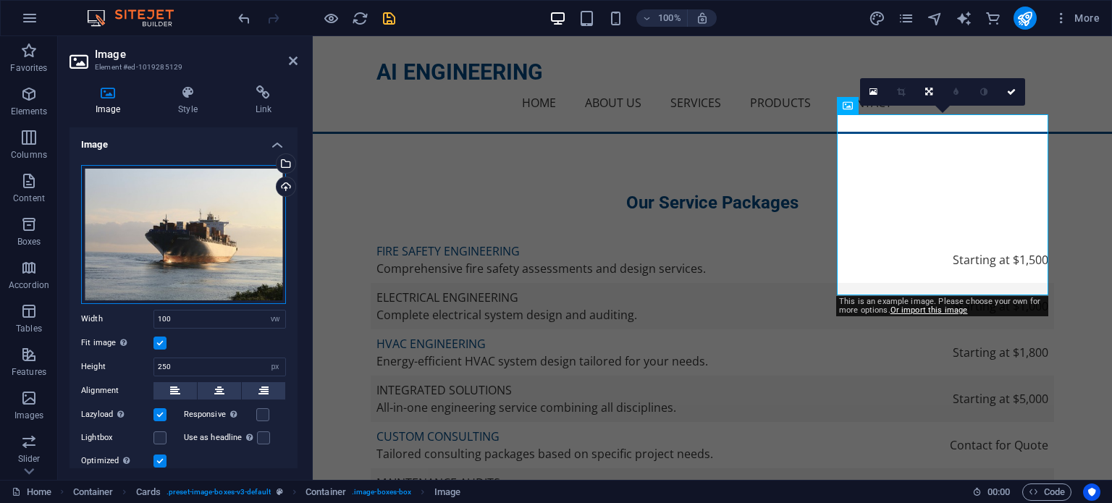
click at [225, 248] on div "Drag files here, click to choose files or select files from Files or our free s…" at bounding box center [183, 234] width 205 height 139
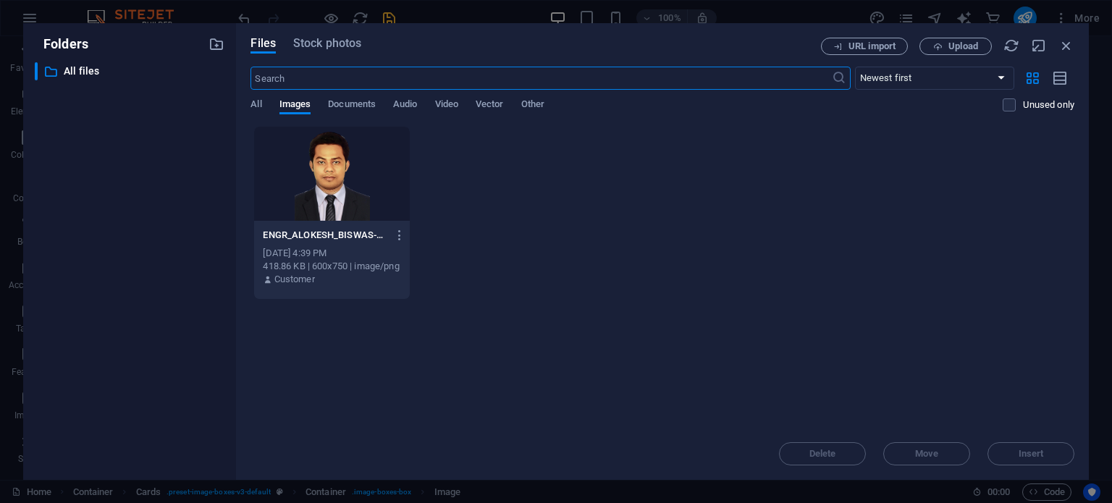
click at [226, 248] on body "AI ENGINEERING Home Favorites Elements Columns Content Boxes Accordion Tables F…" at bounding box center [556, 251] width 1112 height 503
click at [328, 192] on div at bounding box center [331, 174] width 155 height 94
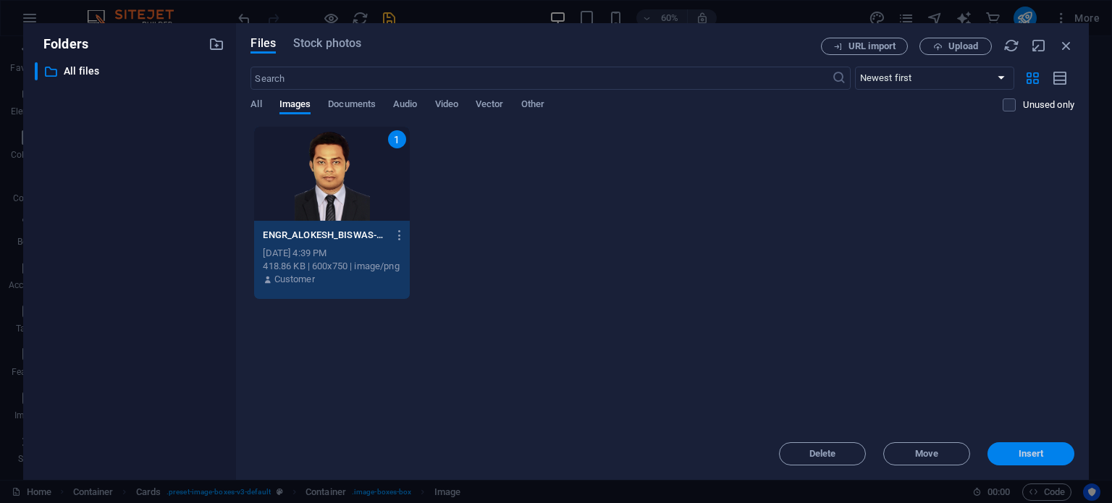
click at [1034, 462] on button "Insert" at bounding box center [1030, 453] width 87 height 23
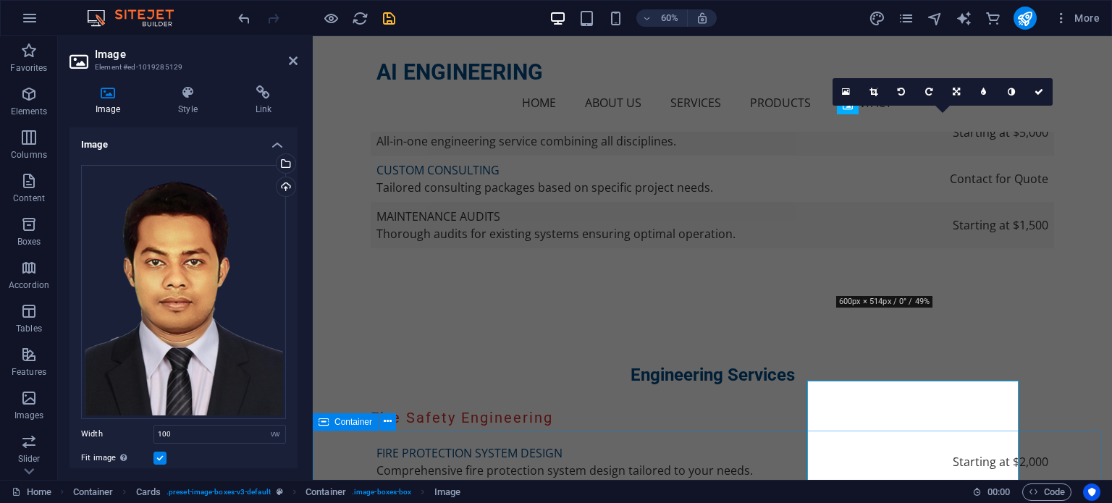
scroll to position [4024, 0]
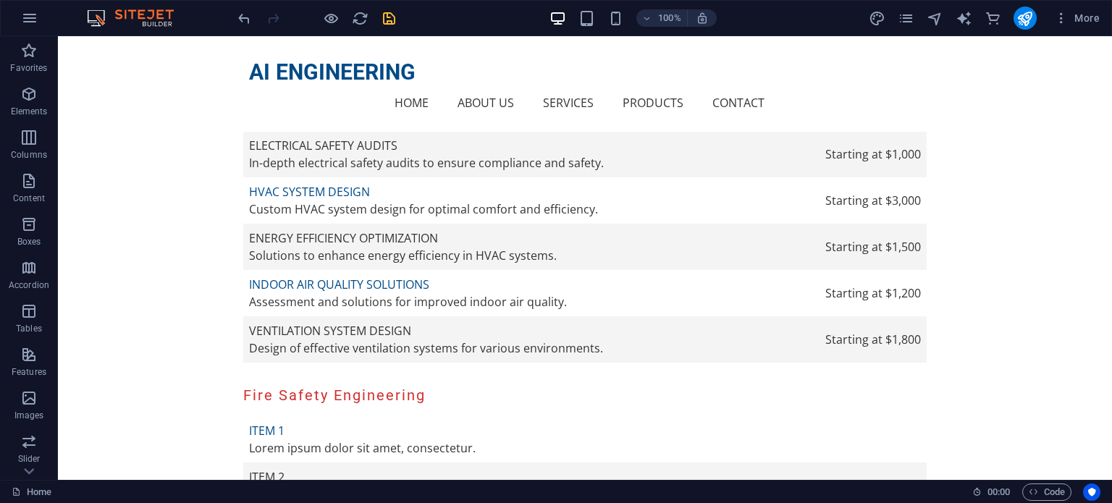
scroll to position [5029, 0]
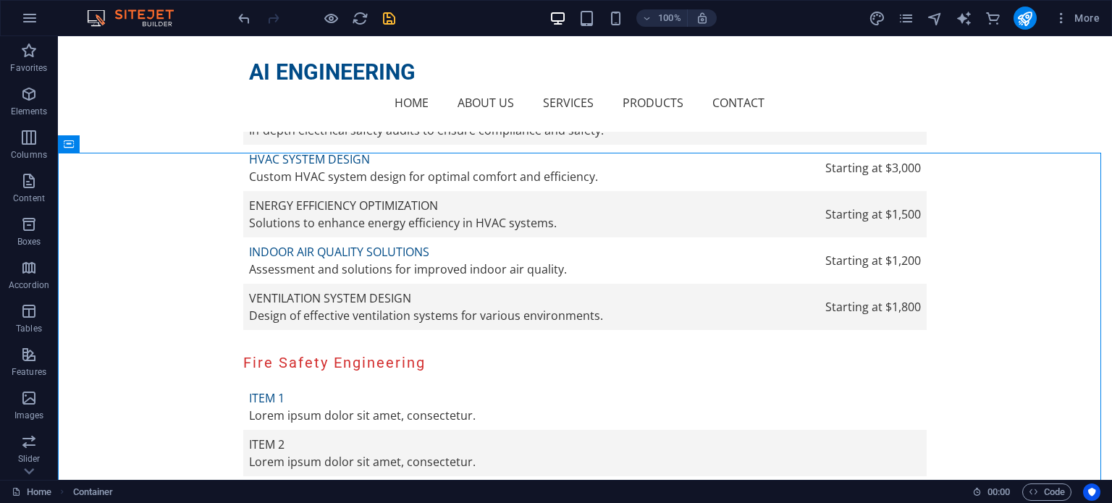
scroll to position [5131, 0]
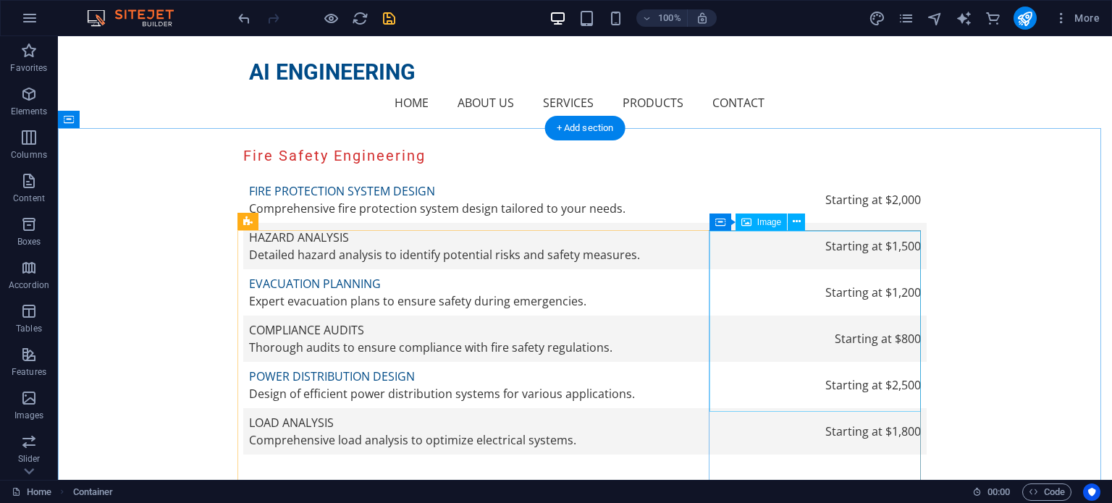
scroll to position [3587, 0]
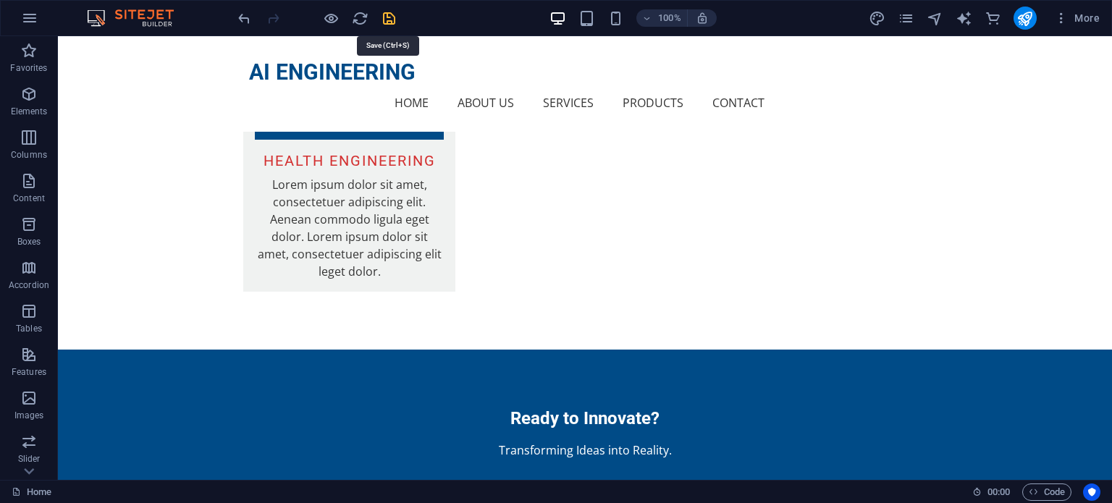
click at [390, 22] on icon "save" at bounding box center [389, 18] width 17 height 17
checkbox input "false"
click at [32, 19] on icon "button" at bounding box center [29, 17] width 17 height 17
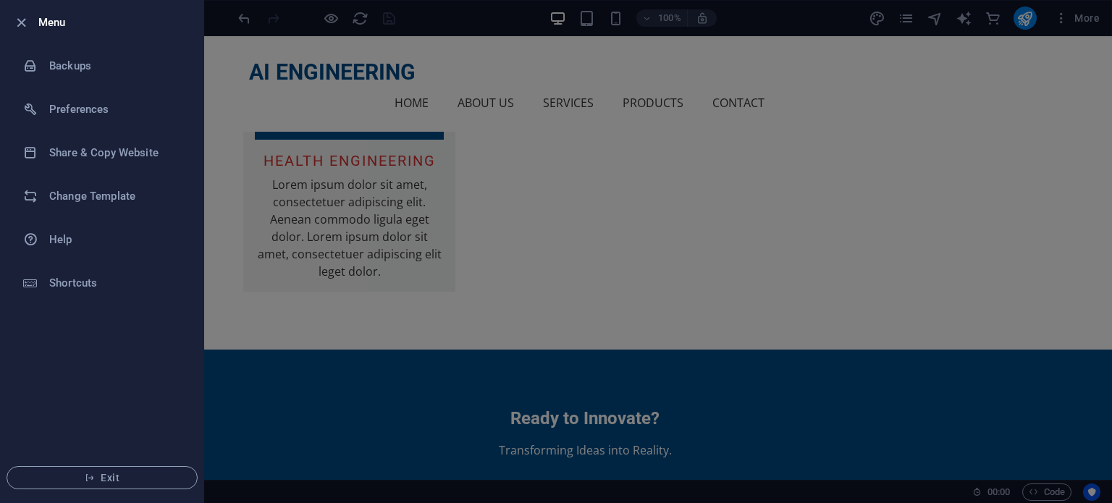
click at [391, 174] on div at bounding box center [556, 251] width 1112 height 503
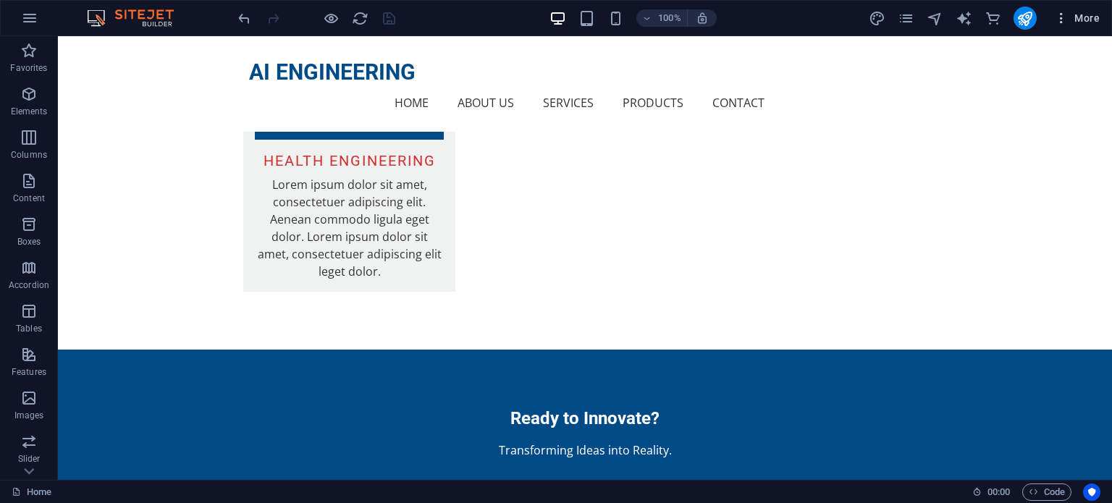
click at [1090, 20] on span "More" at bounding box center [1077, 18] width 46 height 14
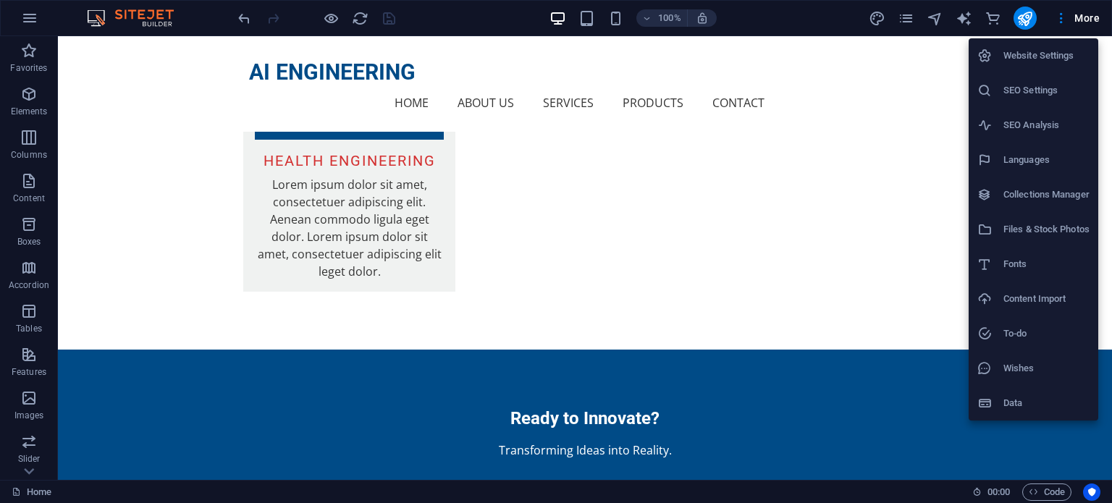
click at [1040, 61] on h6 "Website Settings" at bounding box center [1046, 55] width 86 height 17
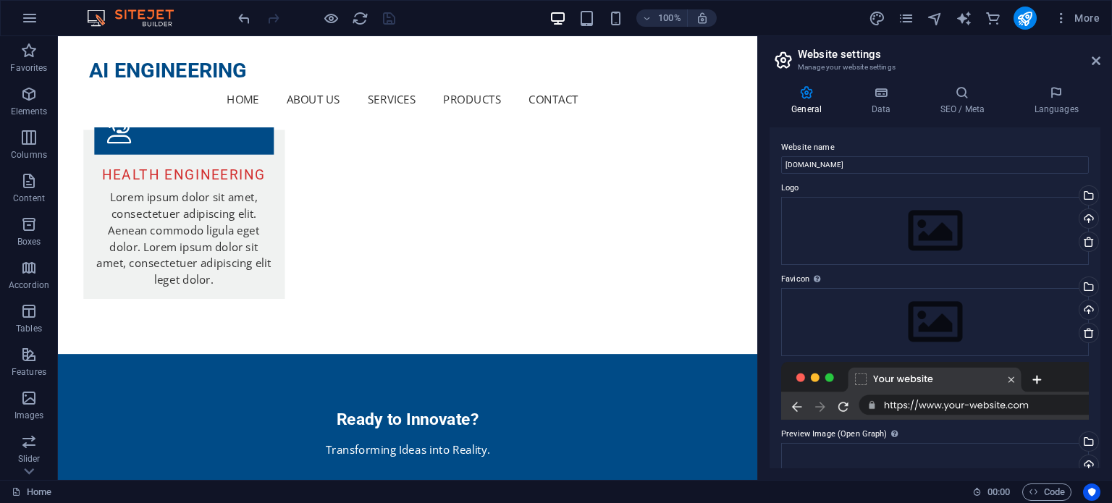
scroll to position [3608, 0]
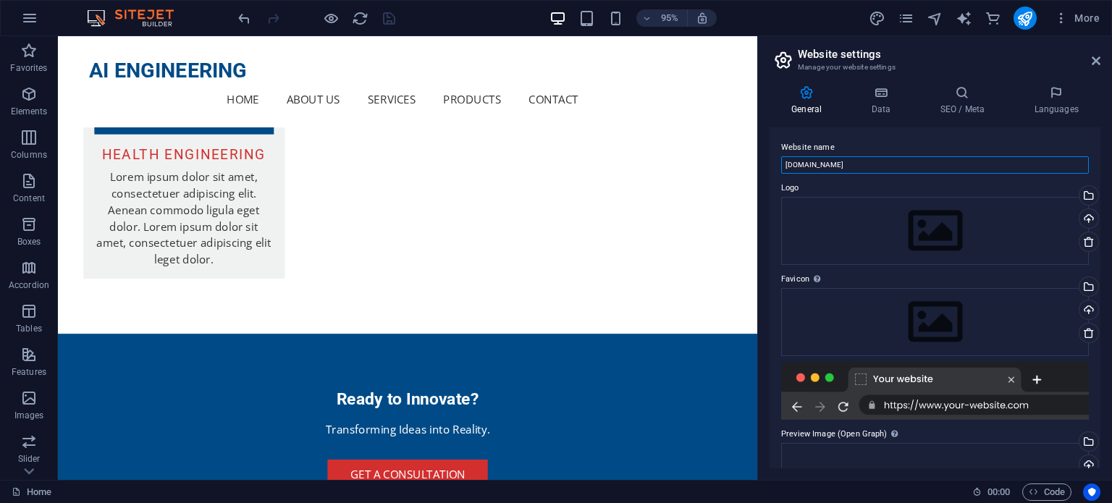
click at [854, 169] on input "alokes.com.bd" at bounding box center [935, 164] width 308 height 17
drag, startPoint x: 912, startPoint y: 203, endPoint x: 739, endPoint y: 179, distance: 174.8
click at [859, 166] on input "alokes.com.bd" at bounding box center [935, 164] width 308 height 17
drag, startPoint x: 859, startPoint y: 166, endPoint x: 847, endPoint y: 165, distance: 11.6
click at [847, 167] on input "alokes.com.bd" at bounding box center [935, 164] width 308 height 17
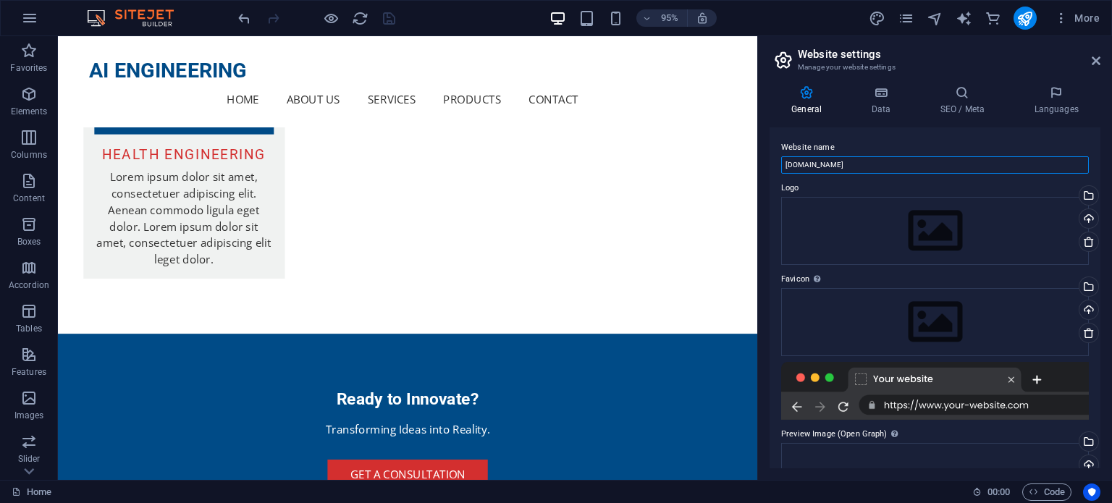
drag, startPoint x: 847, startPoint y: 165, endPoint x: 780, endPoint y: 167, distance: 67.4
click at [780, 167] on div "Website name alokes.com.bd Logo Drag files here, click to choose files or selec…" at bounding box center [935, 297] width 331 height 341
type input "AI ENGINEERING"
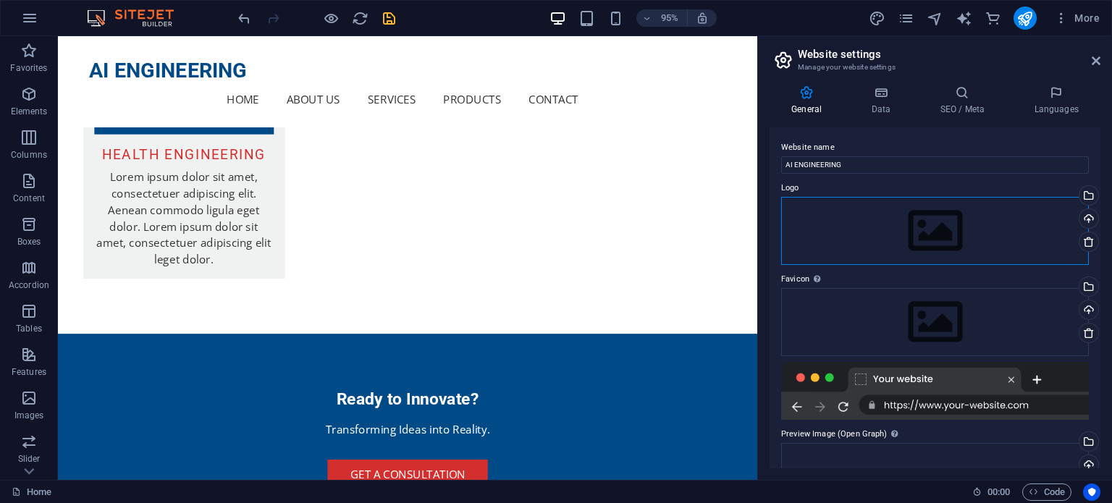
click at [947, 240] on div "Drag files here, click to choose files or select files from Files or our free s…" at bounding box center [935, 231] width 308 height 68
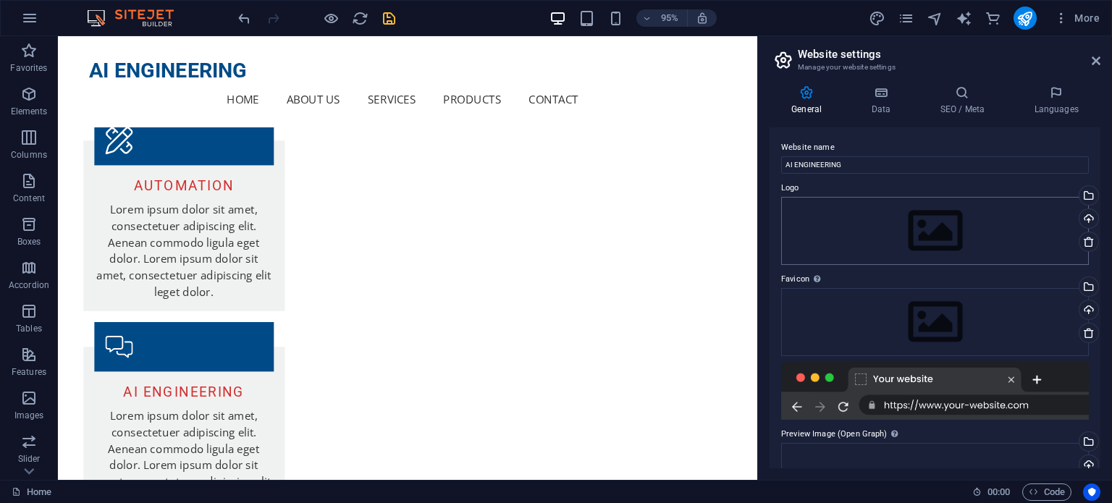
scroll to position [4075, 0]
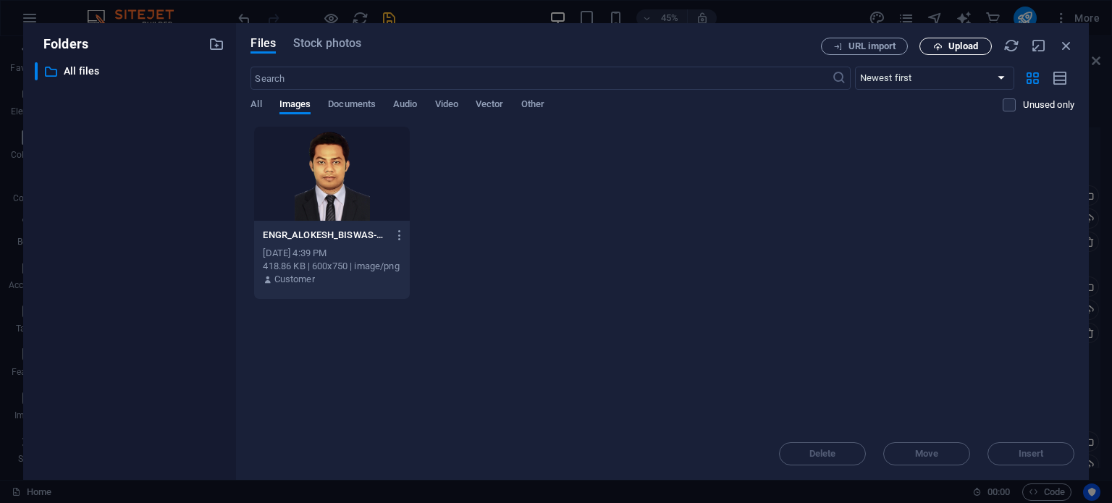
click at [963, 46] on span "Upload" at bounding box center [963, 46] width 30 height 9
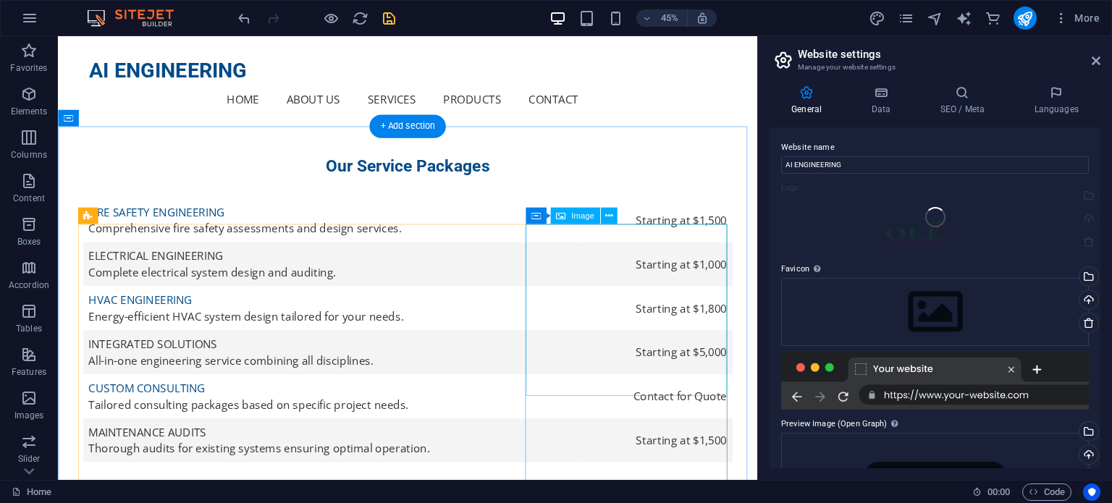
scroll to position [3608, 0]
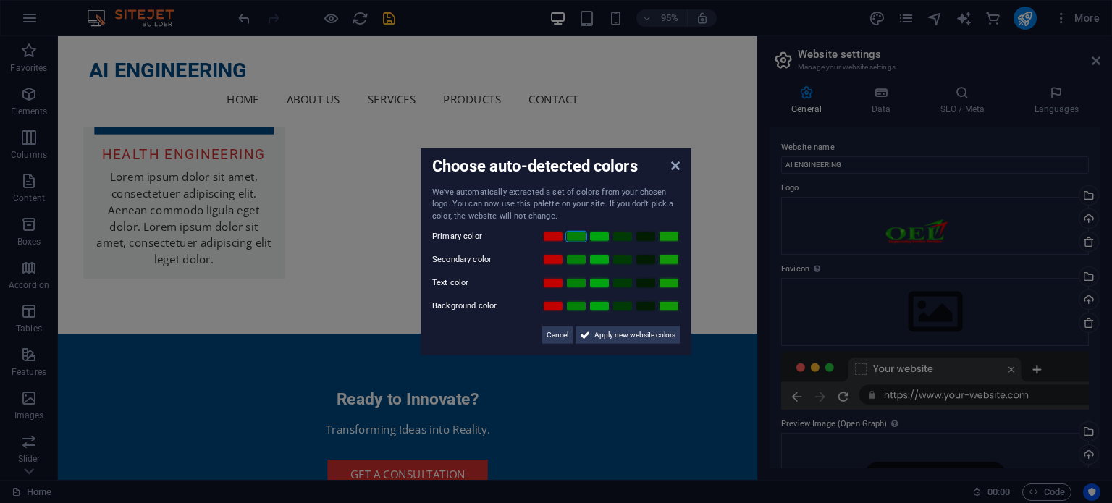
click at [579, 237] on link at bounding box center [576, 237] width 22 height 12
click at [633, 331] on span "Apply new website colors" at bounding box center [634, 335] width 81 height 17
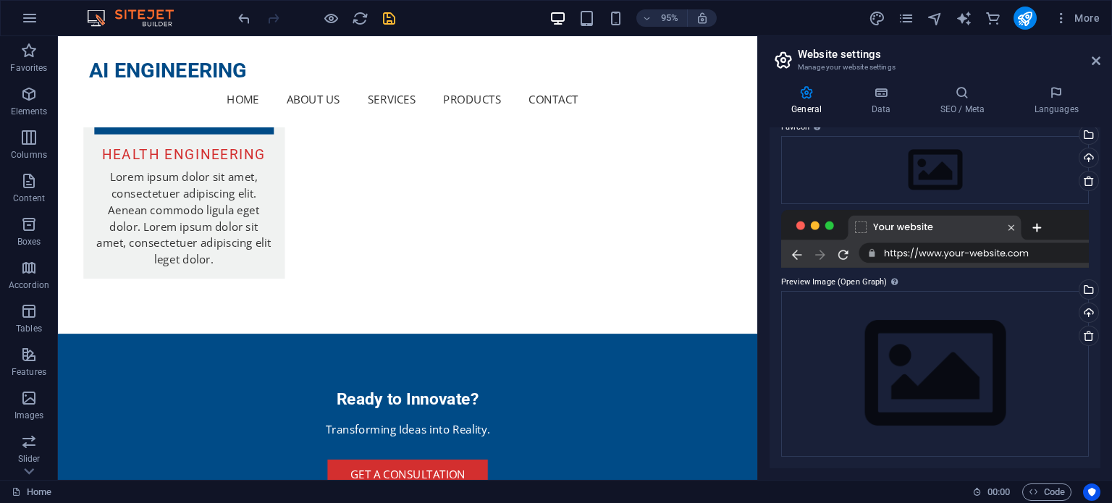
scroll to position [0, 0]
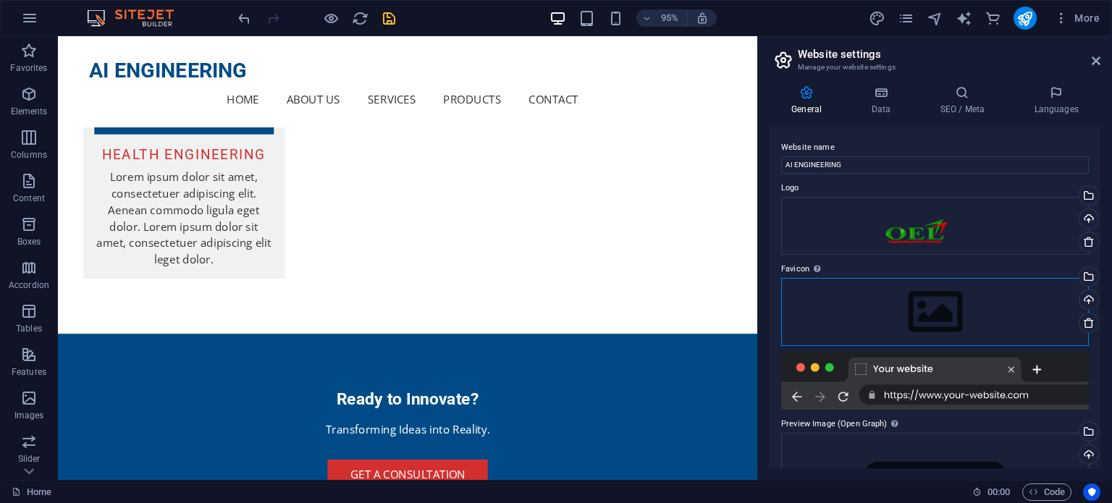
click at [956, 321] on div "Drag files here, click to choose files or select files from Files or our free s…" at bounding box center [935, 312] width 308 height 68
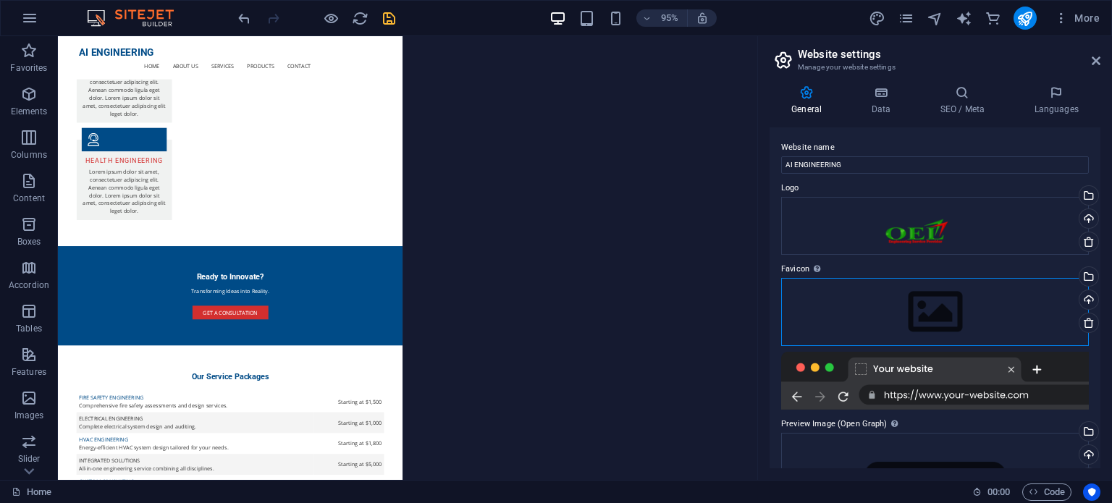
scroll to position [4075, 0]
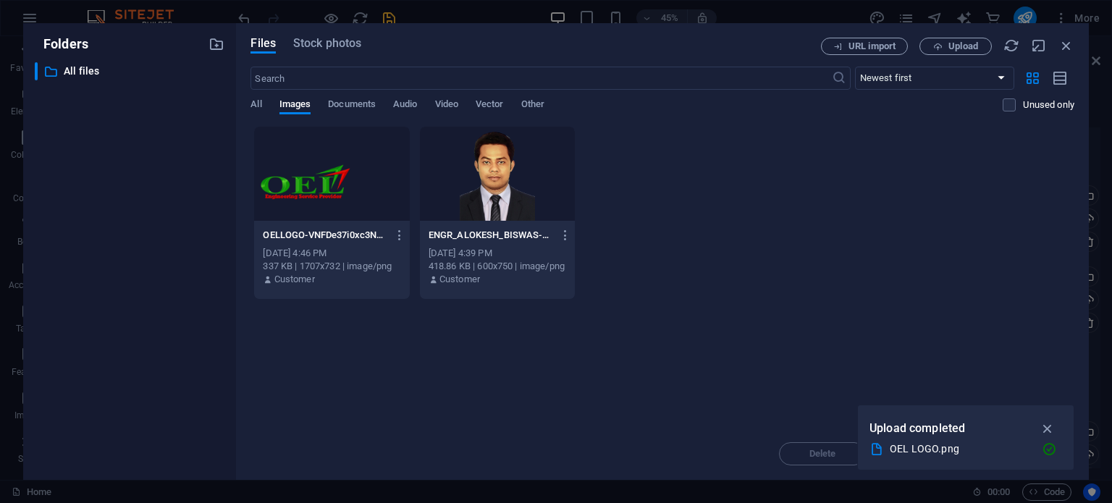
drag, startPoint x: 339, startPoint y: 177, endPoint x: 353, endPoint y: 188, distance: 18.0
click at [339, 178] on div at bounding box center [331, 174] width 155 height 94
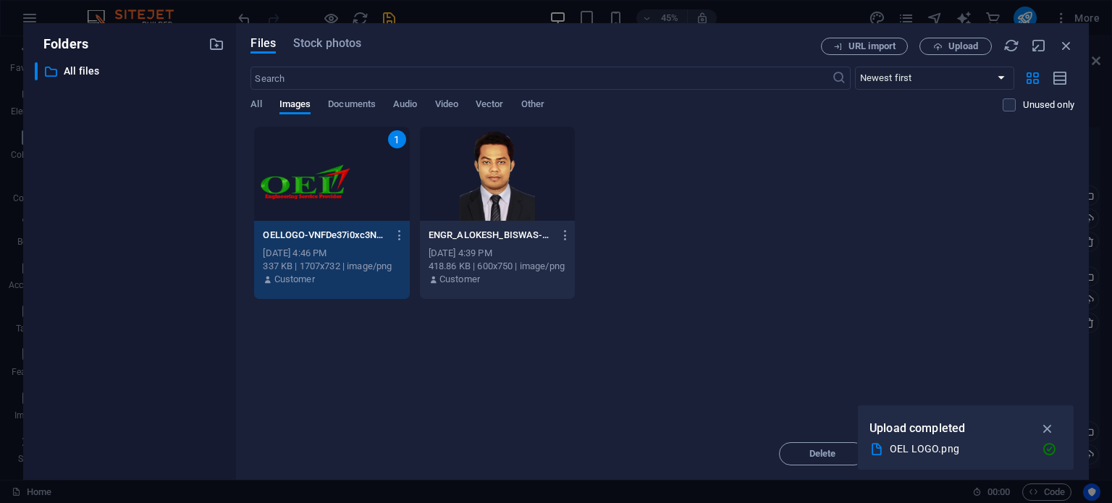
click at [820, 366] on div "Drop files here to upload them instantly 1 OELLOGO-VNFDe37i0xc3NmUNwQ6AYw.png O…" at bounding box center [662, 277] width 824 height 302
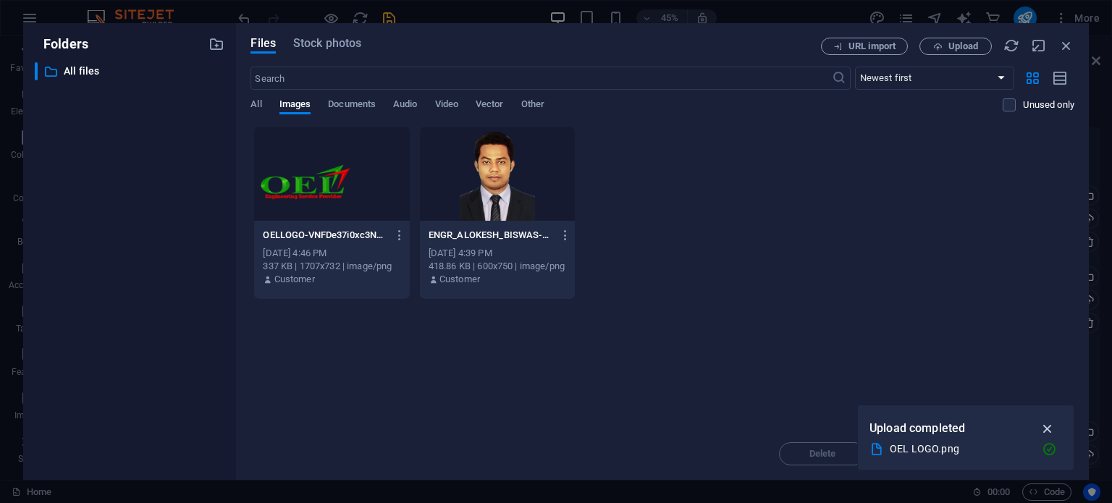
click at [1050, 427] on icon "button" at bounding box center [1048, 429] width 17 height 16
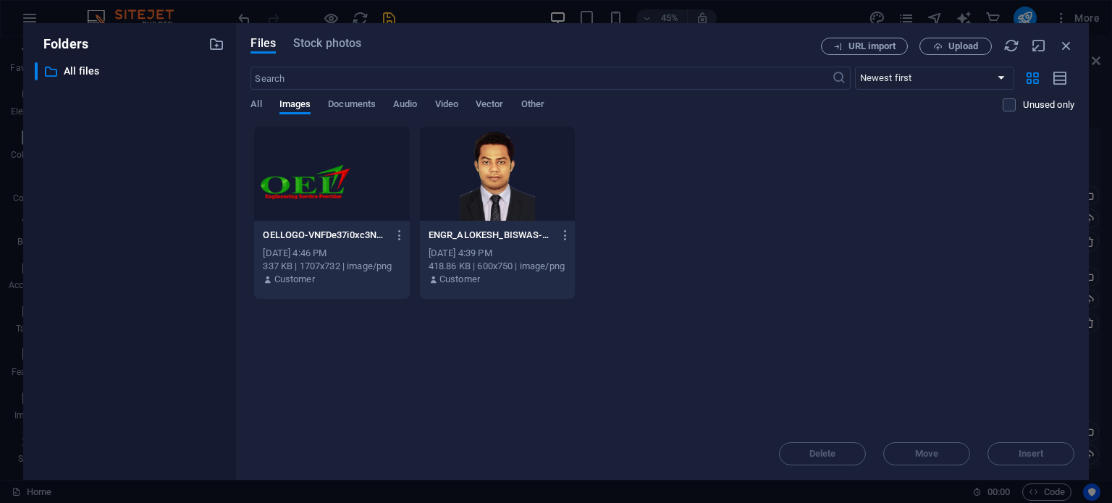
click at [340, 182] on div at bounding box center [331, 174] width 155 height 94
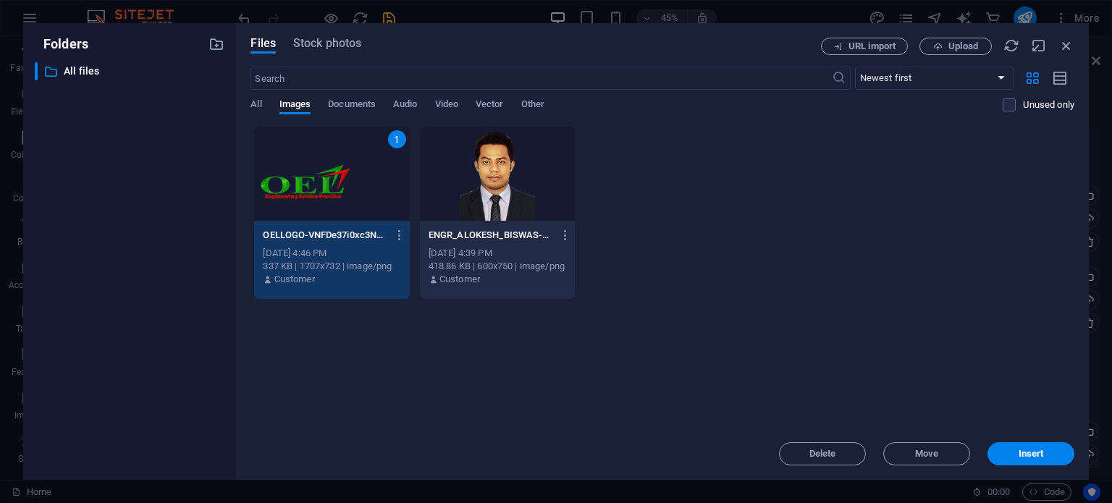
drag, startPoint x: 1054, startPoint y: 460, endPoint x: 1051, endPoint y: 452, distance: 7.8
click at [1056, 459] on button "Insert" at bounding box center [1030, 453] width 87 height 23
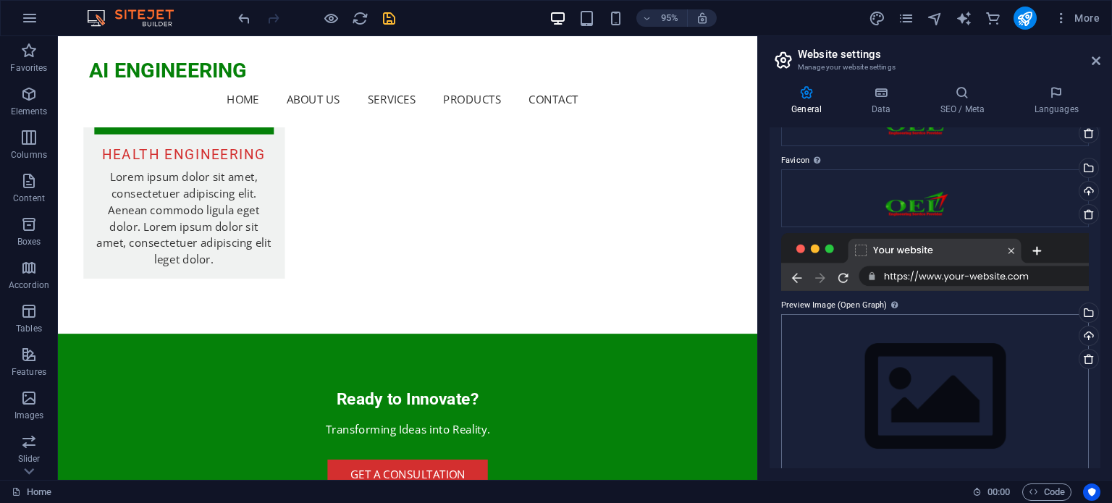
scroll to position [131, 0]
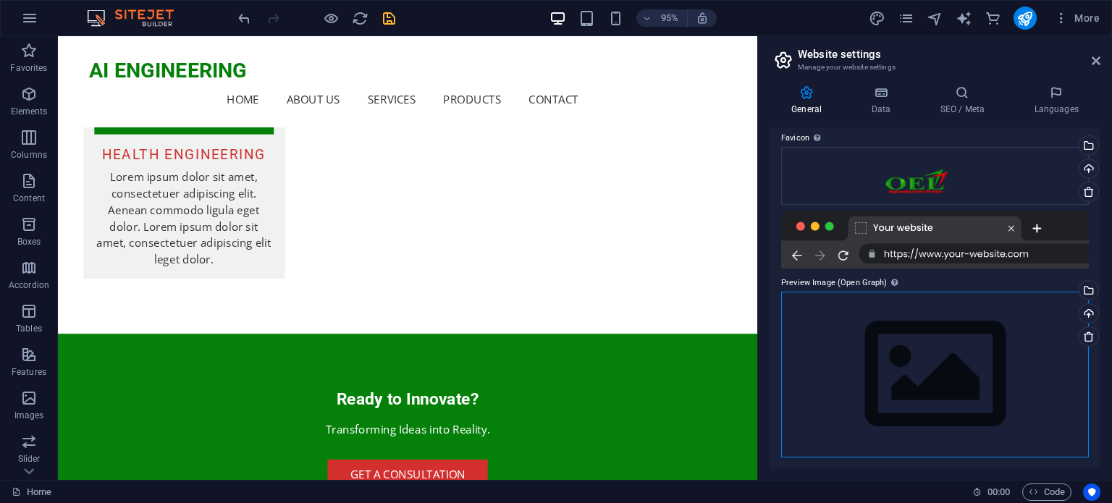
click at [974, 384] on div "Drag files here, click to choose files or select files from Files or our free s…" at bounding box center [935, 375] width 308 height 166
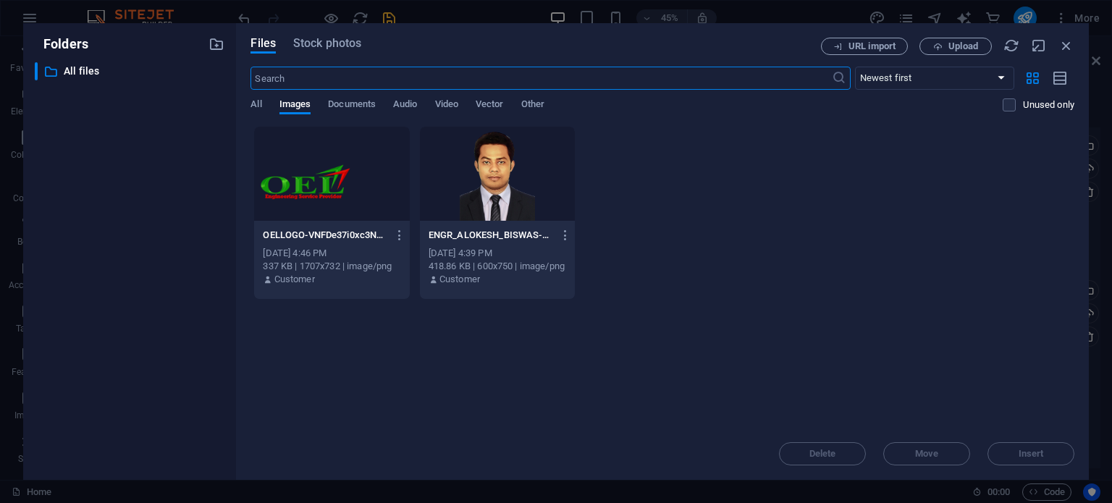
scroll to position [4075, 0]
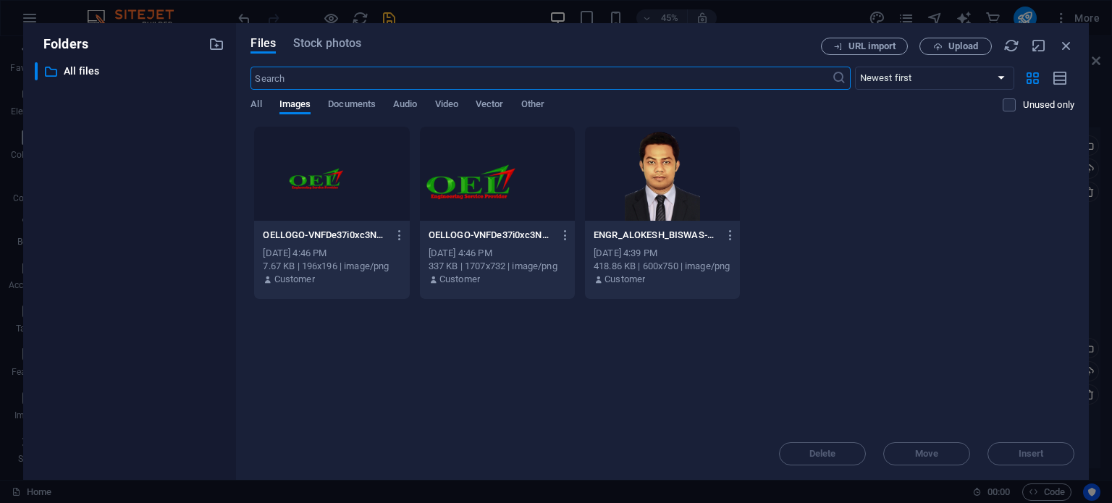
click at [490, 190] on div at bounding box center [497, 174] width 155 height 94
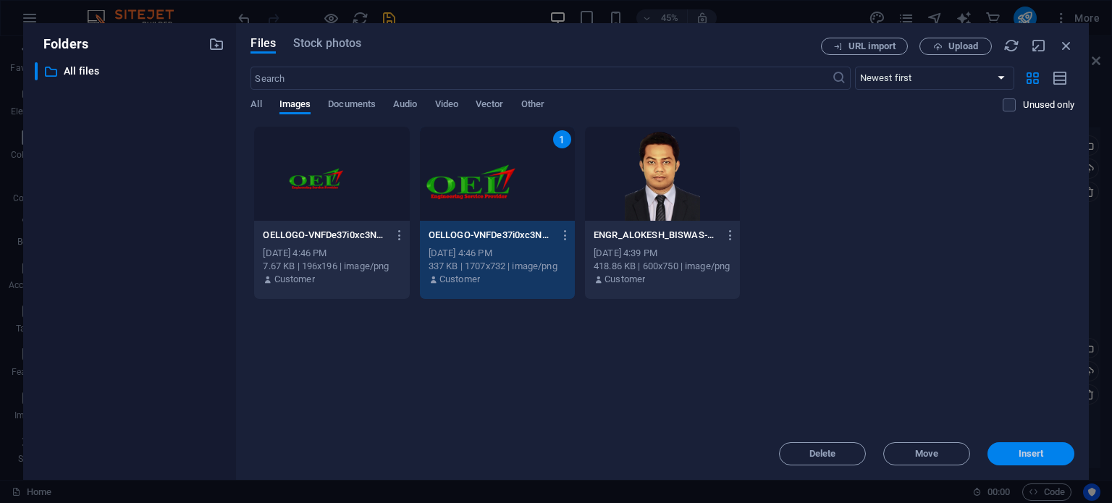
click at [1045, 450] on span "Insert" at bounding box center [1030, 454] width 75 height 9
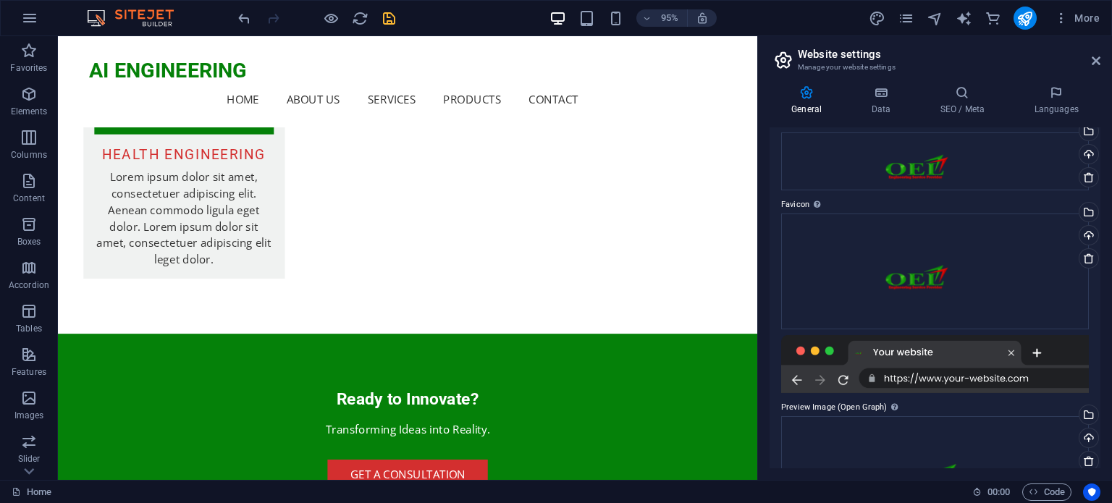
scroll to position [0, 0]
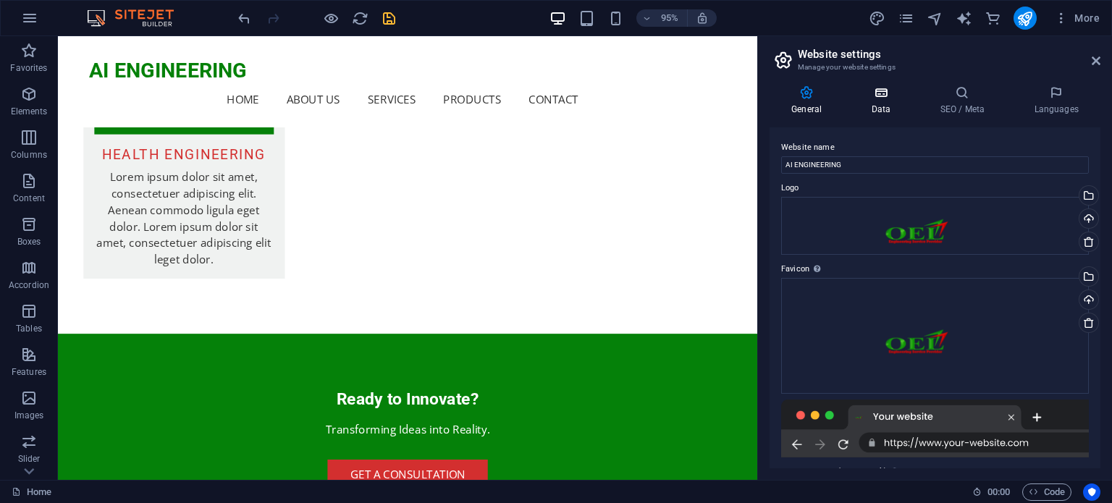
click at [886, 110] on h4 "Data" at bounding box center [883, 100] width 69 height 30
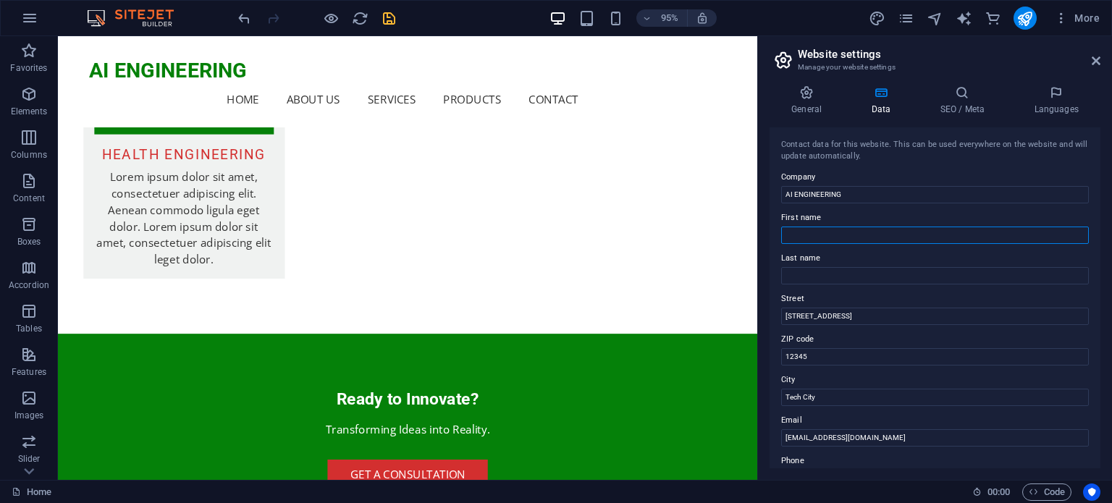
click at [840, 239] on input "First name" at bounding box center [935, 235] width 308 height 17
type input "Alokes"
type input "Biswas"
drag, startPoint x: 877, startPoint y: 321, endPoint x: 782, endPoint y: 322, distance: 94.8
click at [782, 322] on input "[STREET_ADDRESS]" at bounding box center [935, 316] width 308 height 17
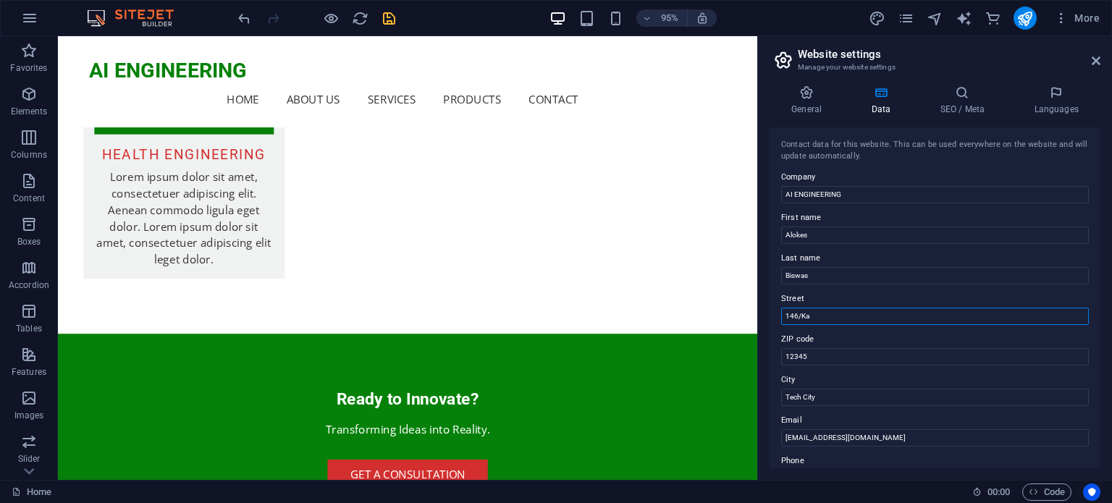
type input "146/Ka, PC Culture Housing, Shyamoli, Dhaka-1207"
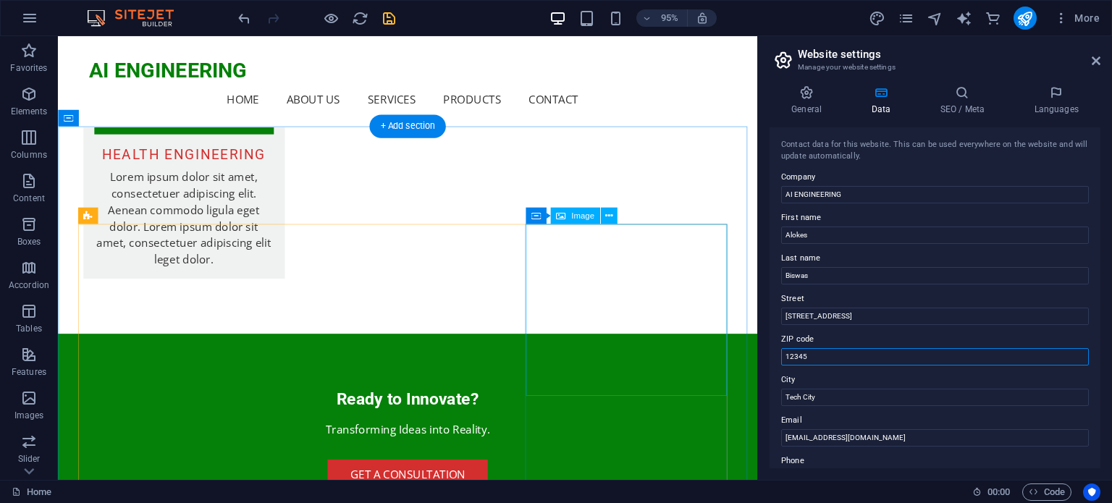
drag, startPoint x: 883, startPoint y: 394, endPoint x: 750, endPoint y: 374, distance: 134.7
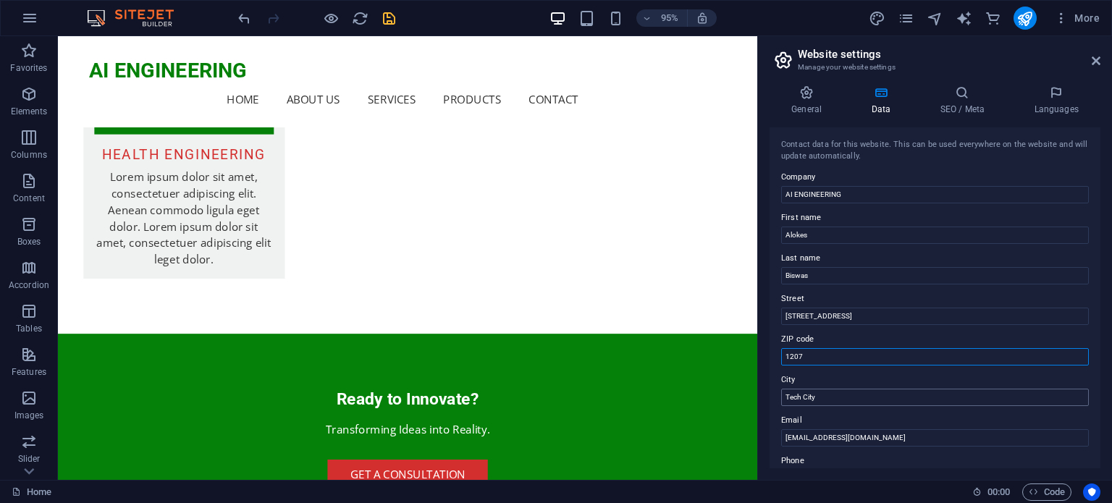
type input "1207"
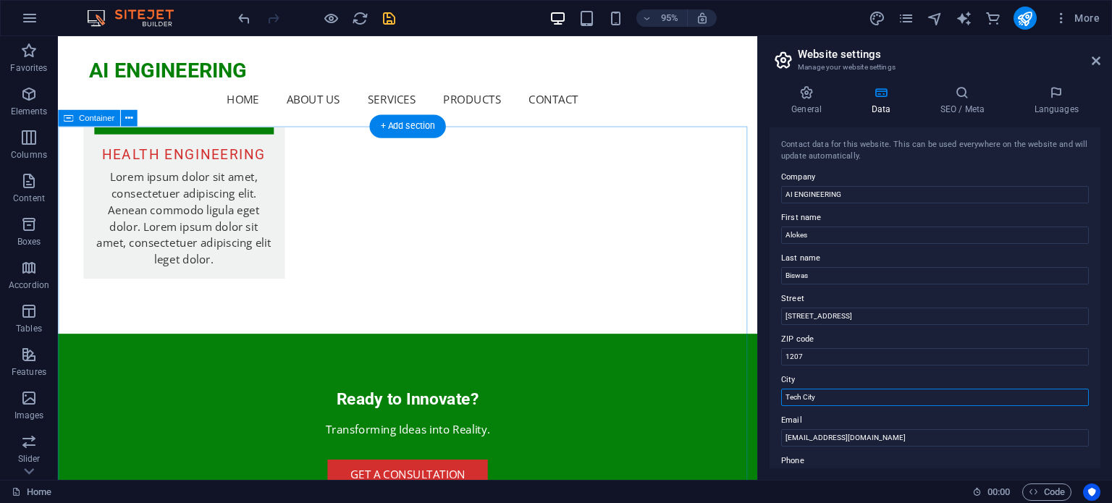
drag, startPoint x: 898, startPoint y: 436, endPoint x: 779, endPoint y: 410, distance: 121.4
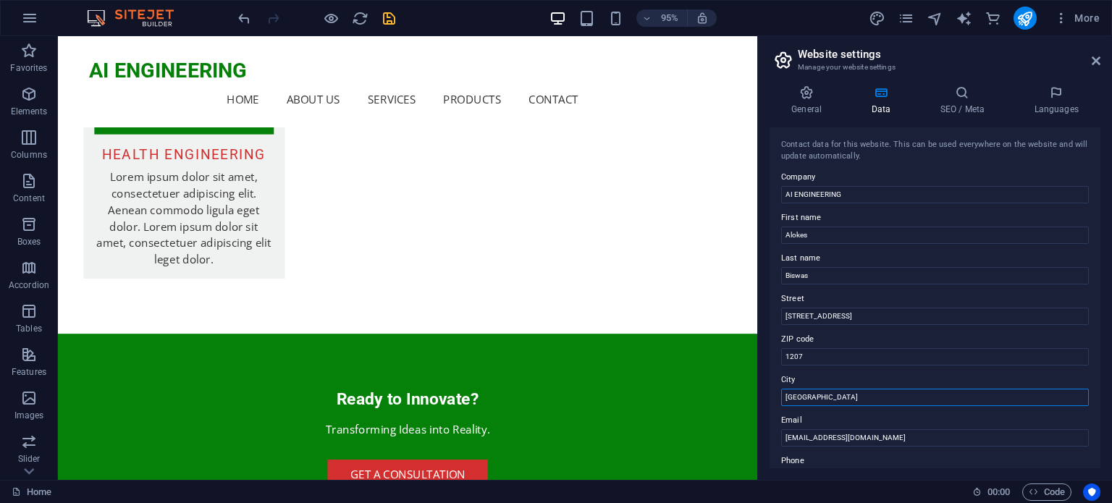
scroll to position [193, 0]
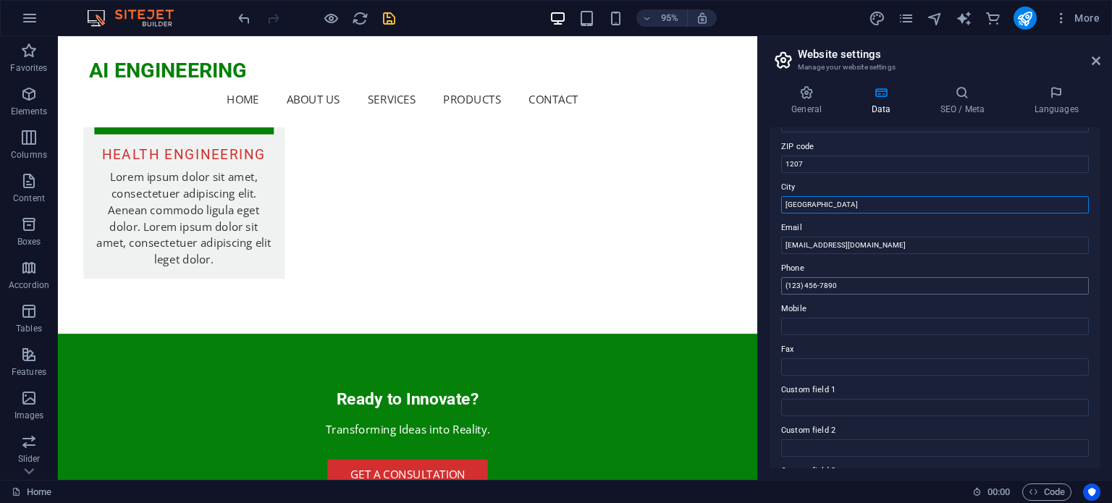
type input "Dhaka"
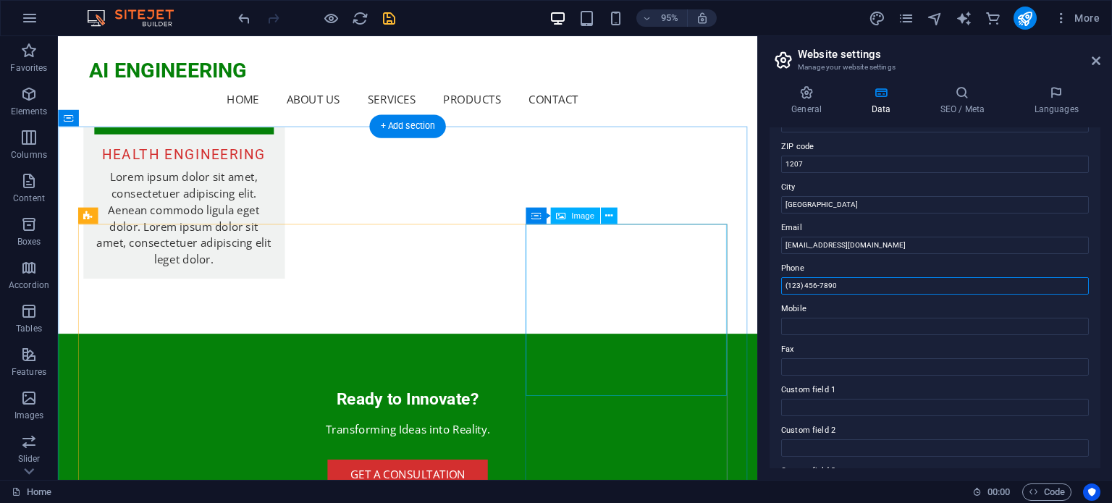
drag, startPoint x: 935, startPoint y: 325, endPoint x: 761, endPoint y: 288, distance: 177.6
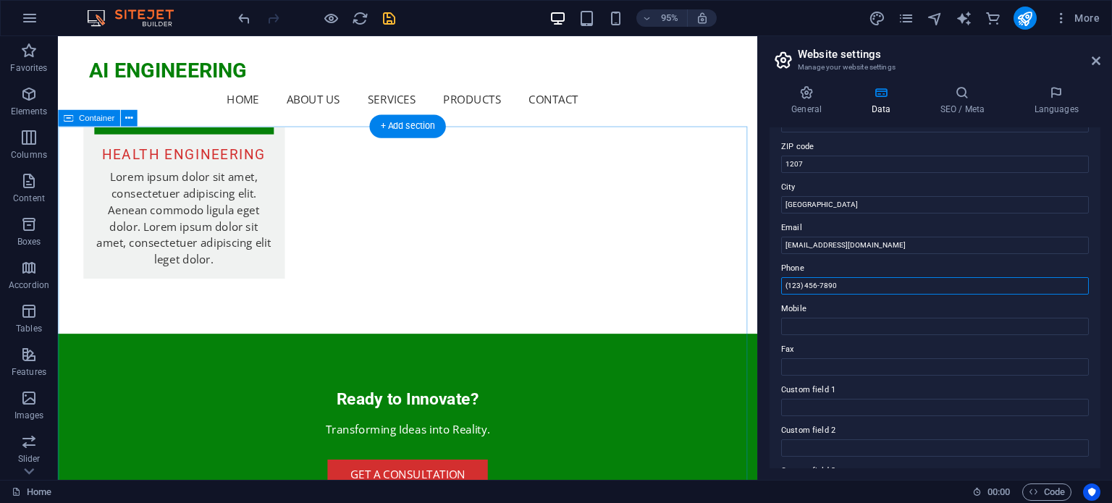
type input "="
type input "+8801712003246"
drag, startPoint x: 860, startPoint y: 289, endPoint x: 784, endPoint y: 283, distance: 76.2
click at [784, 285] on input "+8801712003246" at bounding box center [935, 285] width 308 height 17
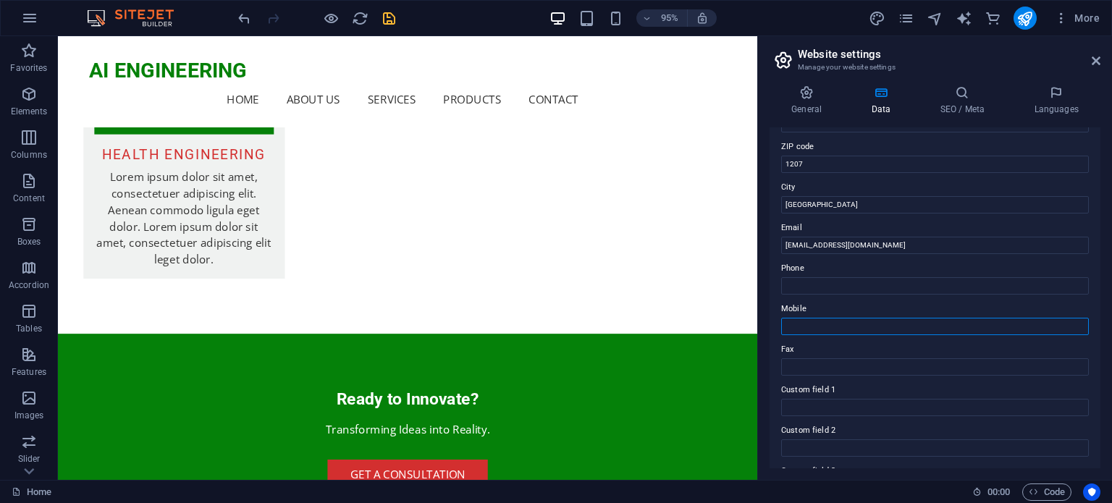
click at [798, 329] on input "Mobile" at bounding box center [935, 326] width 308 height 17
paste input "+8801712003246"
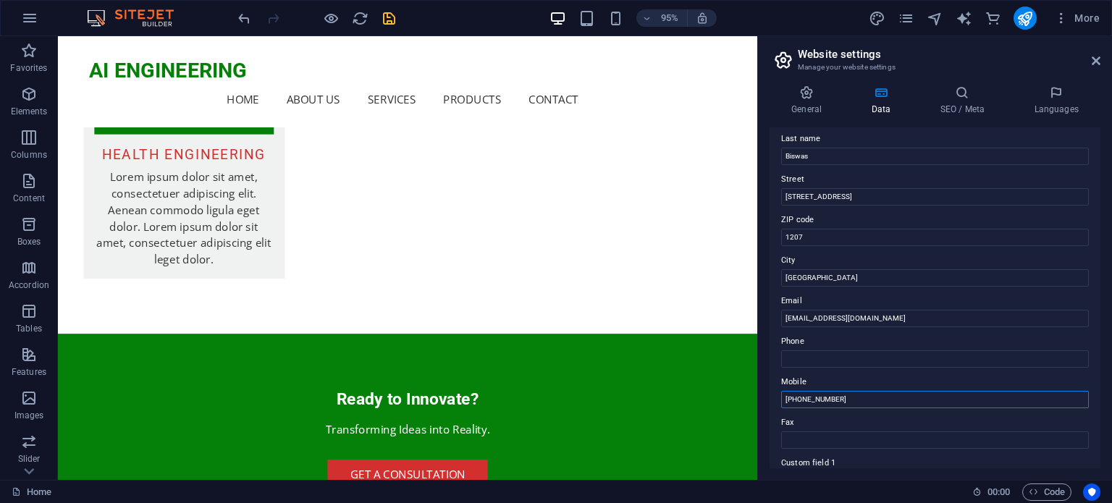
scroll to position [0, 0]
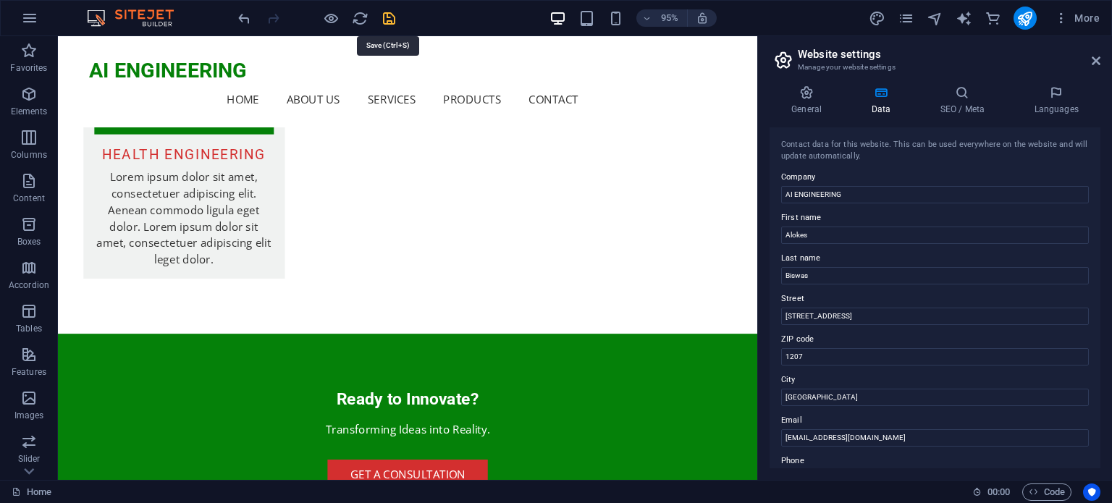
type input "+8801712003246"
click at [392, 15] on icon "save" at bounding box center [389, 18] width 17 height 17
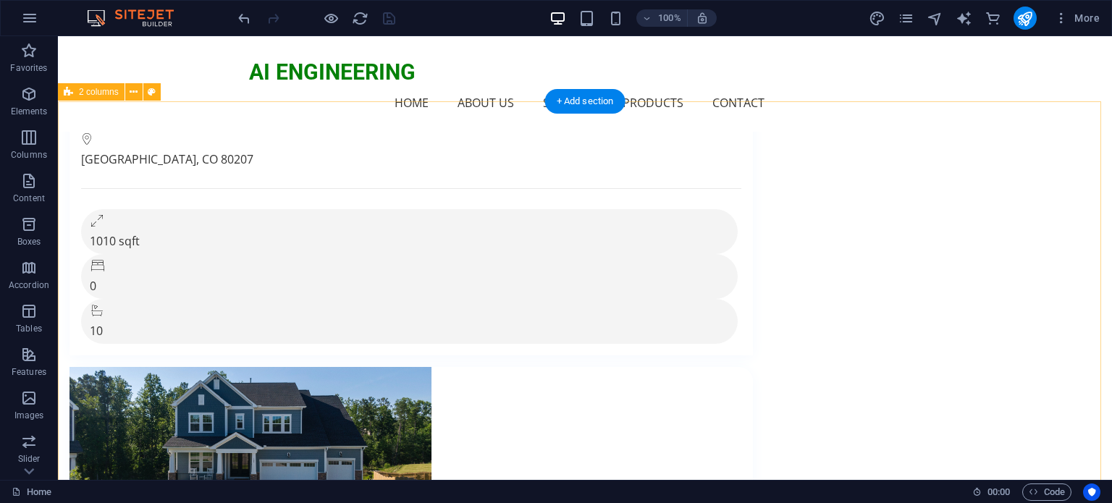
scroll to position [12231, 0]
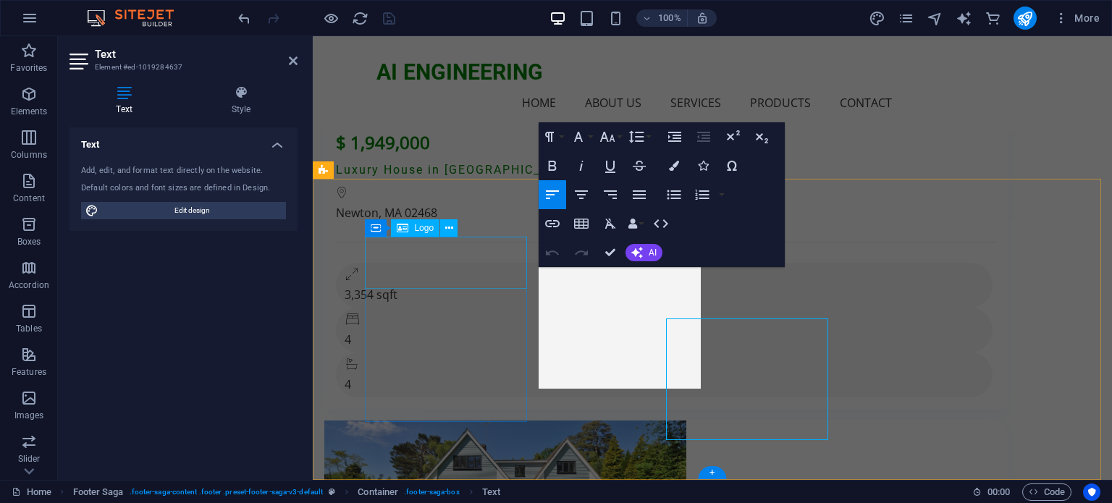
scroll to position [12180, 0]
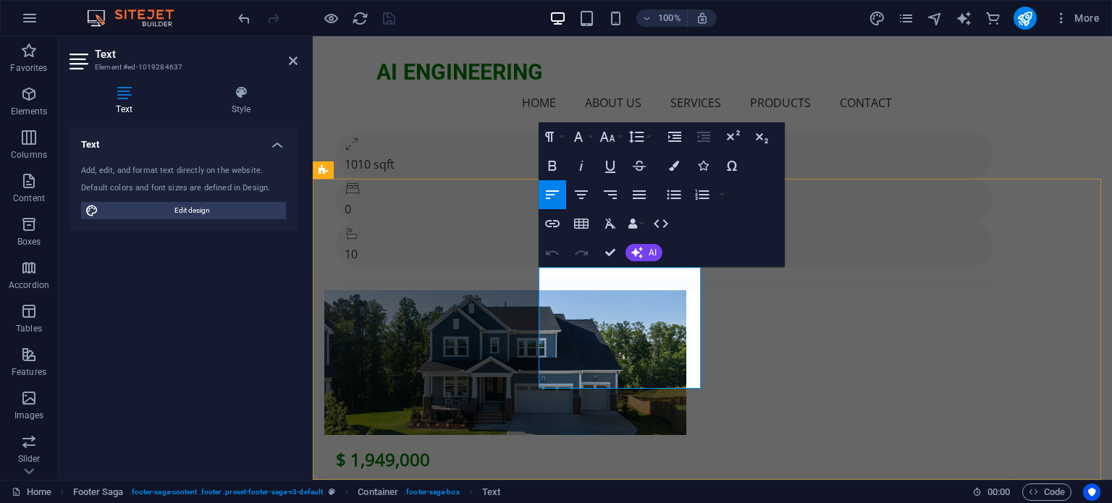
scroll to position [12139, 0]
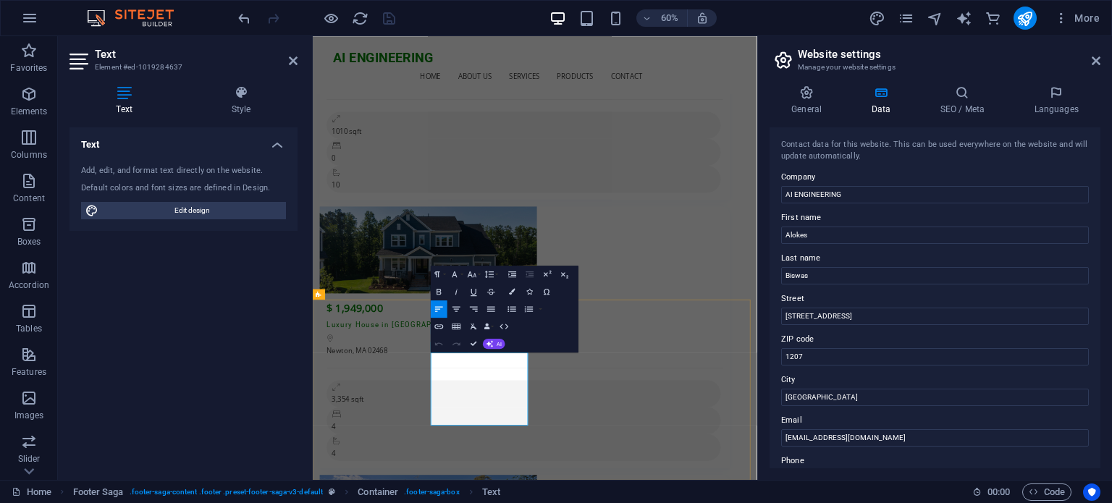
click at [890, 437] on input "[EMAIL_ADDRESS][DOMAIN_NAME]" at bounding box center [935, 437] width 308 height 17
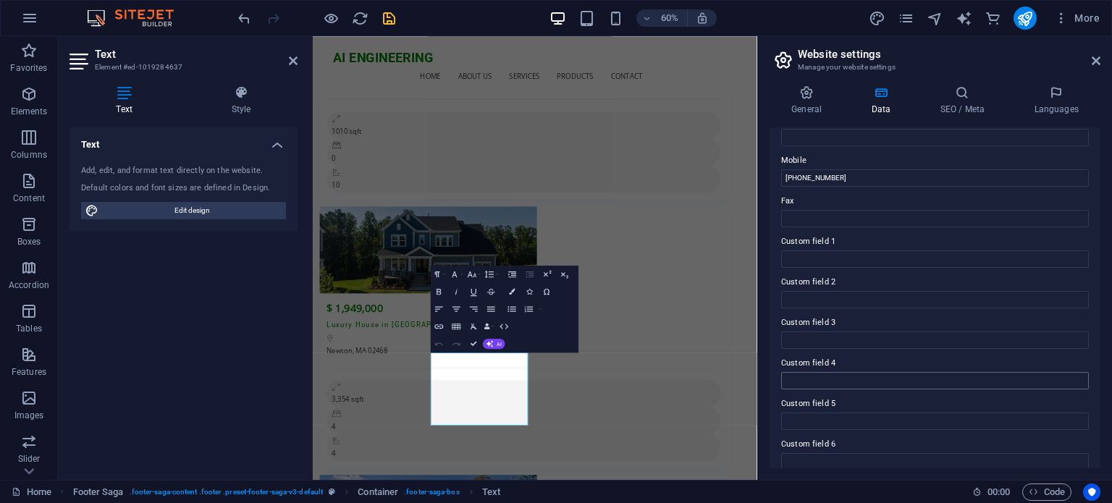
scroll to position [353, 0]
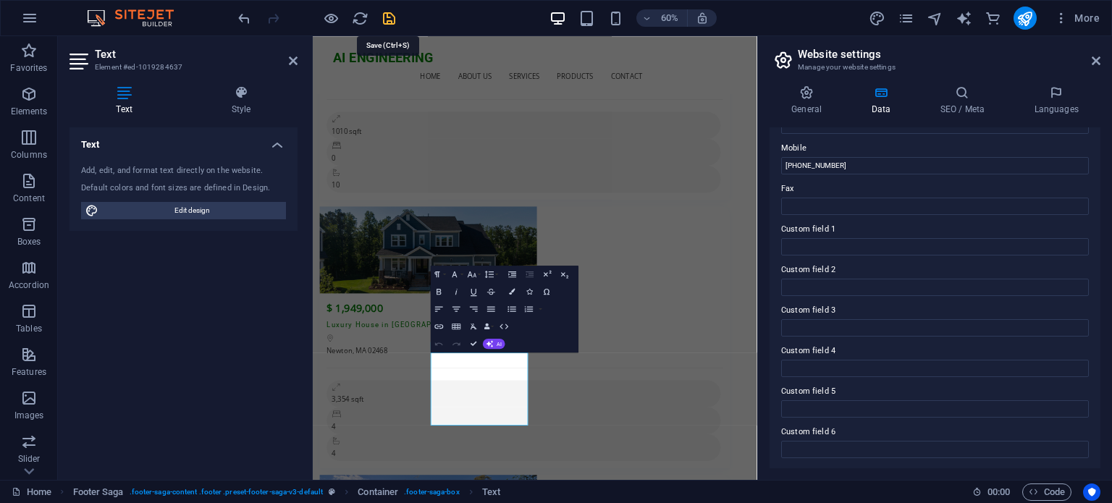
type input "info@alokes.com.bd"
click at [391, 20] on icon "save" at bounding box center [389, 18] width 17 height 17
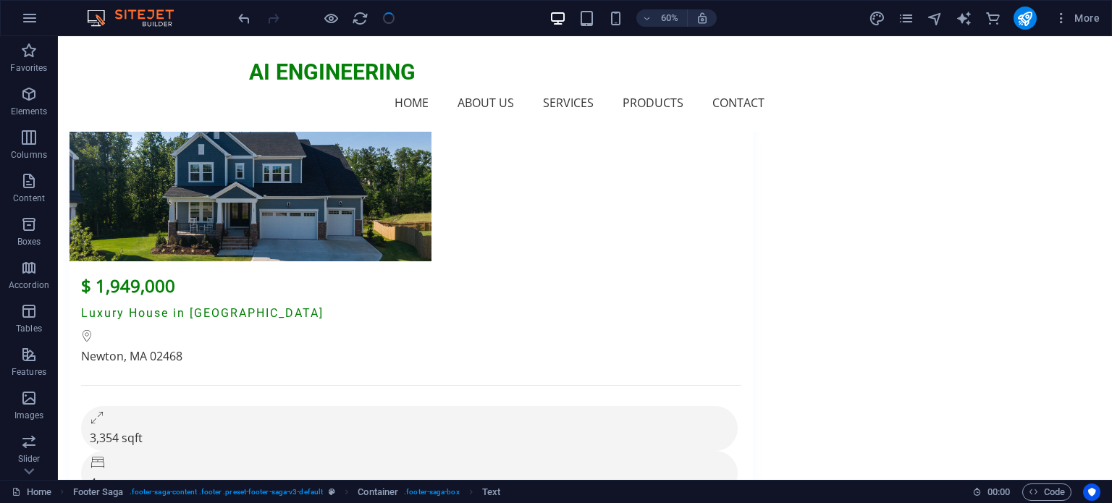
checkbox input "false"
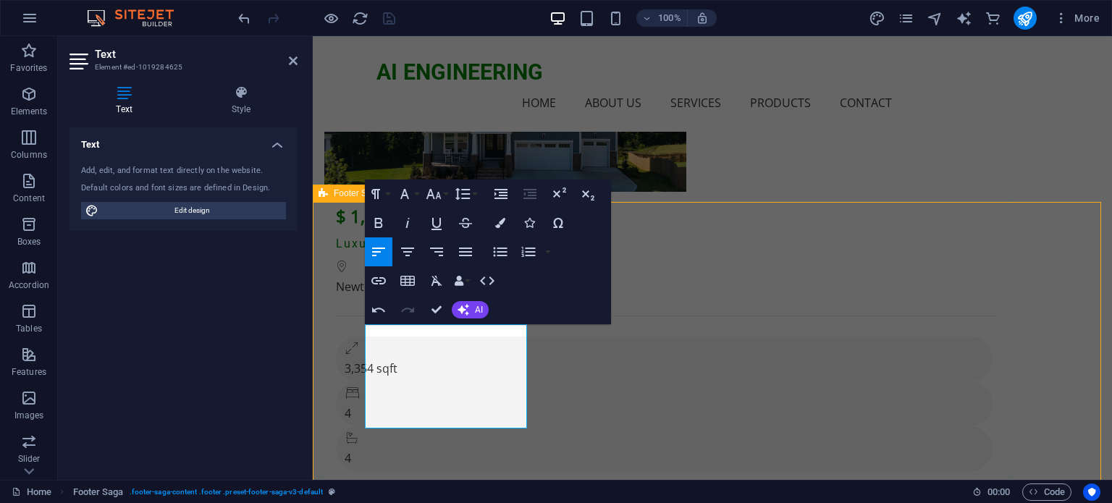
scroll to position [12207, 0]
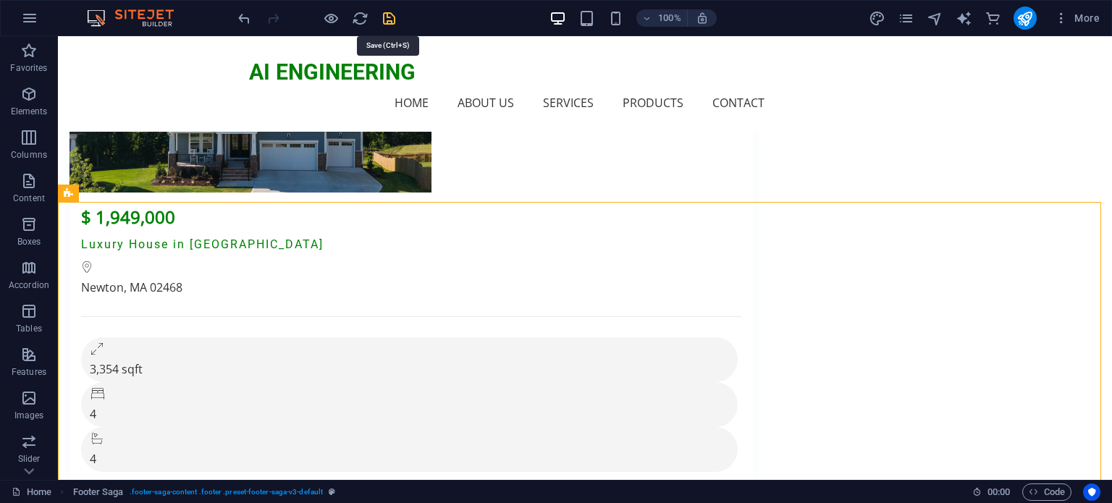
click at [388, 17] on icon "save" at bounding box center [389, 18] width 17 height 17
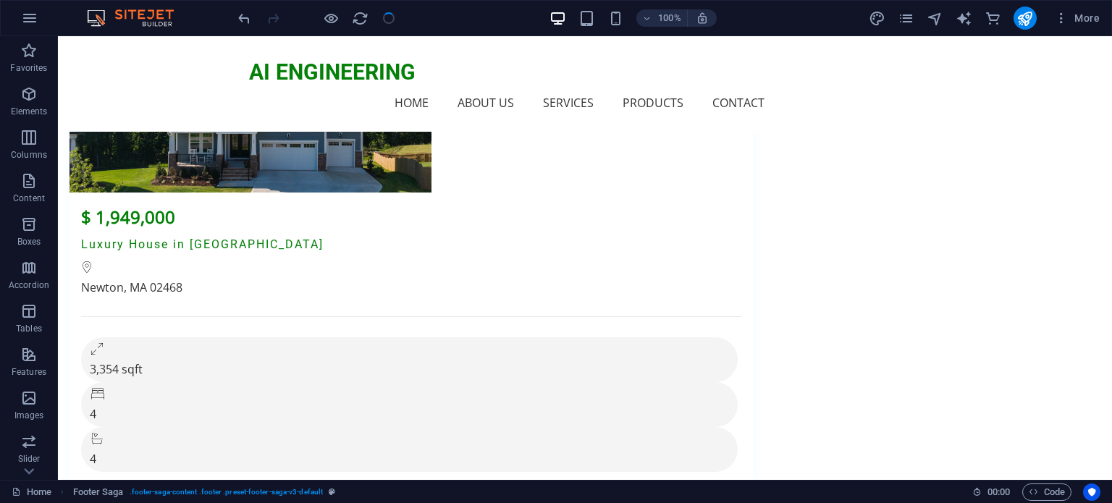
checkbox input "false"
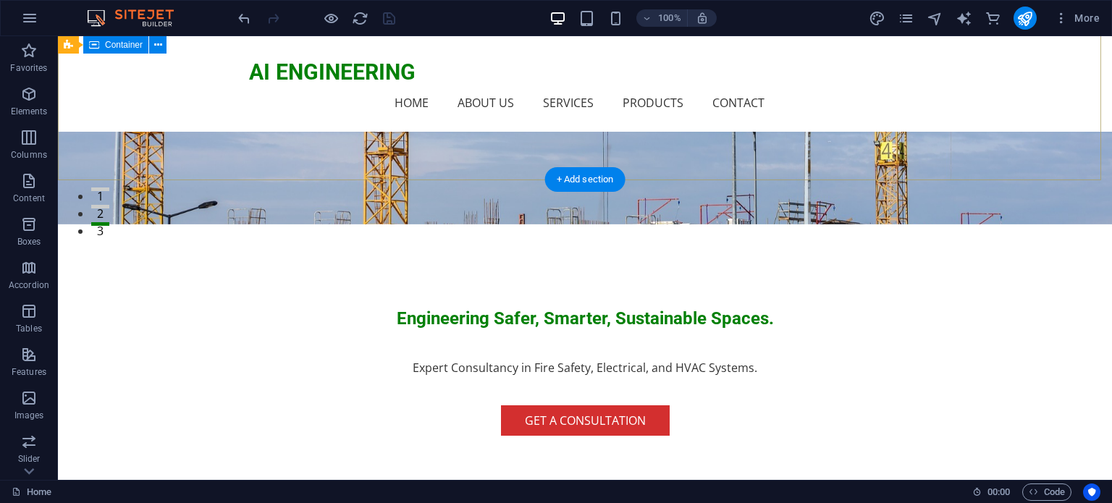
scroll to position [0, 0]
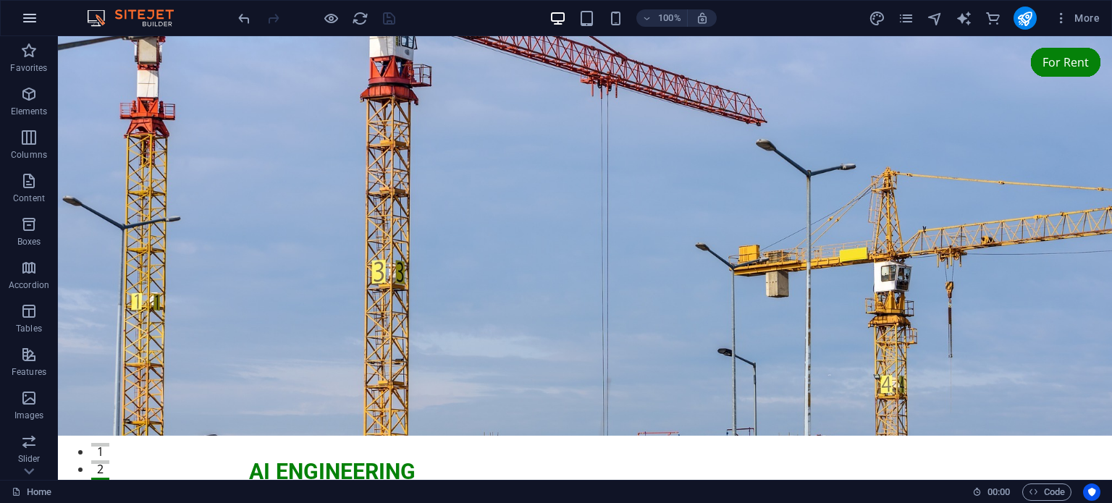
click at [26, 16] on icon "button" at bounding box center [29, 17] width 17 height 17
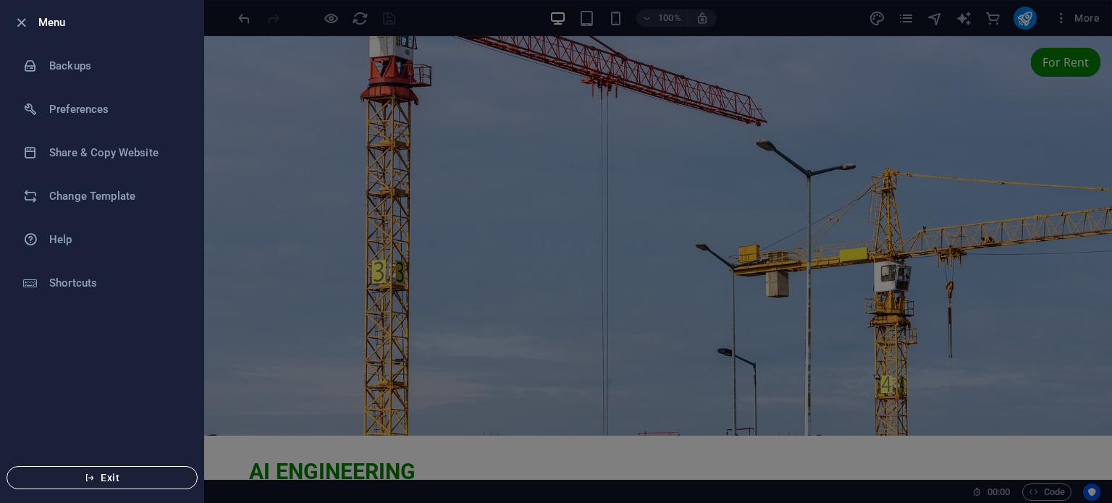
click at [120, 477] on span "Exit" at bounding box center [102, 478] width 167 height 12
